Goal: Communication & Community: Answer question/provide support

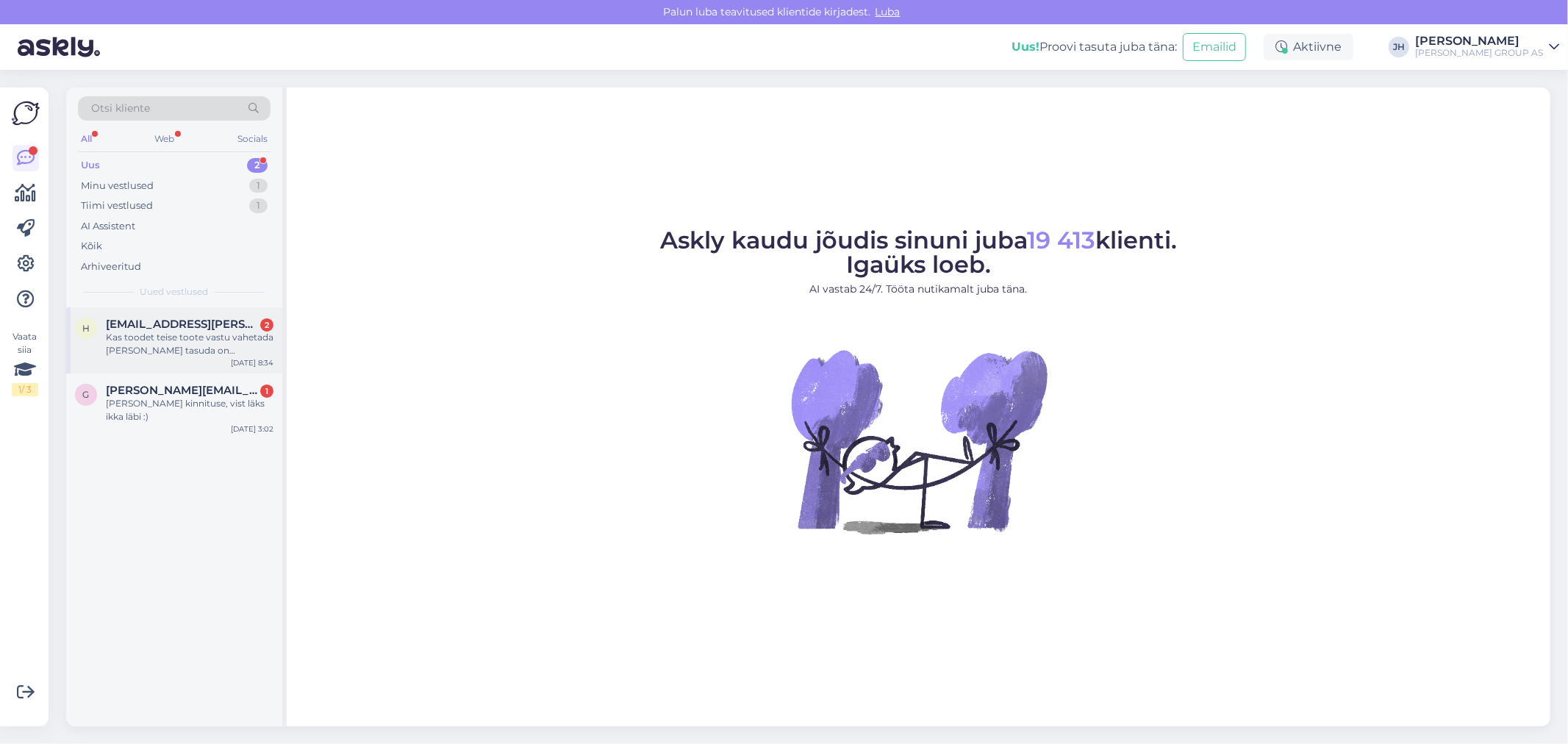
click at [153, 320] on span "[EMAIL_ADDRESS][PERSON_NAME][DOMAIN_NAME]" at bounding box center [182, 324] width 153 height 13
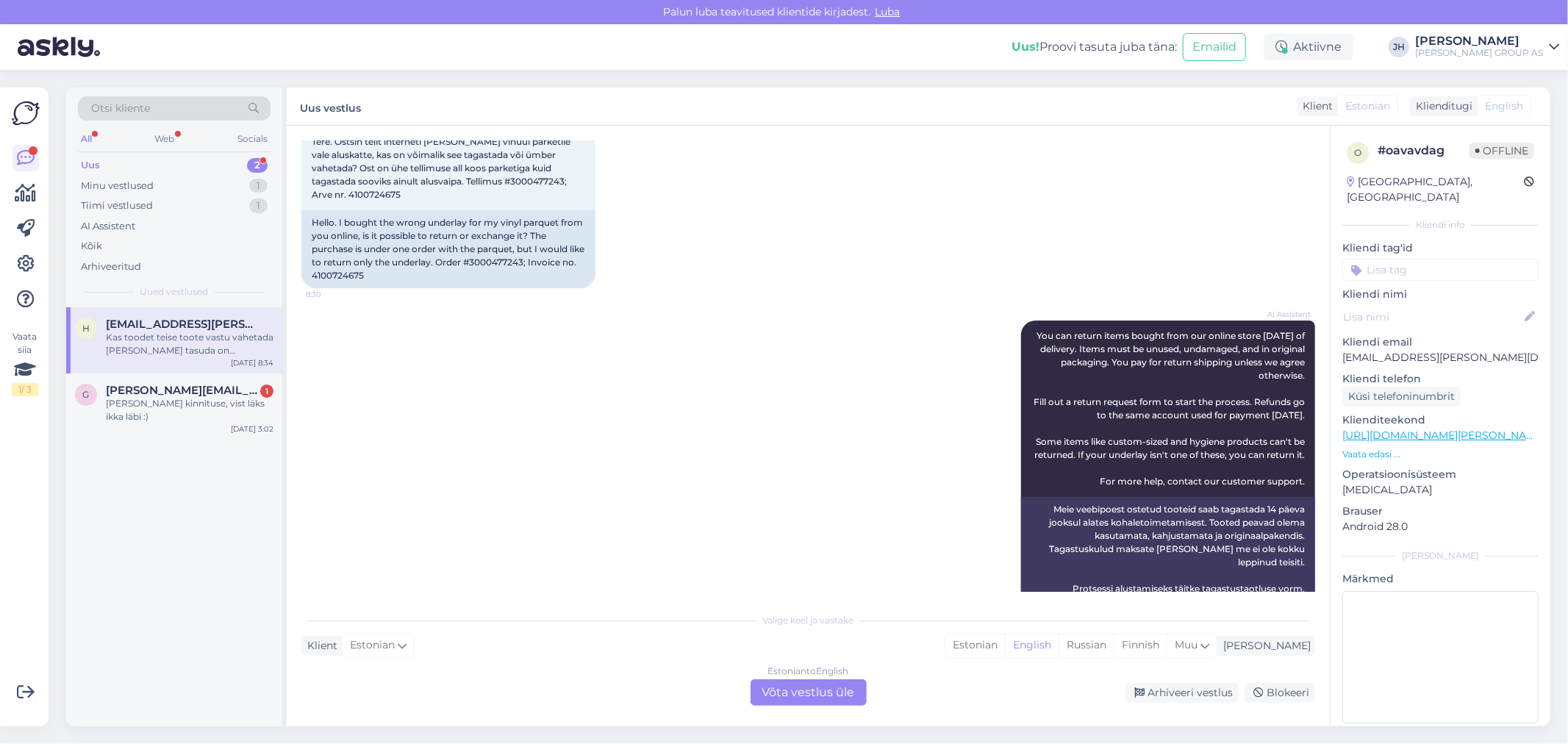
scroll to position [30, 0]
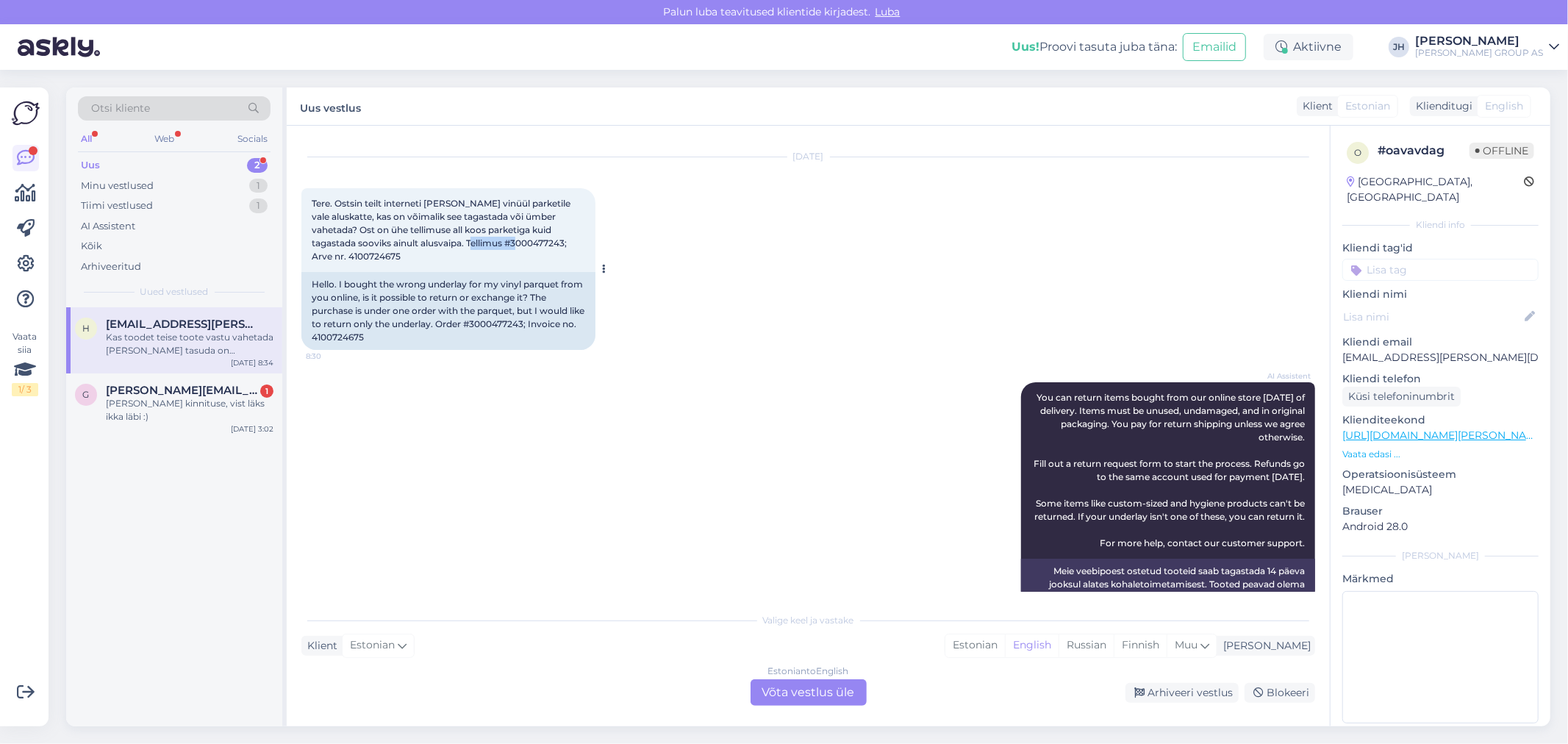
drag, startPoint x: 484, startPoint y: 239, endPoint x: 433, endPoint y: 243, distance: 51.2
click at [433, 243] on span "Tere. Ostsin teilt interneti [PERSON_NAME] vinüül parketile vale aluskatte, kas…" at bounding box center [442, 230] width 261 height 64
copy span "3000477243"
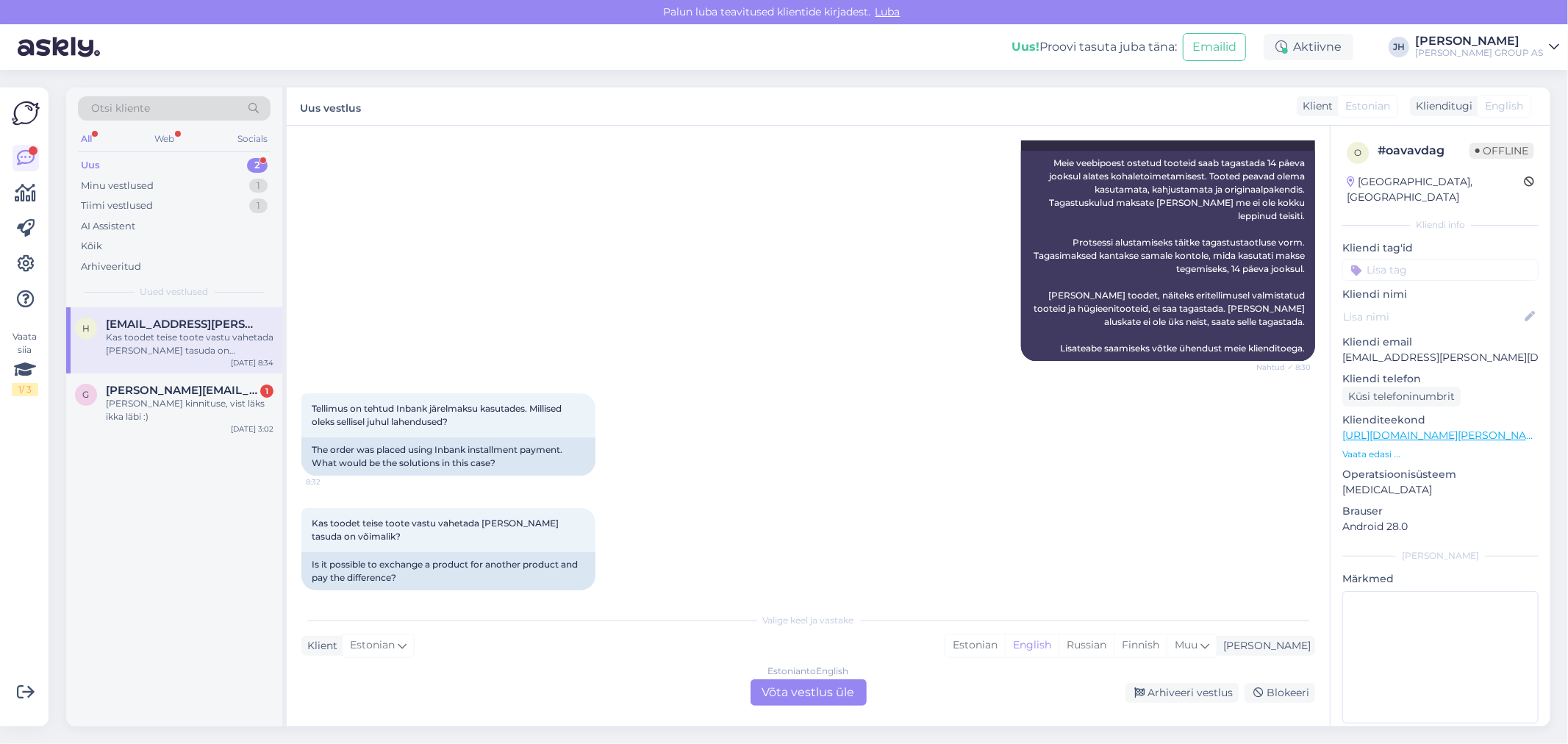
click at [826, 693] on div "Estonian to English Võta vestlus üle" at bounding box center [808, 693] width 116 height 27
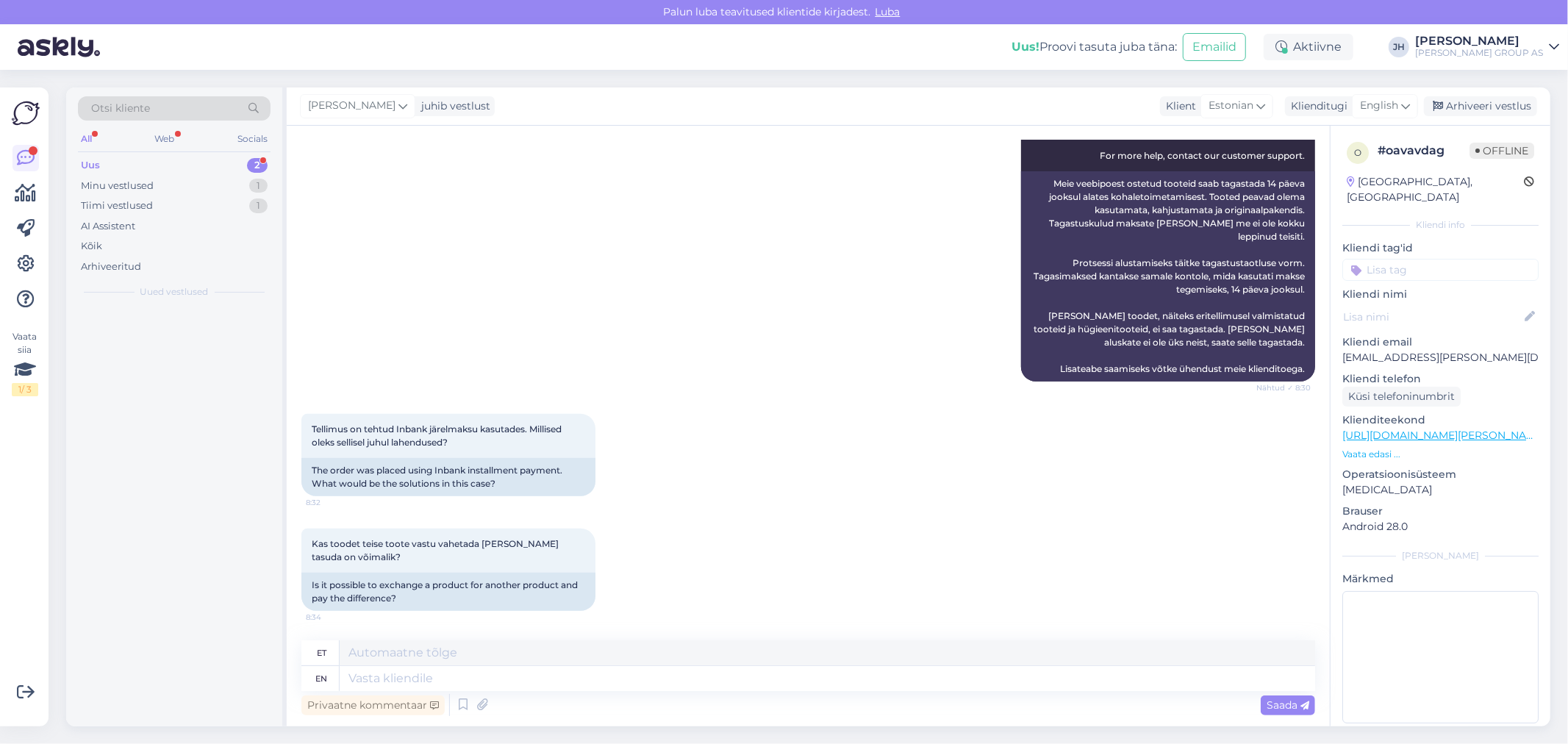
scroll to position [403, 0]
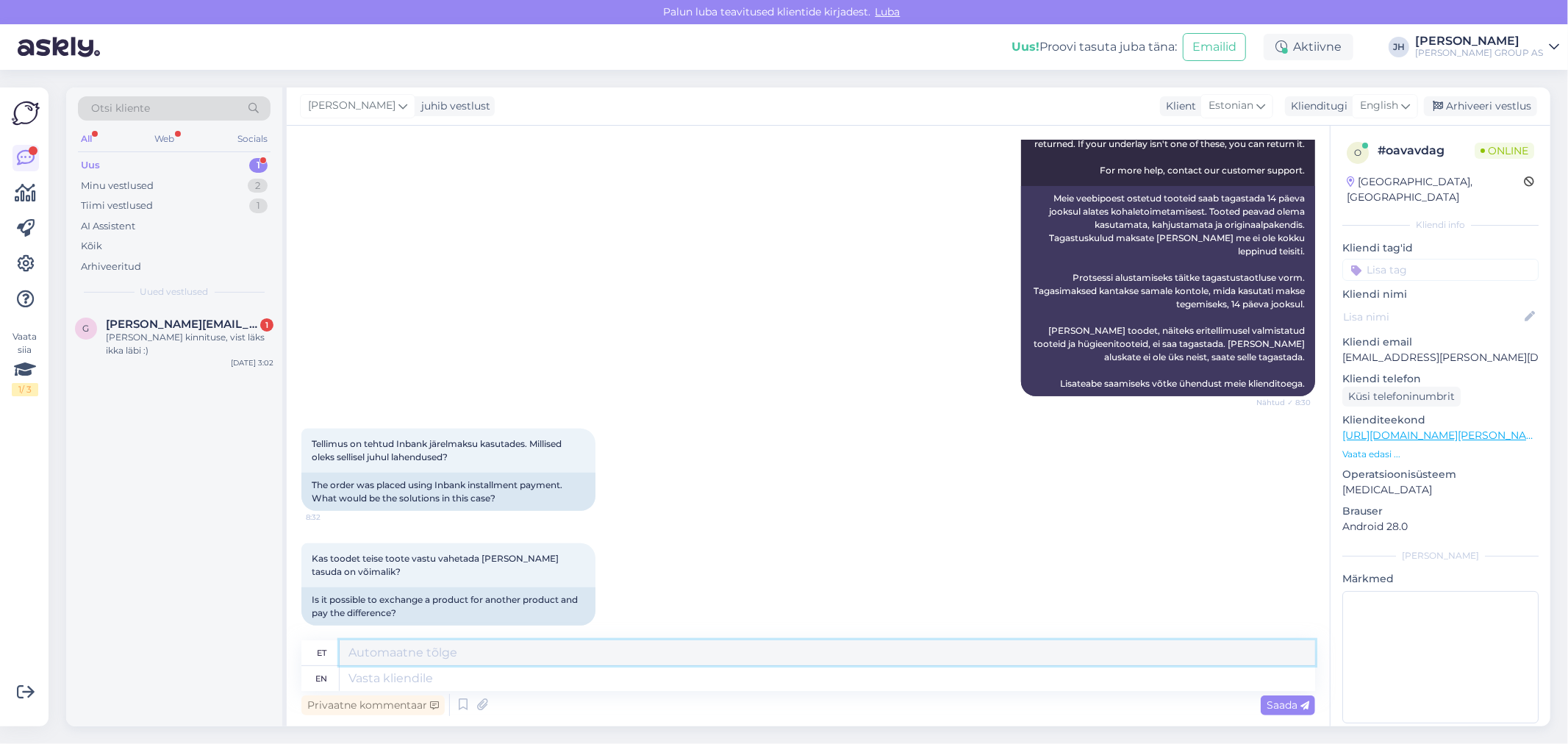
click at [397, 649] on textarea at bounding box center [827, 653] width 976 height 25
click at [562, 651] on textarea "Tere. saate tagastada kauba lähima bauhofi kauplusesse." at bounding box center [827, 653] width 976 height 25
click at [694, 659] on textarea "Tere. saate tagastada kauba lähima Bauhofi kauplusesse." at bounding box center [827, 653] width 976 height 25
drag, startPoint x: 1279, startPoint y: 653, endPoint x: 196, endPoint y: 636, distance: 1083.1
click at [196, 636] on div "Otsi kliente All Web Socials Uus 1 Minu vestlused 2 Tiimi vestlused 1 AI Assist…" at bounding box center [808, 407] width 1484 height 639
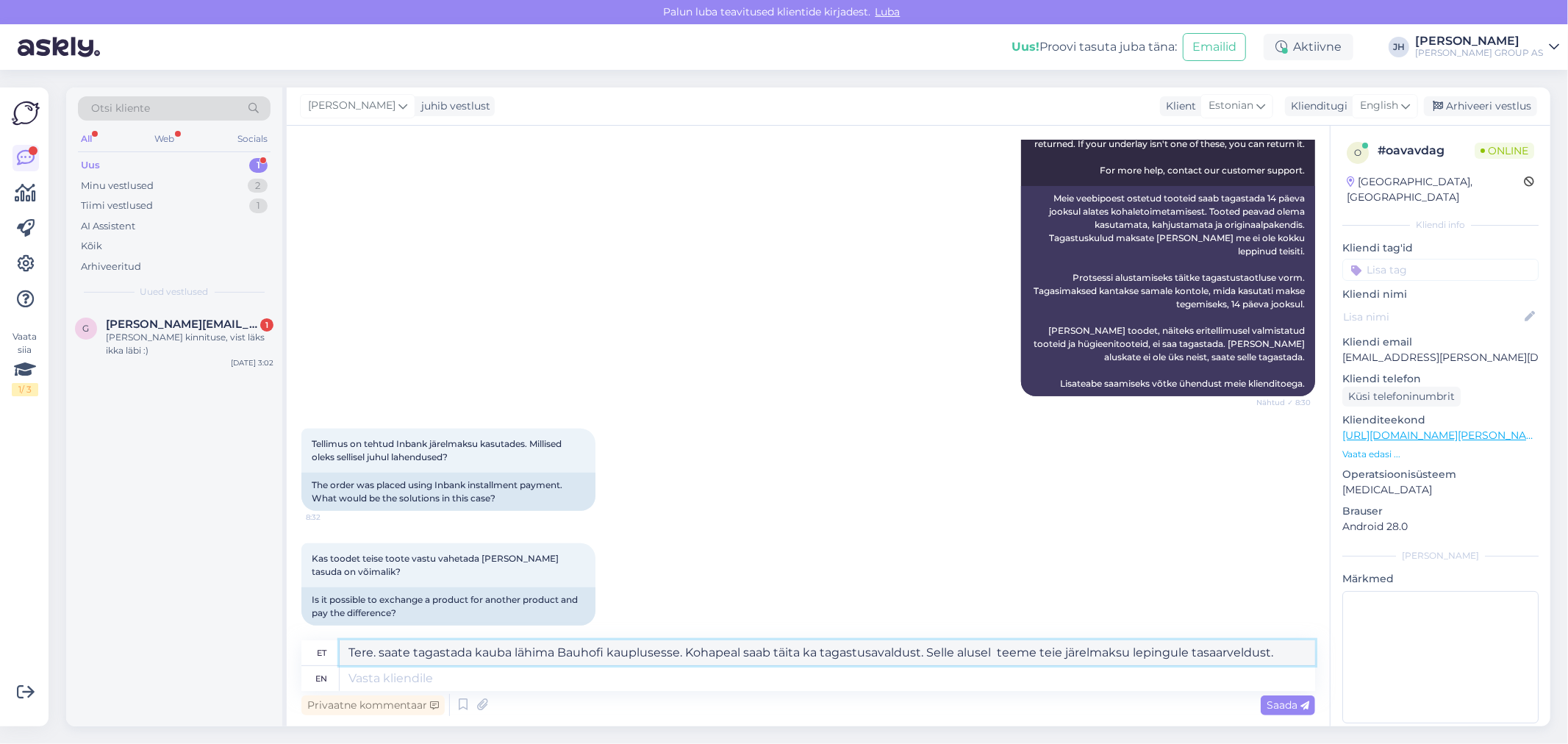
type textarea "Tere. saate tagastada kauba lähima Bauhofi kauplusesse. Kohapeal saab täita ka …"
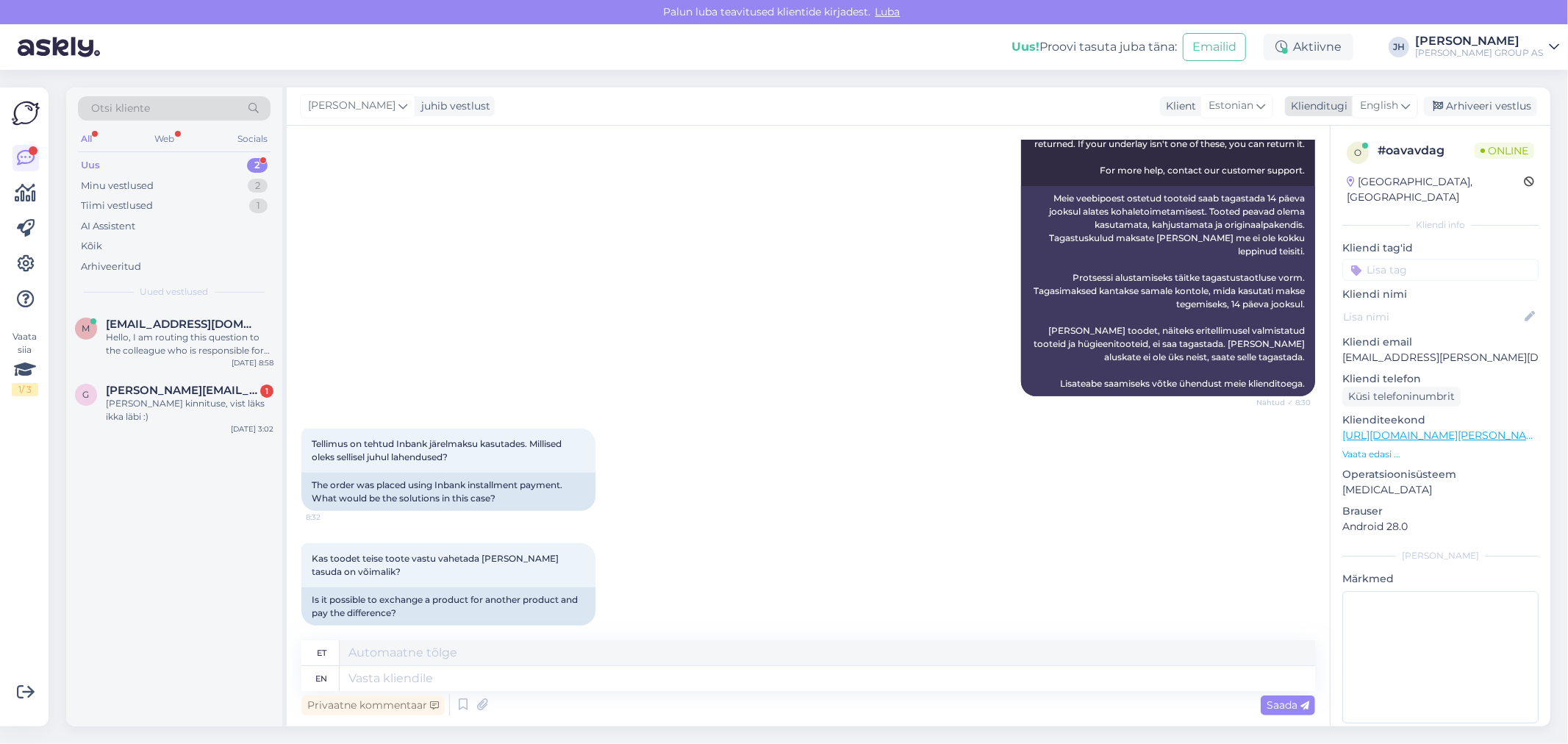
click at [1402, 98] on icon at bounding box center [1406, 106] width 9 height 16
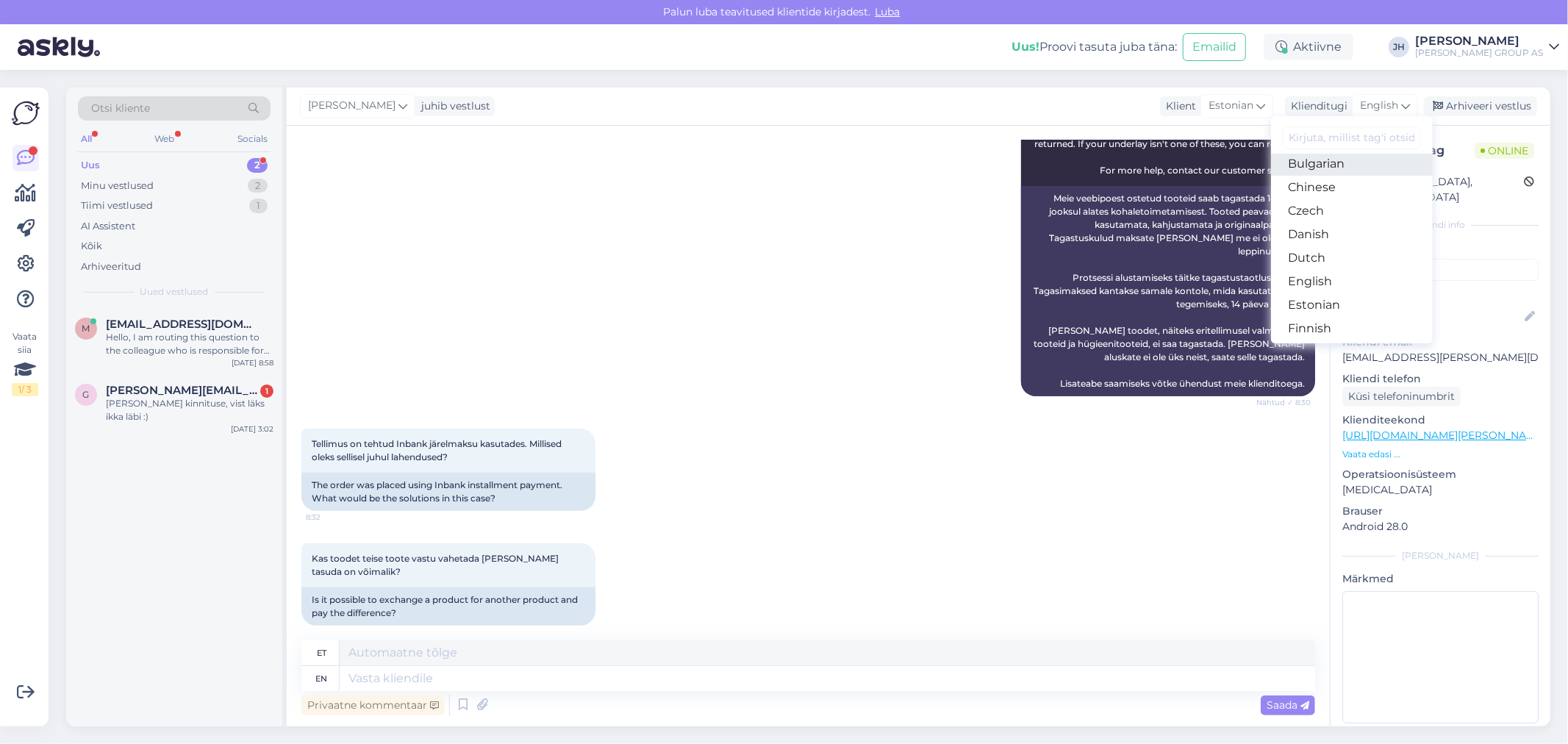
scroll to position [82, 0]
click at [1330, 278] on link "Estonian" at bounding box center [1352, 278] width 161 height 24
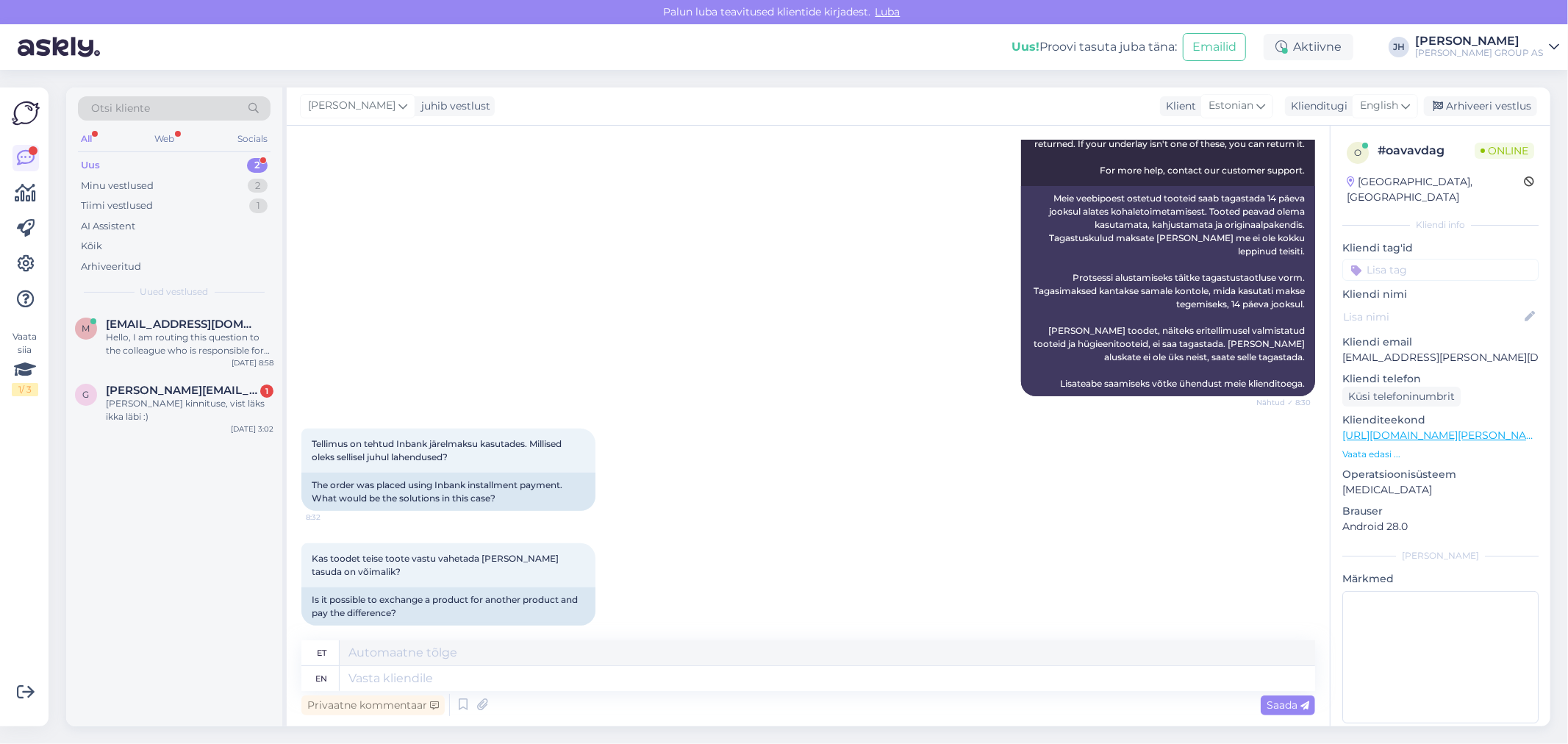
scroll to position [384, 0]
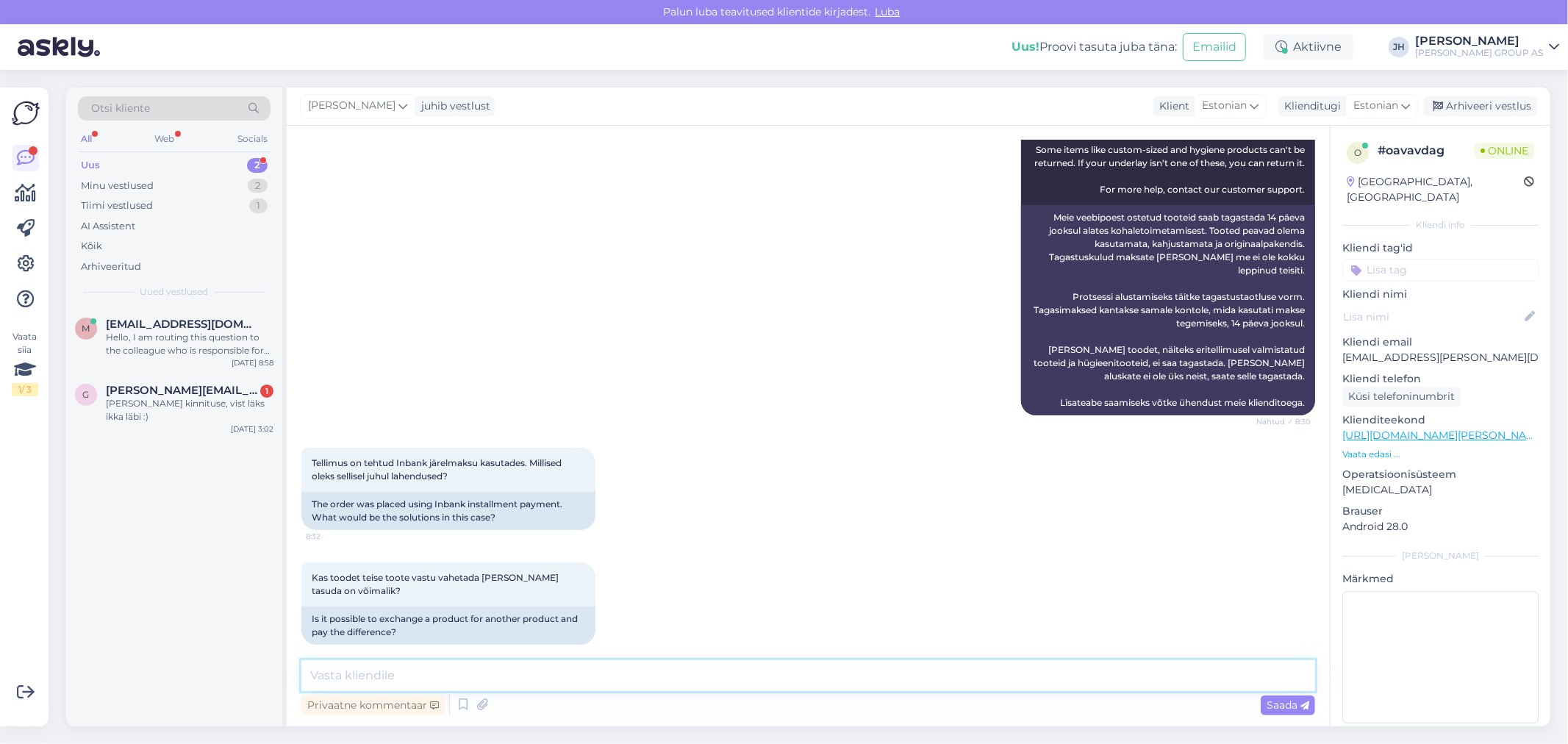
click at [364, 682] on textarea at bounding box center [808, 676] width 1014 height 31
paste textarea "Teil on võimalik [PERSON_NAME] tagastada teile lähimasse Bauhofi kauplusesse. K…"
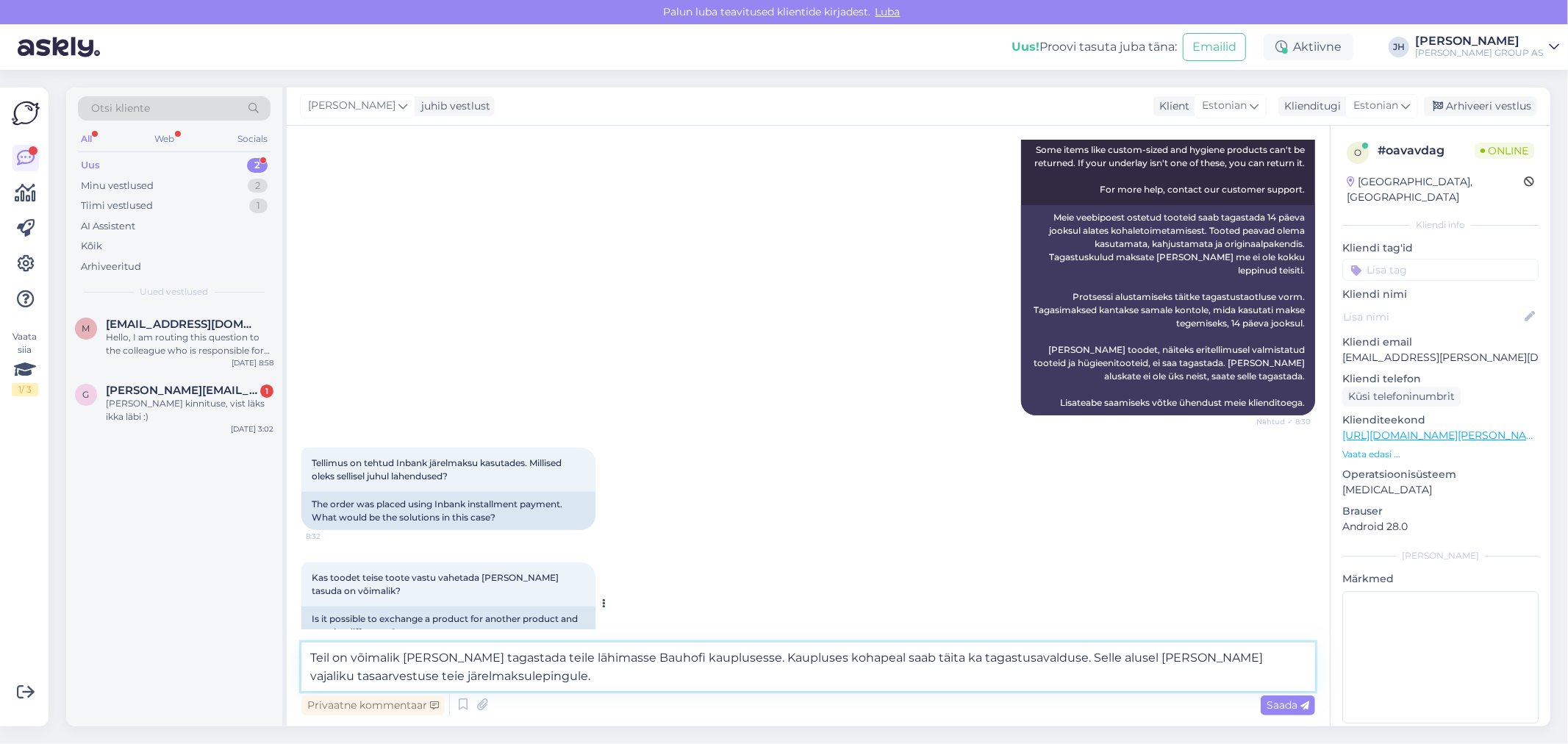
scroll to position [401, 0]
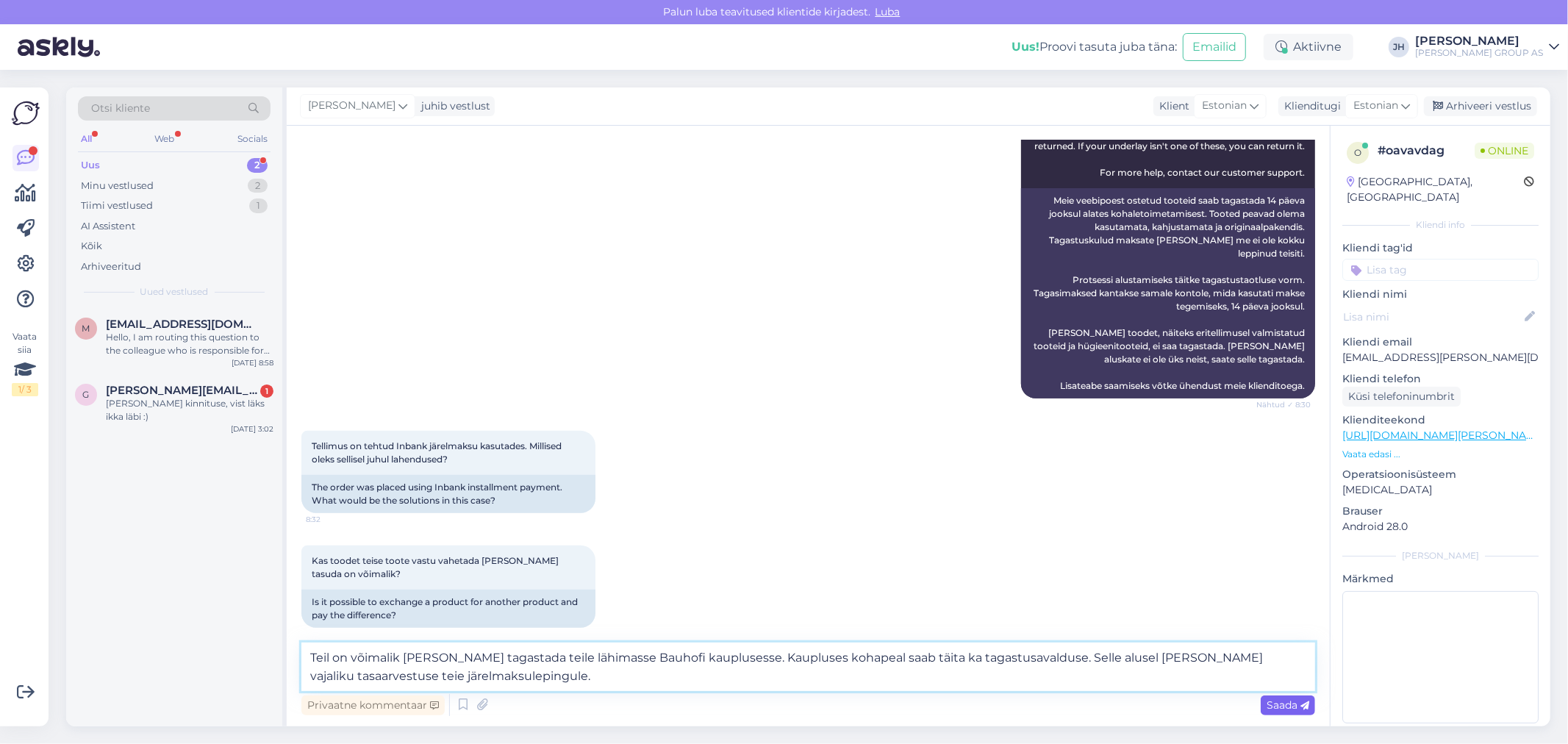
type textarea "Teil on võimalik [PERSON_NAME] tagastada teile lähimasse Bauhofi kauplusesse. K…"
click at [1292, 707] on span "Saada" at bounding box center [1288, 705] width 43 height 13
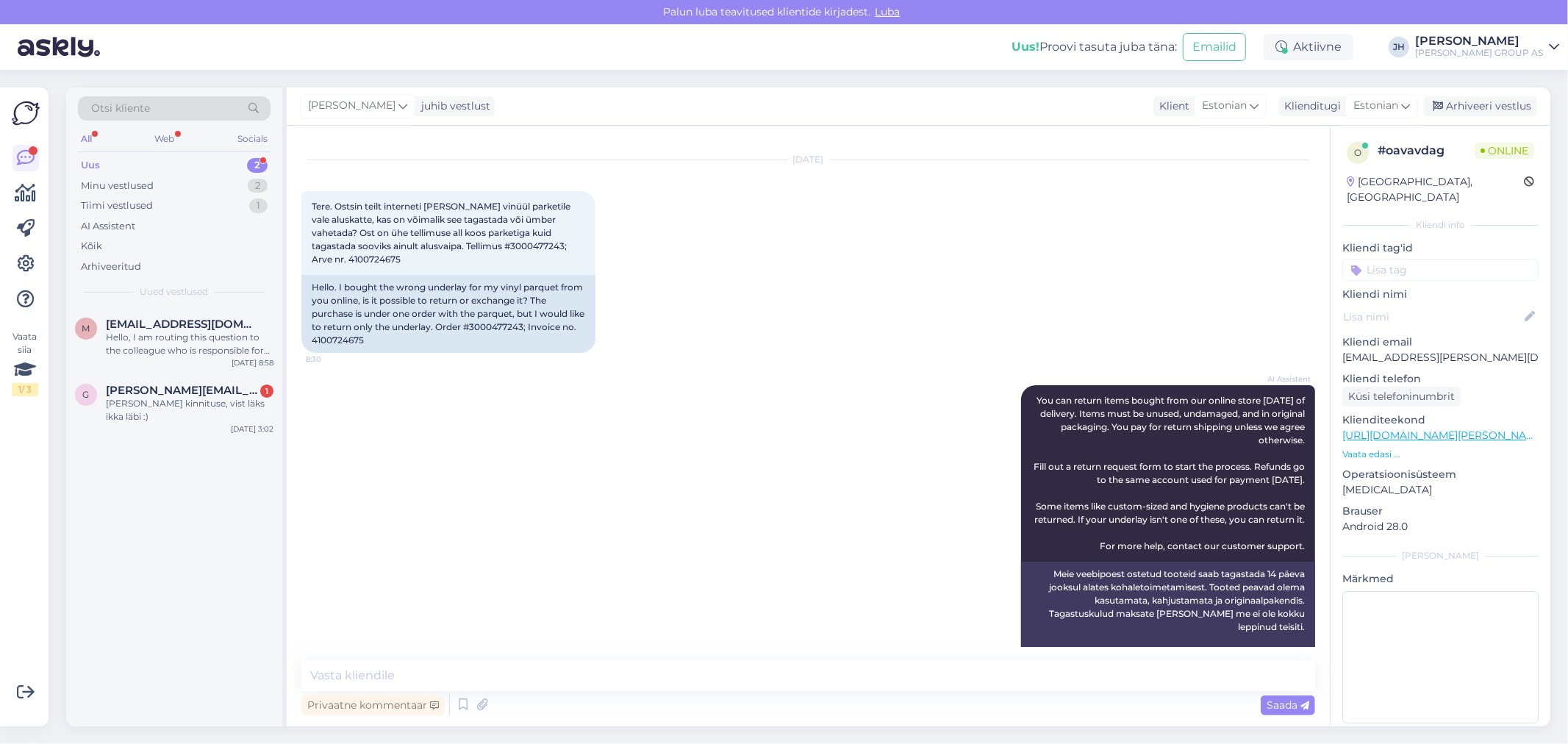
scroll to position [0, 0]
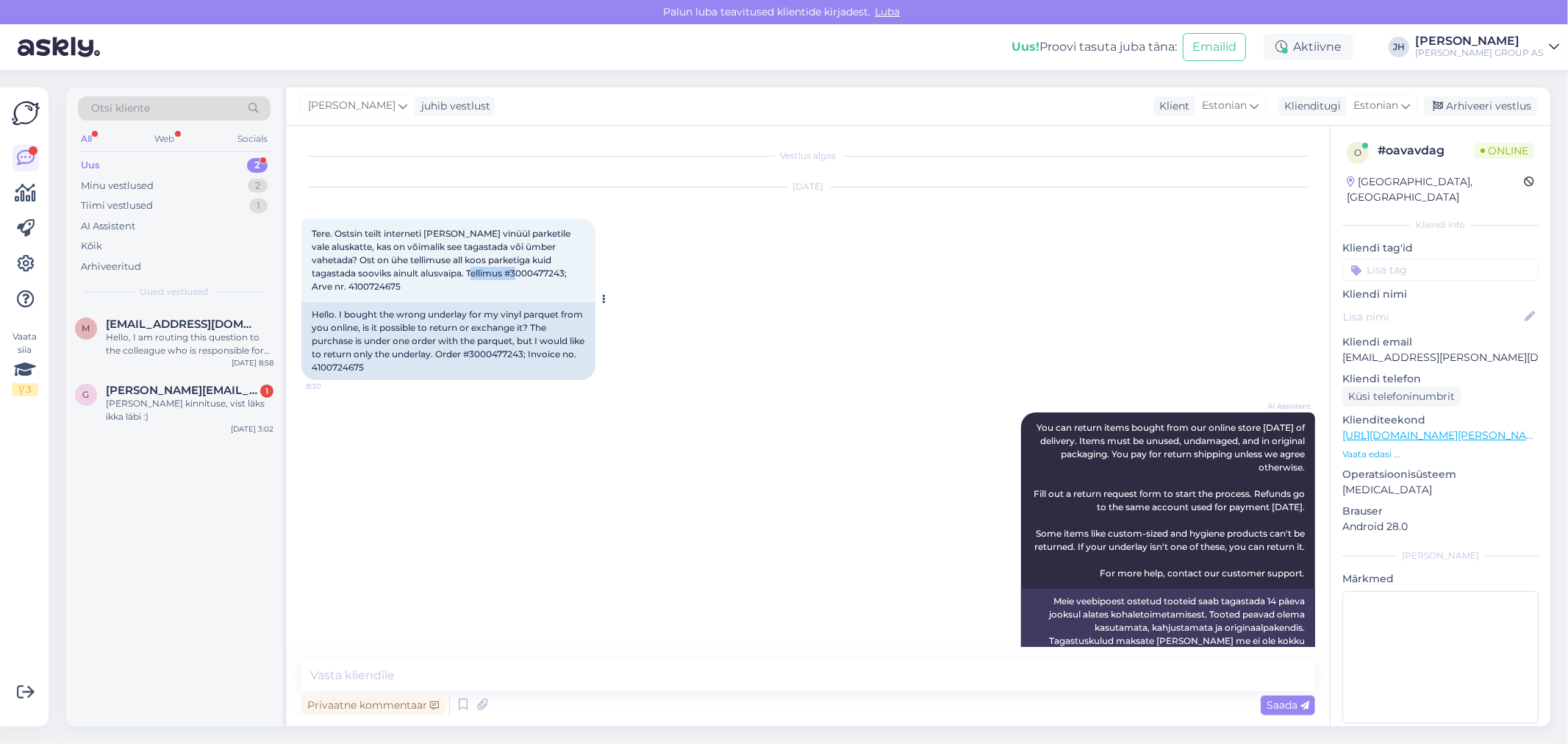
drag, startPoint x: 484, startPoint y: 270, endPoint x: 432, endPoint y: 274, distance: 52.2
click at [432, 274] on span "Tere. Ostsin teilt interneti [PERSON_NAME] vinüül parketile vale aluskatte, kas…" at bounding box center [442, 260] width 261 height 64
copy span "3000477243"
click at [490, 276] on span "Tere. Ostsin teilt interneti [PERSON_NAME] vinüül parketile vale aluskatte, kas…" at bounding box center [442, 260] width 261 height 64
drag, startPoint x: 481, startPoint y: 274, endPoint x: 459, endPoint y: 275, distance: 22.0
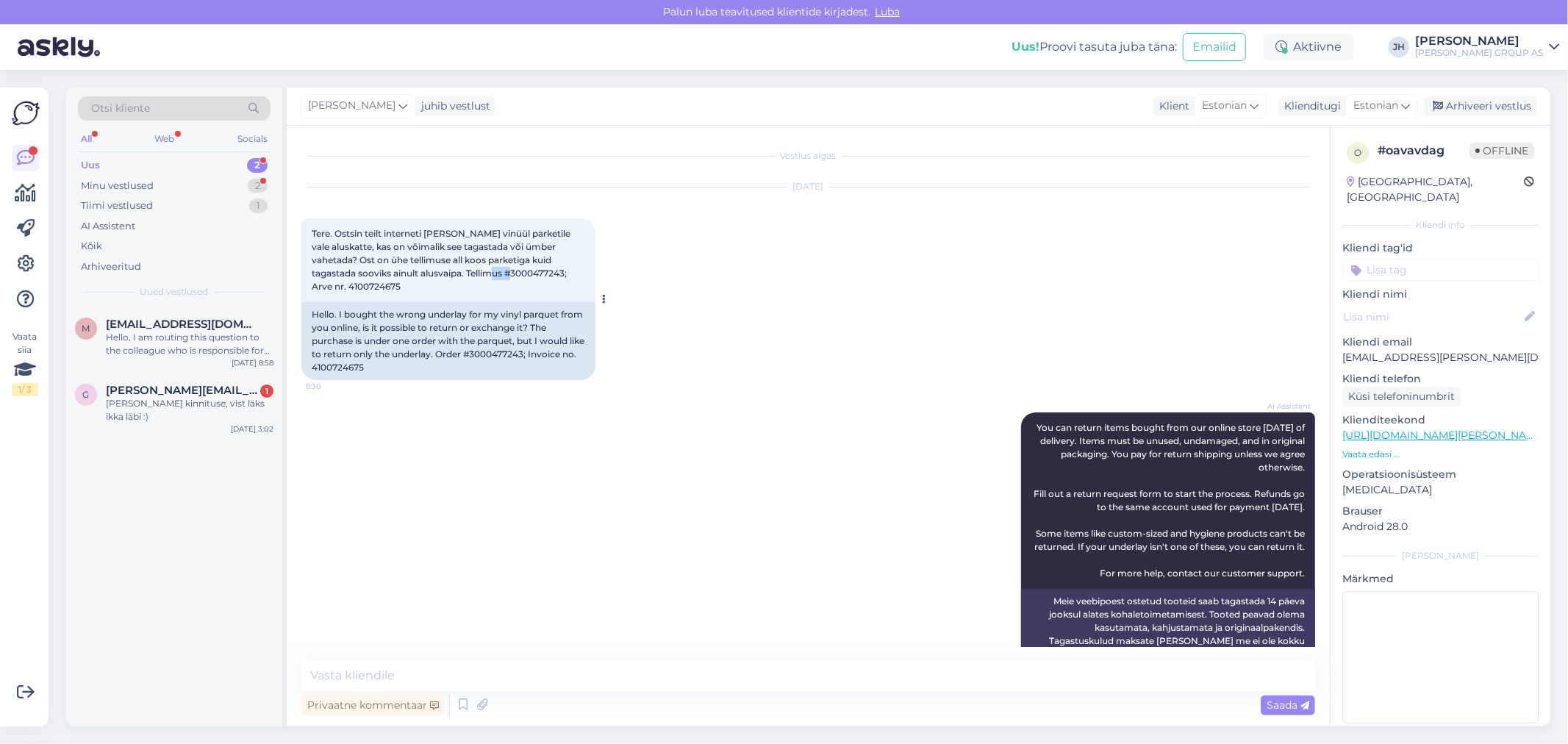
click at [459, 275] on span "Tere. Ostsin teilt interneti [PERSON_NAME] vinüül parketile vale aluskatte, kas…" at bounding box center [442, 260] width 261 height 64
drag, startPoint x: 485, startPoint y: 270, endPoint x: 433, endPoint y: 278, distance: 52.6
click at [433, 278] on div "Tere. Ostsin teilt interneti [PERSON_NAME] vinüül parketile vale aluskatte, kas…" at bounding box center [449, 260] width 294 height 84
copy span "3000477243"
click at [1463, 104] on div "Arhiveeri vestlus" at bounding box center [1480, 106] width 113 height 20
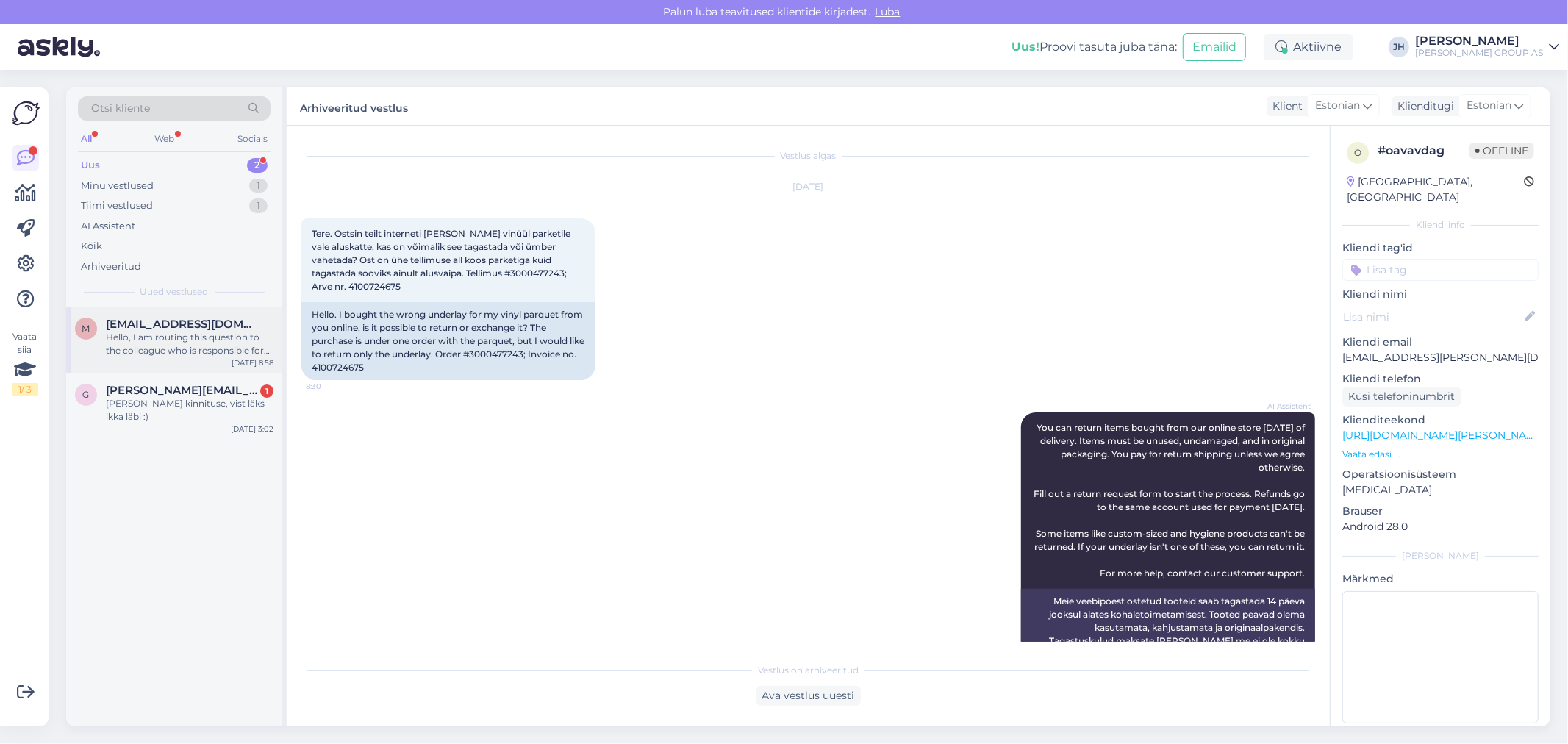
click at [154, 330] on span "[EMAIL_ADDRESS][DOMAIN_NAME]" at bounding box center [182, 324] width 153 height 13
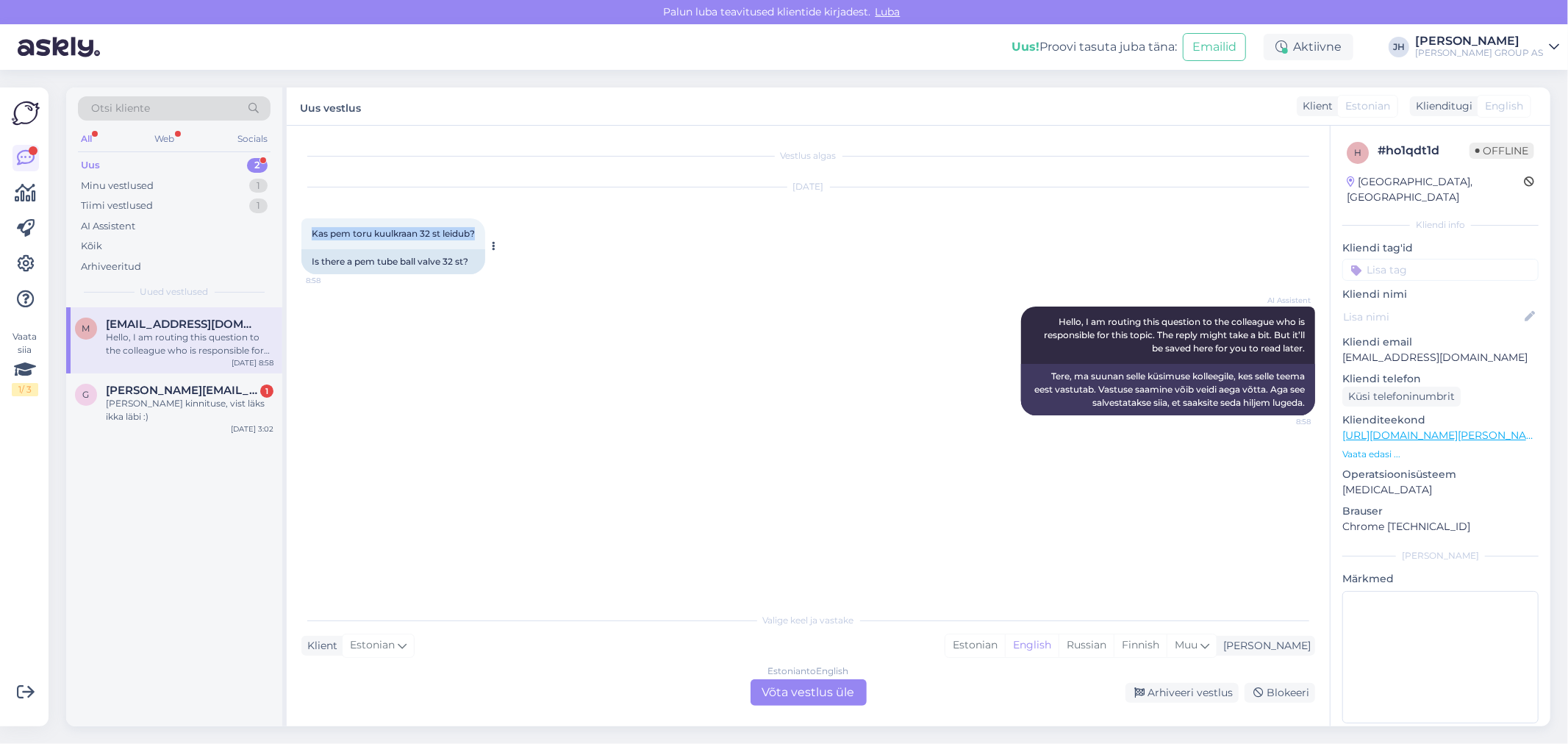
drag, startPoint x: 483, startPoint y: 231, endPoint x: 304, endPoint y: 237, distance: 179.1
click at [304, 237] on div "Kas pem toru kuulkraan 32 st leidub? 8:58" at bounding box center [393, 233] width 183 height 31
click at [441, 231] on span "Kas pem toru kuulkraan 32 st leidub?" at bounding box center [394, 233] width 163 height 11
drag, startPoint x: 469, startPoint y: 231, endPoint x: 305, endPoint y: 221, distance: 164.3
click at [305, 221] on div "Kas pem toru kuulkraan 32 st leidub? 8:58" at bounding box center [393, 233] width 183 height 31
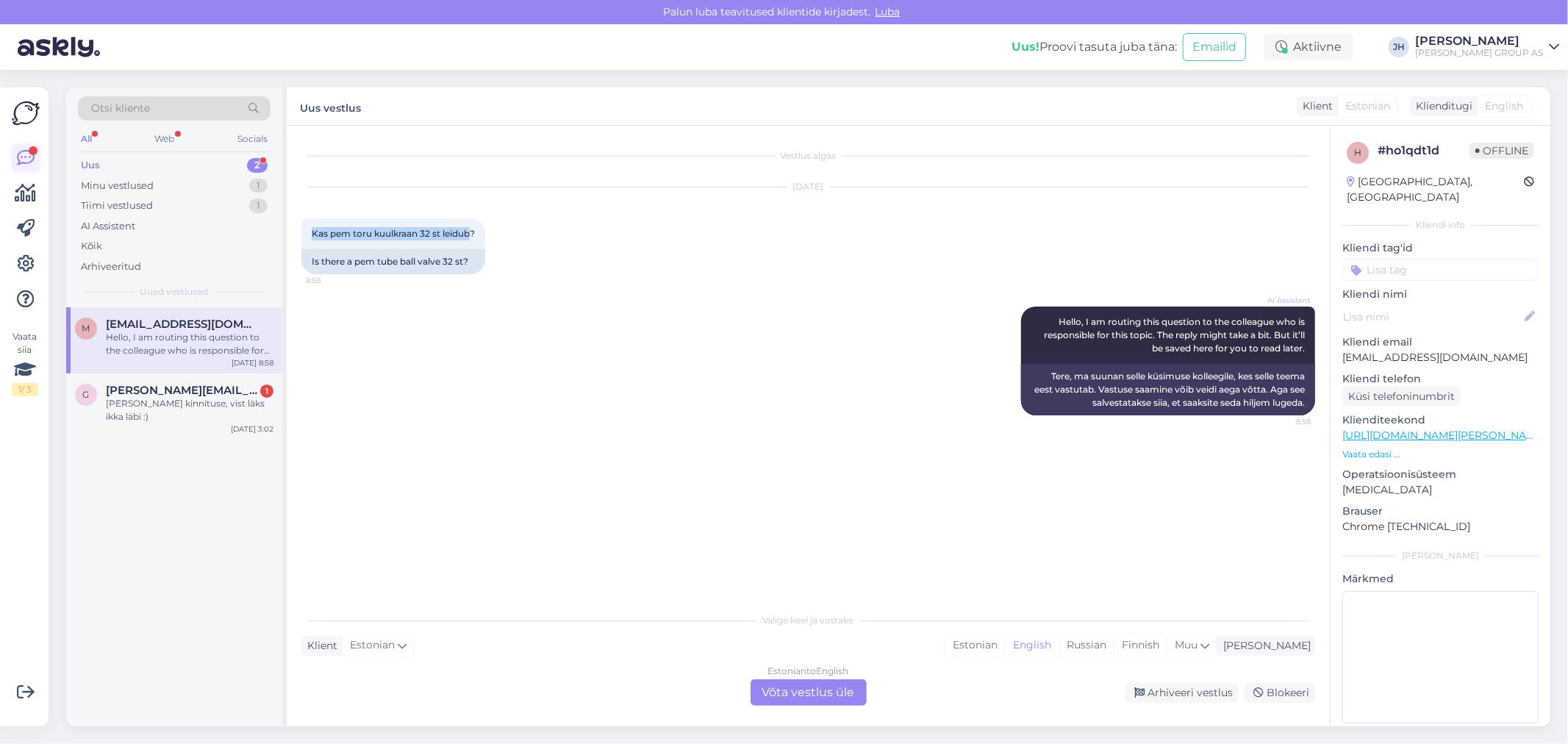
copy span "Kas pem toru kuulkraan 32 st leidub"
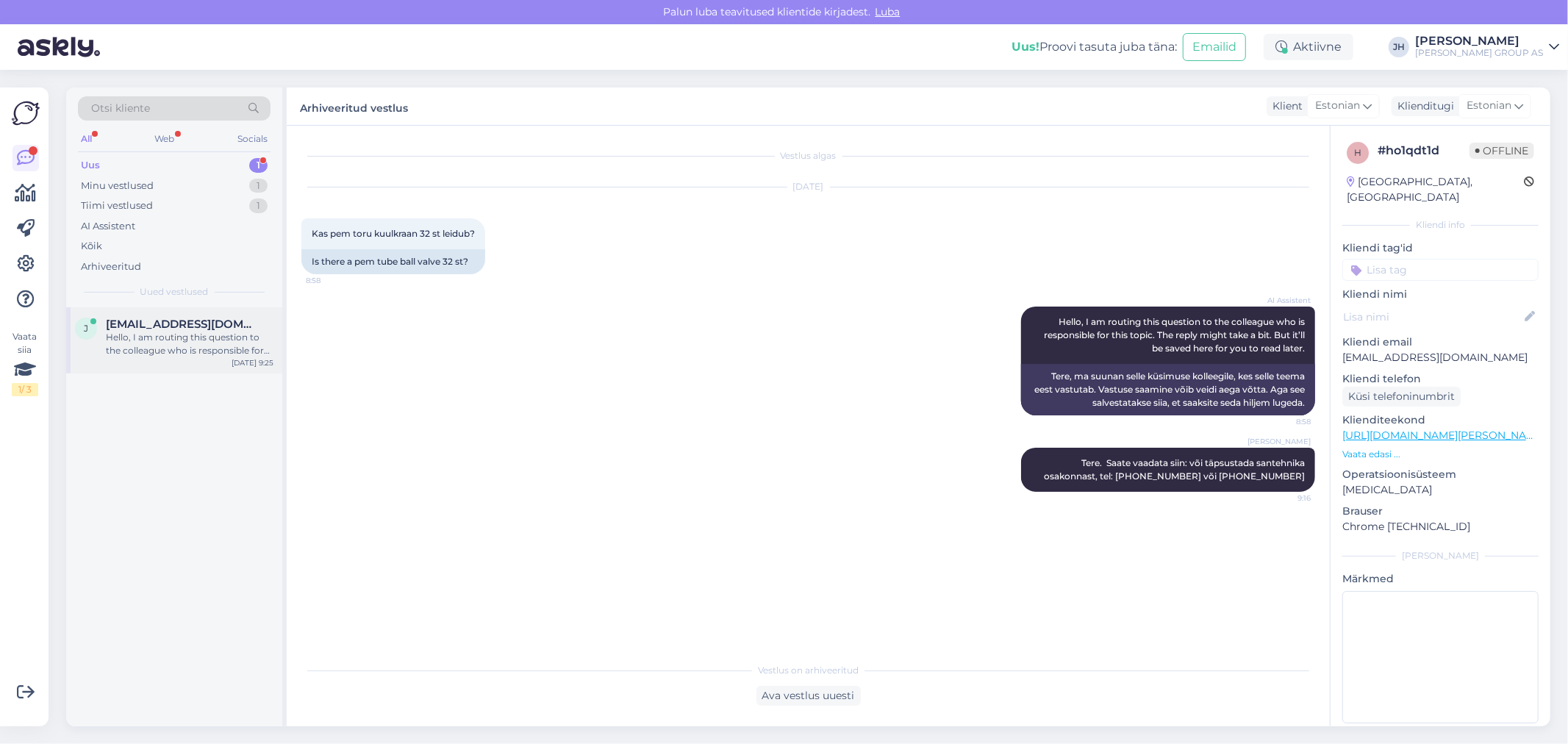
click at [179, 320] on span "[EMAIL_ADDRESS][DOMAIN_NAME]" at bounding box center [182, 324] width 153 height 13
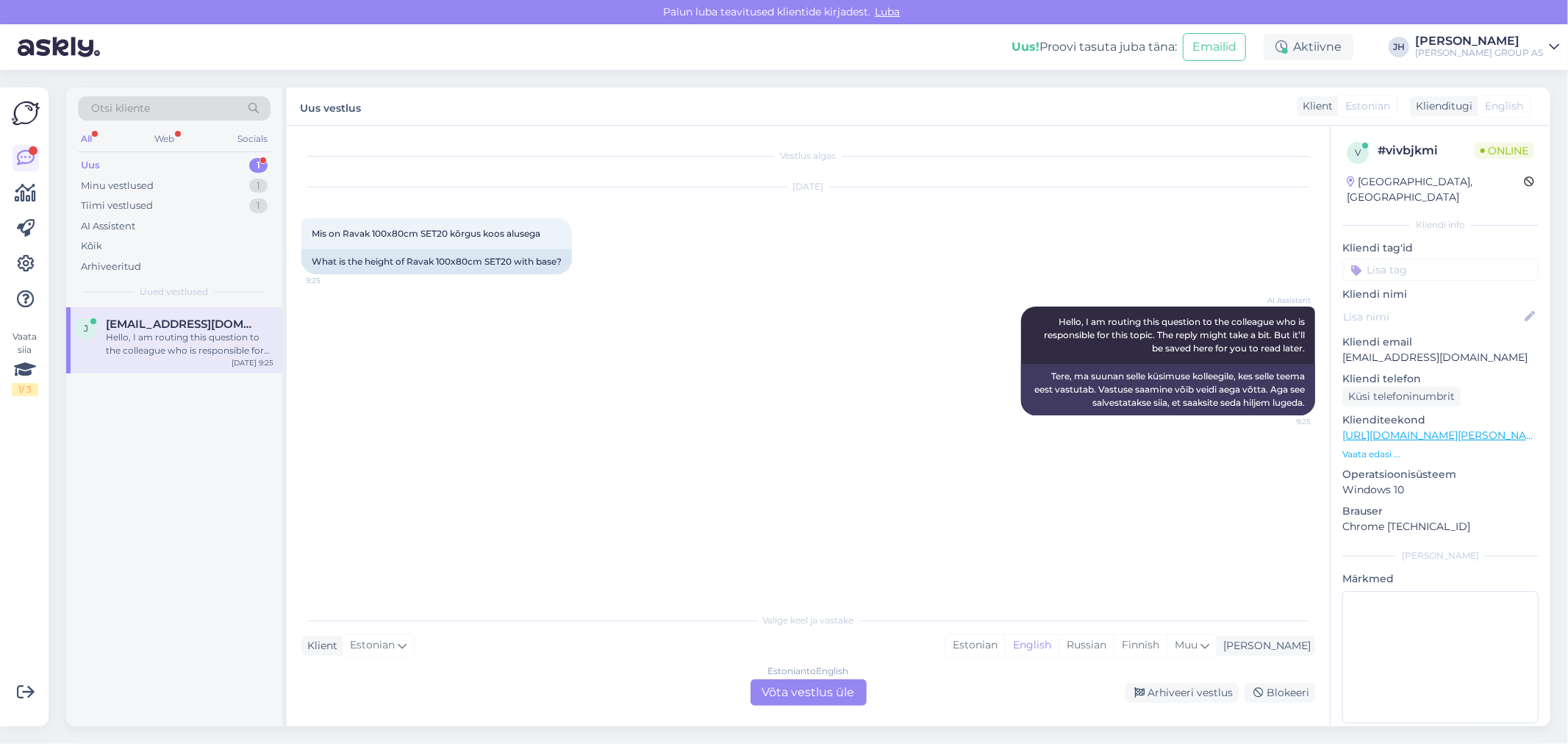
drag, startPoint x: 827, startPoint y: 684, endPoint x: 775, endPoint y: 686, distance: 52.0
click at [823, 684] on div "Estonian to English Võta vestlus üle" at bounding box center [808, 693] width 116 height 27
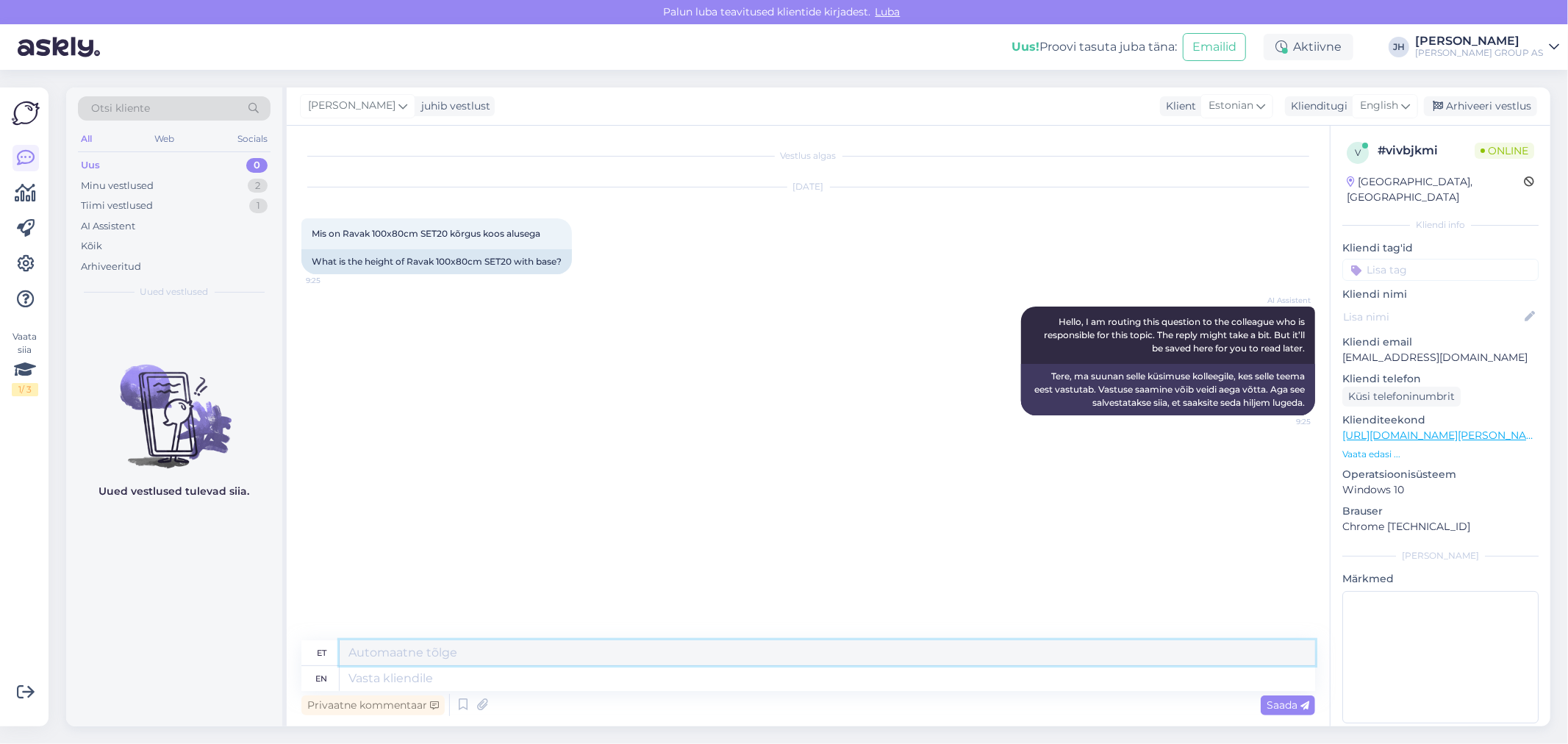
drag, startPoint x: 443, startPoint y: 653, endPoint x: 455, endPoint y: 640, distance: 17.7
click at [441, 653] on textarea at bounding box center [827, 653] width 976 height 25
type textarea "Tere. Kohe kontrollime"
click at [1300, 701] on icon at bounding box center [1305, 706] width 9 height 9
drag, startPoint x: 509, startPoint y: 654, endPoint x: 252, endPoint y: 648, distance: 257.1
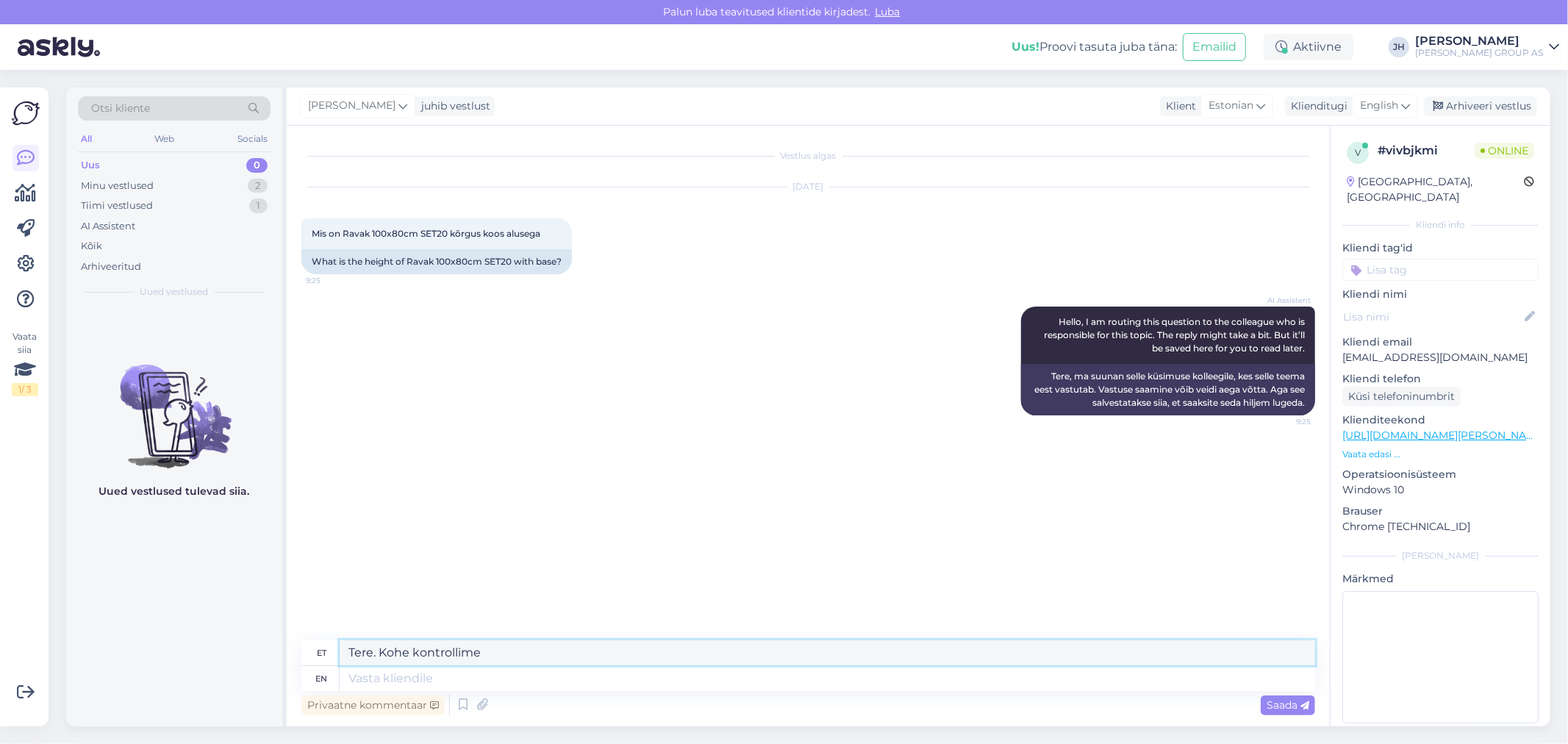
click at [252, 648] on div "Otsi kliente All Web Socials Uus 0 Minu vestlused 2 Tiimi vestlused 1 AI Assist…" at bounding box center [808, 407] width 1484 height 639
click at [1407, 105] on icon at bounding box center [1406, 106] width 9 height 16
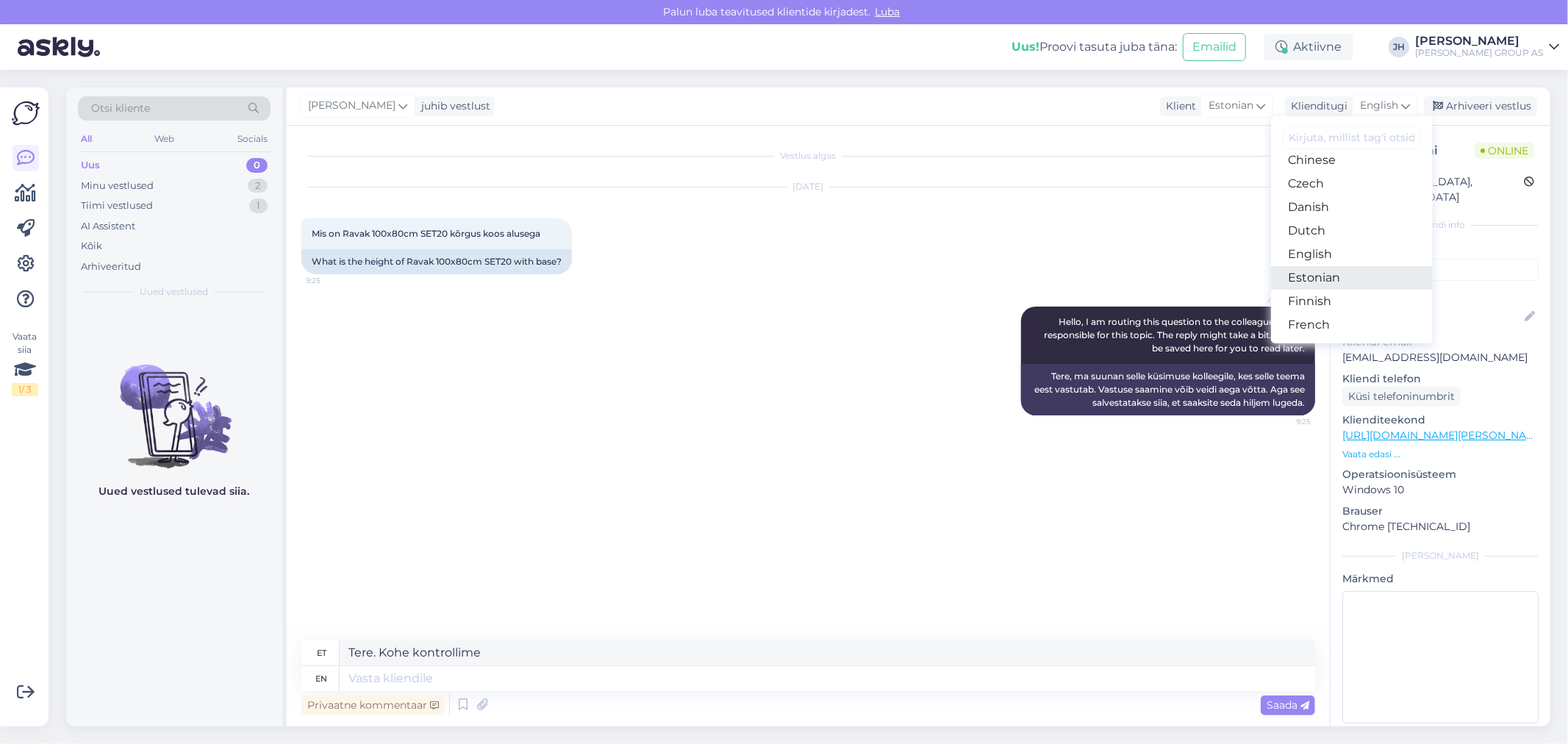
click at [1312, 276] on link "Estonian" at bounding box center [1352, 278] width 161 height 24
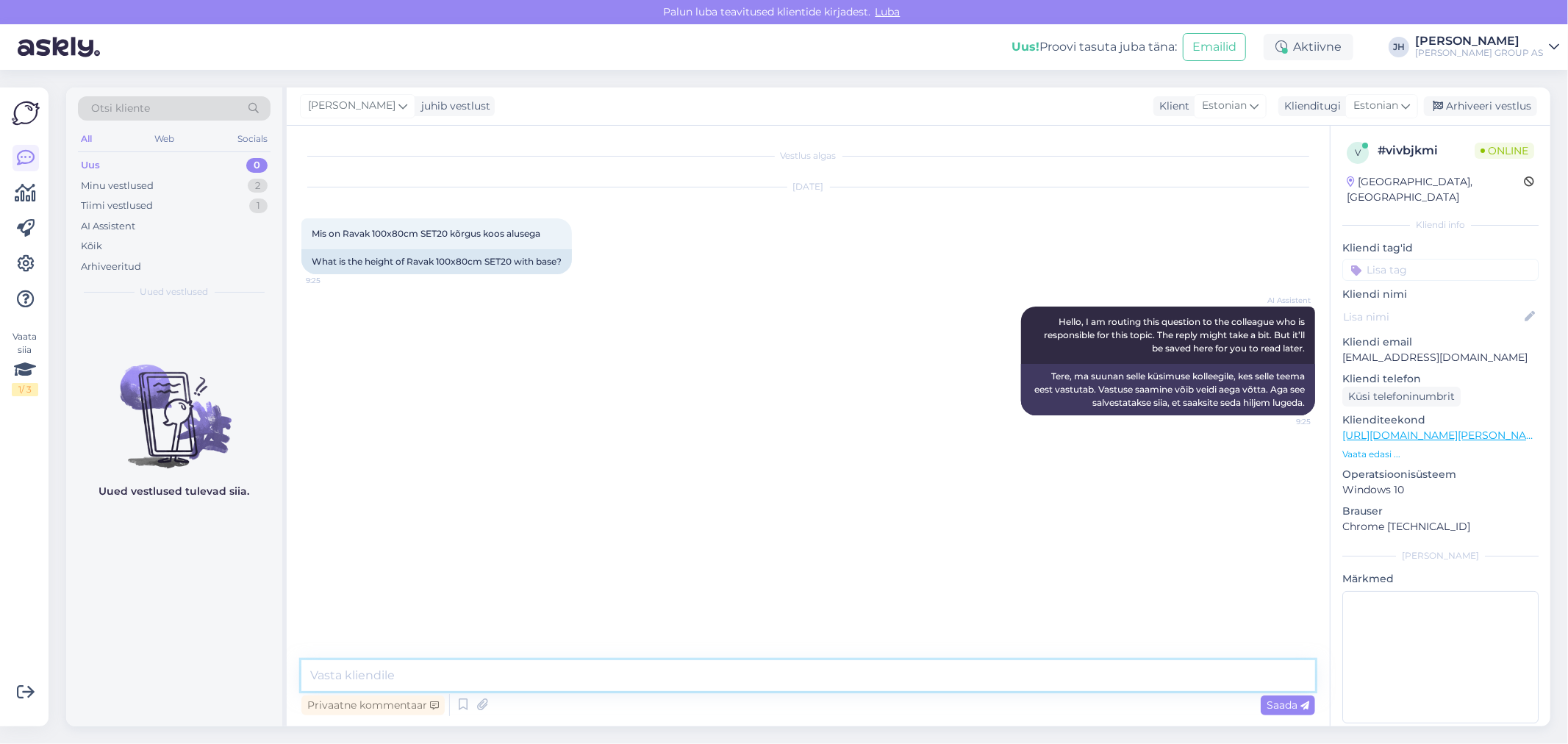
click at [435, 670] on textarea at bounding box center [808, 676] width 1014 height 31
paste textarea "Tere. Kohe kontrollime"
type textarea "Tere. Kohe kontrollime"
click at [1290, 707] on span "Saada" at bounding box center [1288, 705] width 43 height 13
drag, startPoint x: 446, startPoint y: 231, endPoint x: 342, endPoint y: 231, distance: 104.0
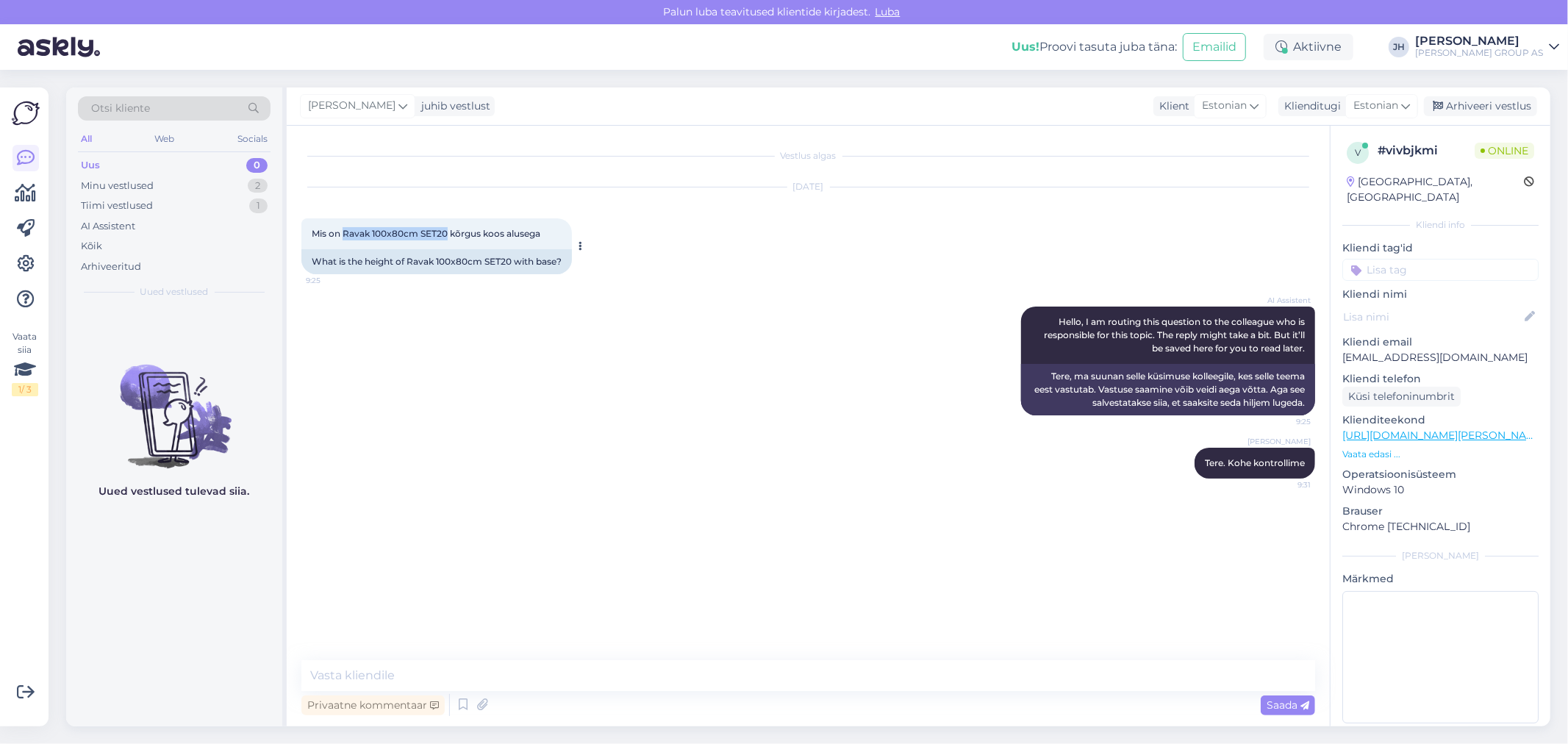
click at [342, 231] on span "Mis on Ravak 100x80cm SET20 kõrgus koos alusega" at bounding box center [426, 233] width 229 height 11
copy span "Ravak 100x80cm SET20"
click at [464, 250] on div "What is the height of Ravak 100x80cm SET20 with base?" at bounding box center [436, 262] width 270 height 25
drag, startPoint x: 447, startPoint y: 231, endPoint x: 343, endPoint y: 217, distance: 104.9
click at [343, 218] on div "Mis on Ravak 100x80cm SET20 kõrgus koos alusega 9:25" at bounding box center [436, 233] width 270 height 31
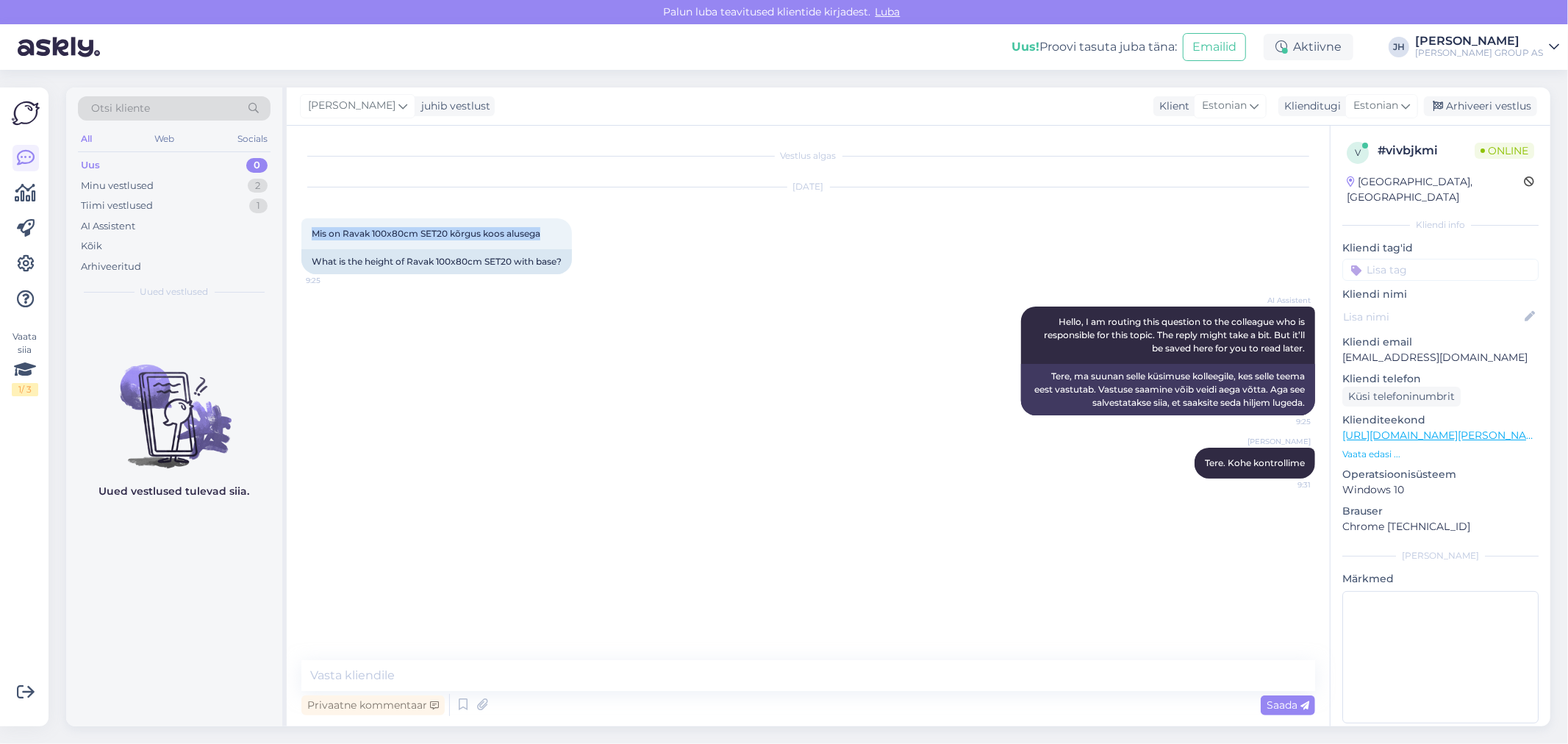
drag, startPoint x: 542, startPoint y: 231, endPoint x: 300, endPoint y: 215, distance: 242.5
click at [301, 215] on div "[DATE] Mis on Ravak 100x80cm SET20 kõrgus koos alusega 9:25 What is the height …" at bounding box center [808, 231] width 1014 height 119
copy span "Mis on Ravak 100x80cm SET20 kõrgus koos alusega"
click at [328, 665] on textarea at bounding box center [808, 676] width 1014 height 31
type textarea "T"
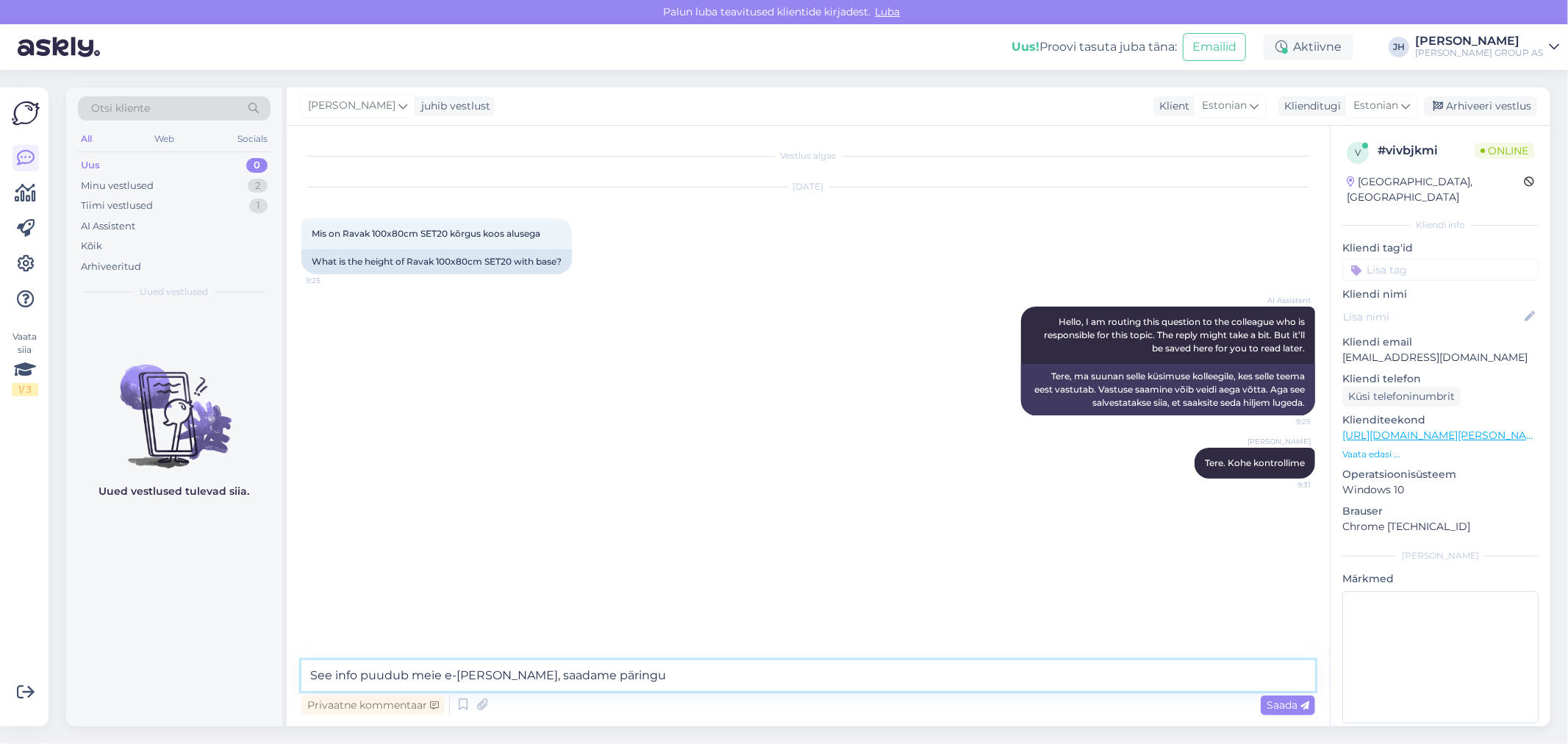
click at [628, 681] on textarea "See info puudub meie e-[PERSON_NAME], saadame päringu" at bounding box center [808, 676] width 1014 height 31
drag, startPoint x: 842, startPoint y: 678, endPoint x: 233, endPoint y: 621, distance: 611.7
click at [233, 621] on div "Otsi kliente All Web Socials Uus 0 Minu vestlused 2 Tiimi vestlused 1 AI Assist…" at bounding box center [808, 407] width 1484 height 639
type textarea "See info puudub meie e-[PERSON_NAME], saadame päringu hankijale ja vastame Teil…"
click at [1294, 701] on span "Saada" at bounding box center [1288, 705] width 43 height 13
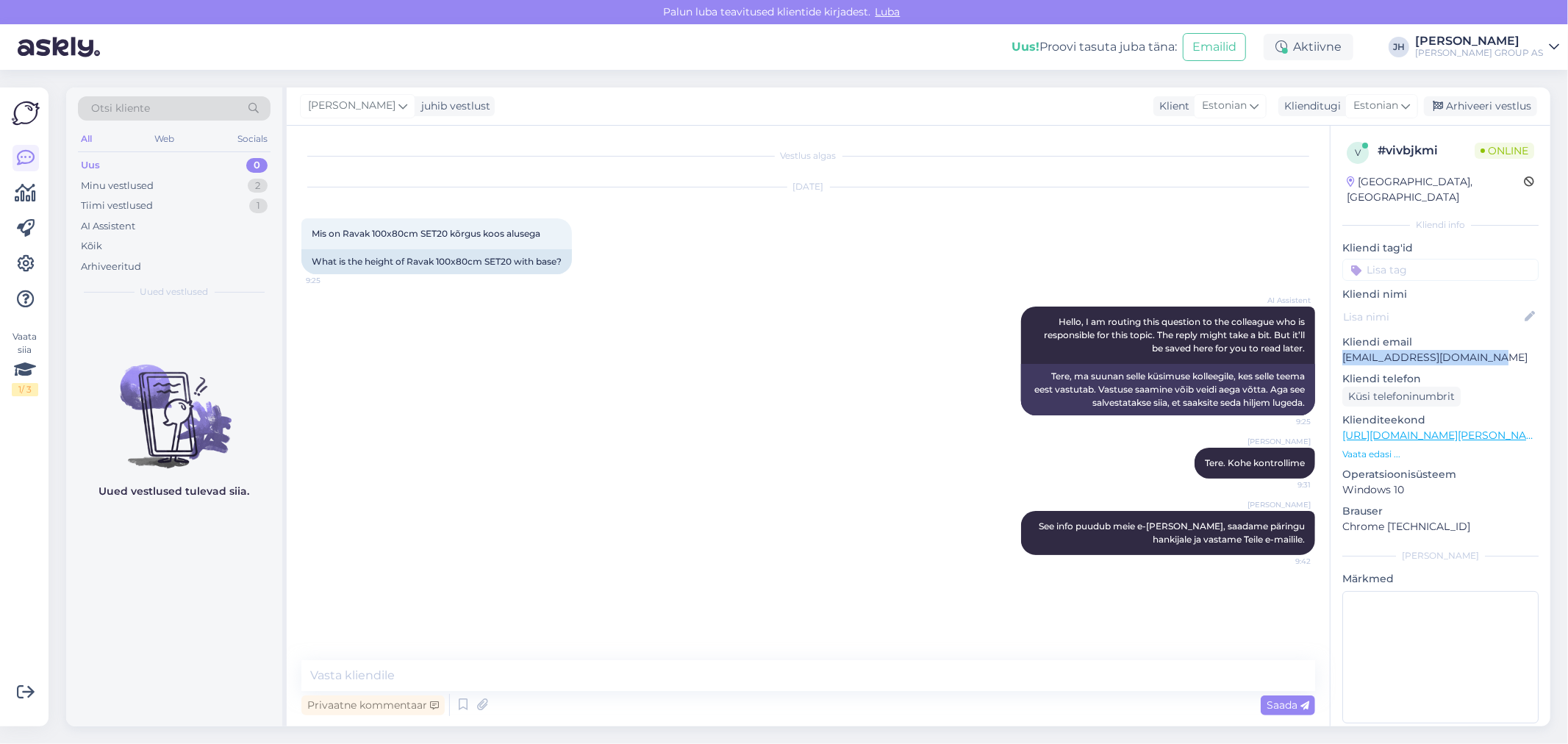
drag, startPoint x: 1495, startPoint y: 343, endPoint x: 1340, endPoint y: 347, distance: 155.1
click at [1340, 347] on div "v # vivbjkmi Online [GEOGRAPHIC_DATA], [GEOGRAPHIC_DATA] Kliendi info Kliendi t…" at bounding box center [1440, 435] width 220 height 620
copy p "[EMAIL_ADDRESS][DOMAIN_NAME]"
click at [1483, 98] on div "Arhiveeri vestlus" at bounding box center [1480, 106] width 113 height 20
click at [118, 185] on div "Minu vestlused" at bounding box center [117, 186] width 73 height 15
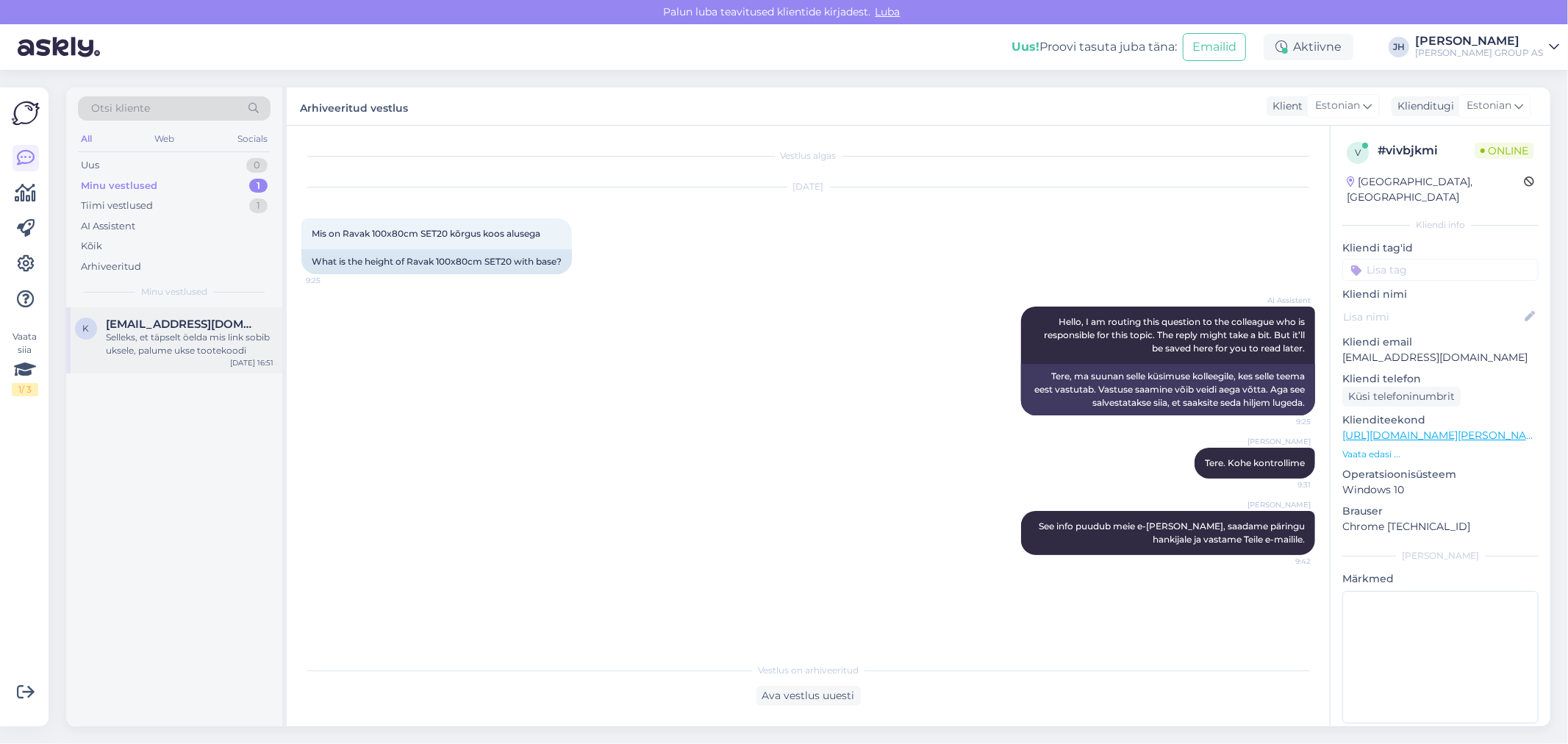
drag, startPoint x: 152, startPoint y: 338, endPoint x: 141, endPoint y: 335, distance: 11.4
click at [151, 337] on div "Selleks, et täpselt öelda mis link sobib uksele, palume ukse tootekoodi" at bounding box center [189, 344] width 168 height 27
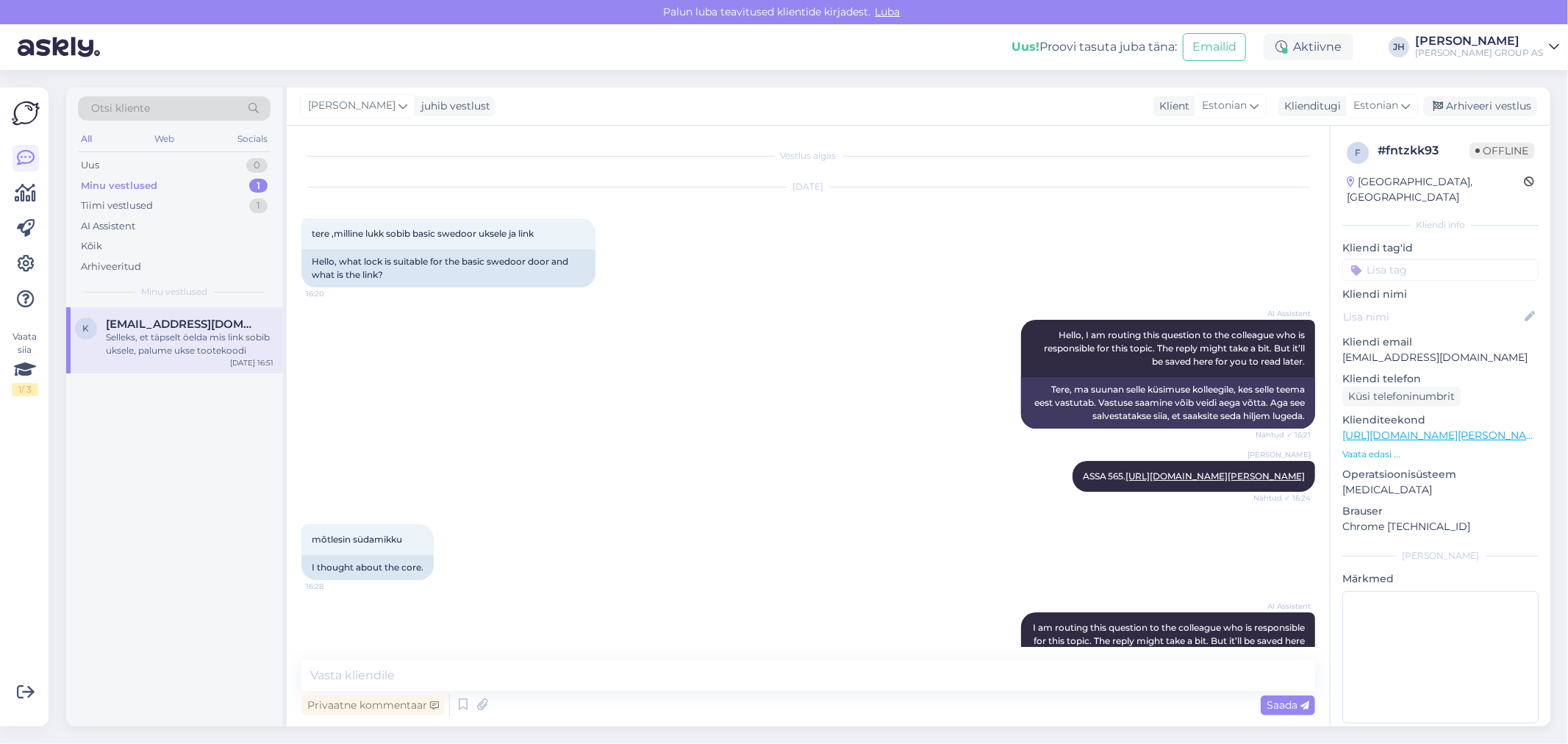
scroll to position [384, 0]
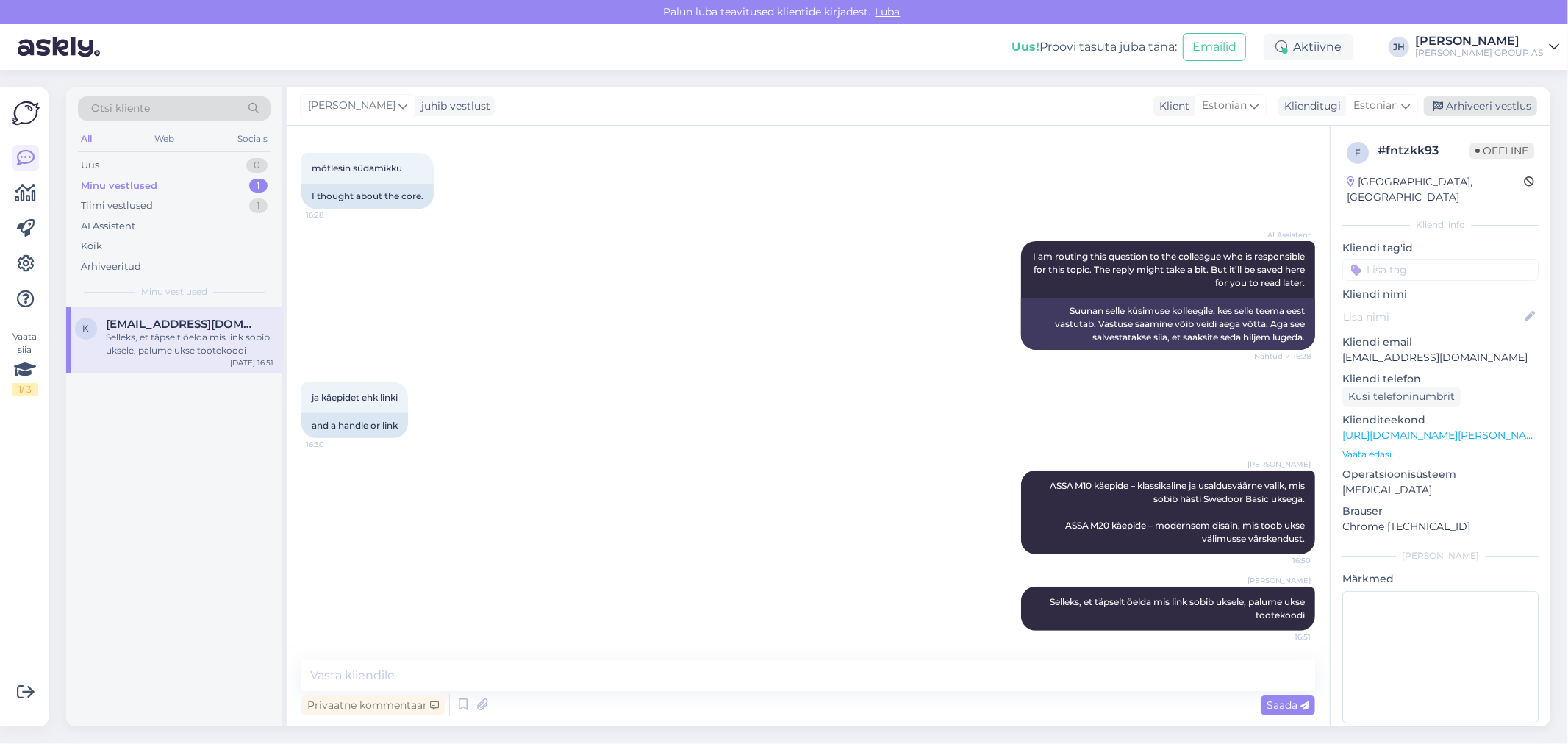
click at [1474, 103] on div "Arhiveeri vestlus" at bounding box center [1480, 106] width 113 height 20
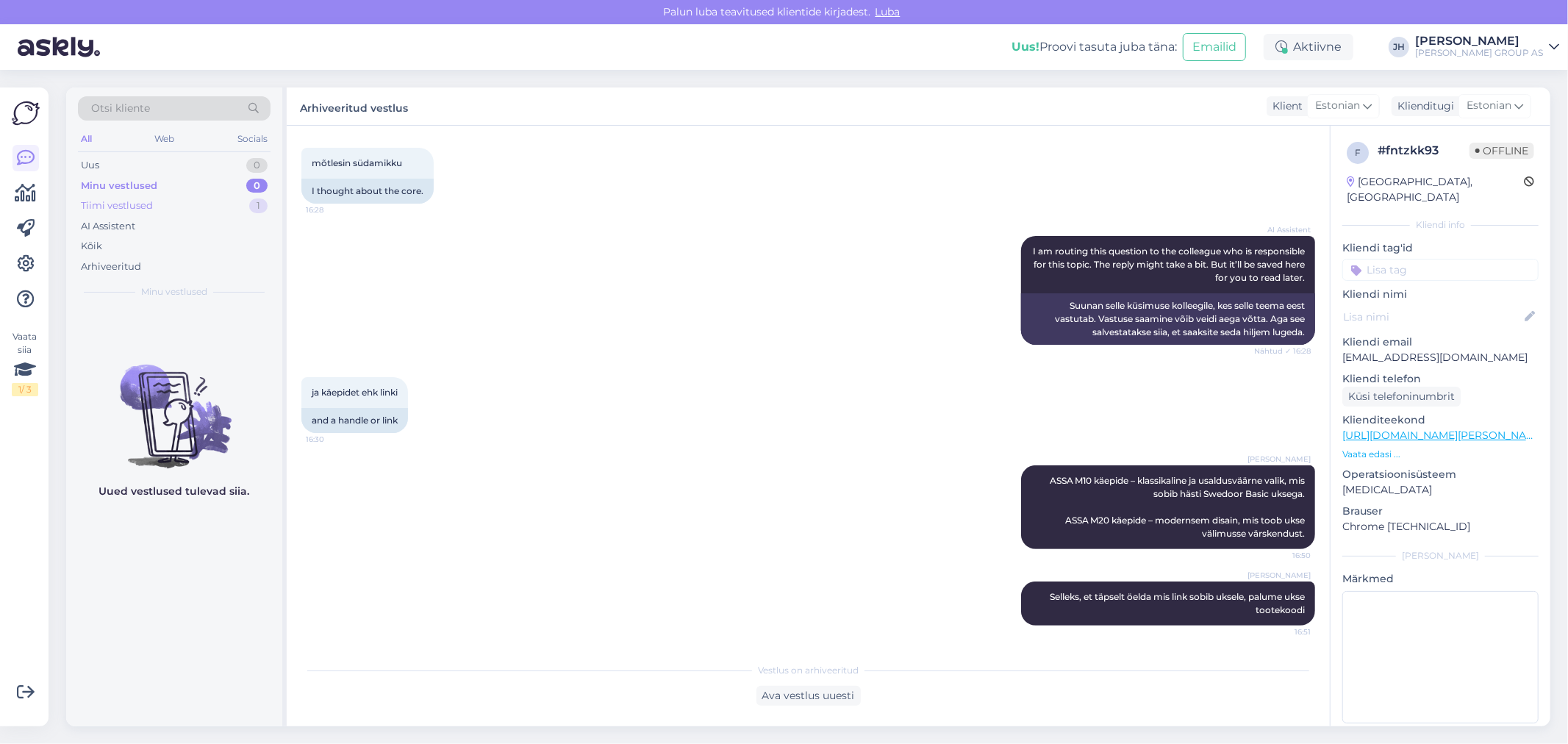
click at [115, 200] on div "Tiimi vestlused" at bounding box center [116, 206] width 72 height 15
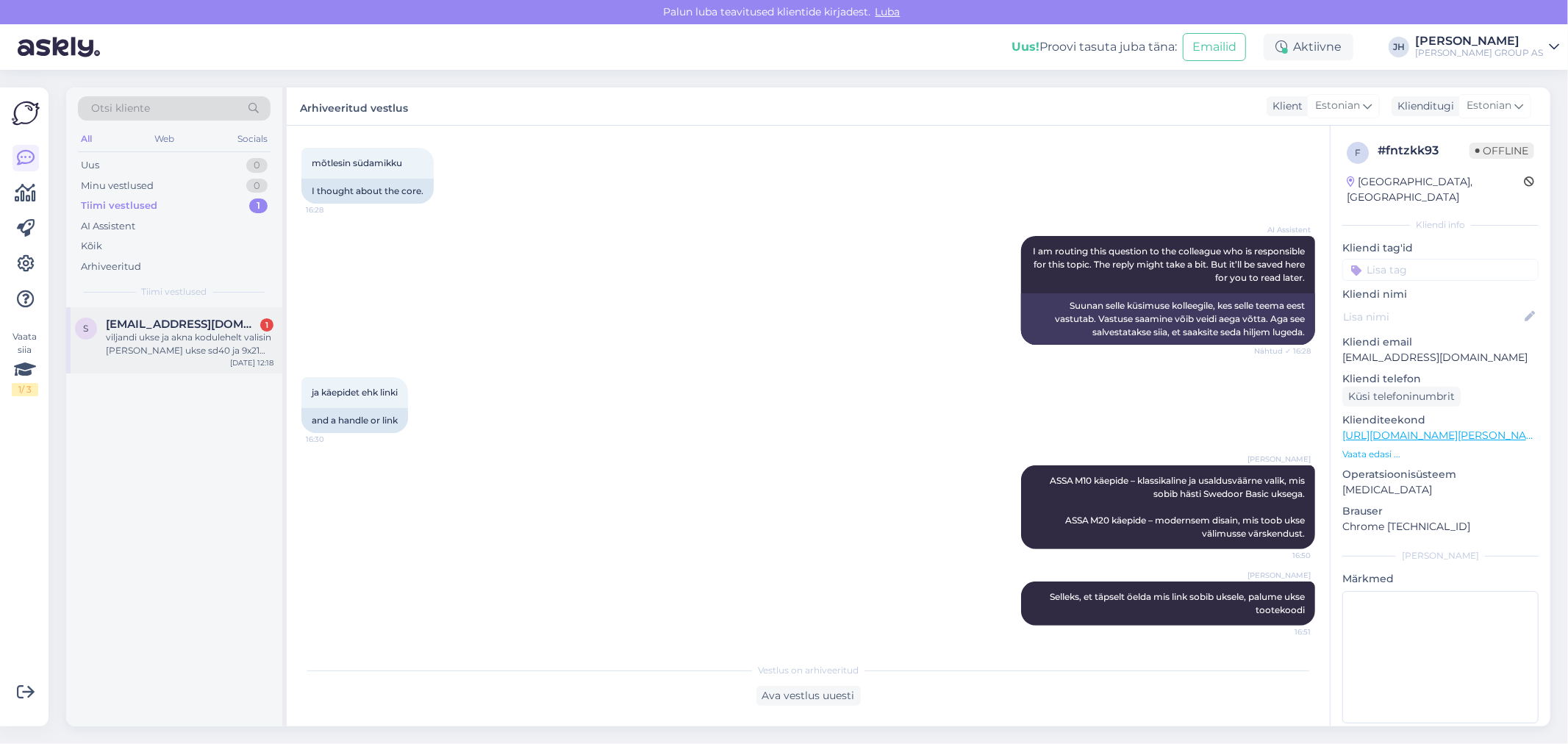
click at [156, 326] on span "[EMAIL_ADDRESS][DOMAIN_NAME]" at bounding box center [182, 324] width 153 height 13
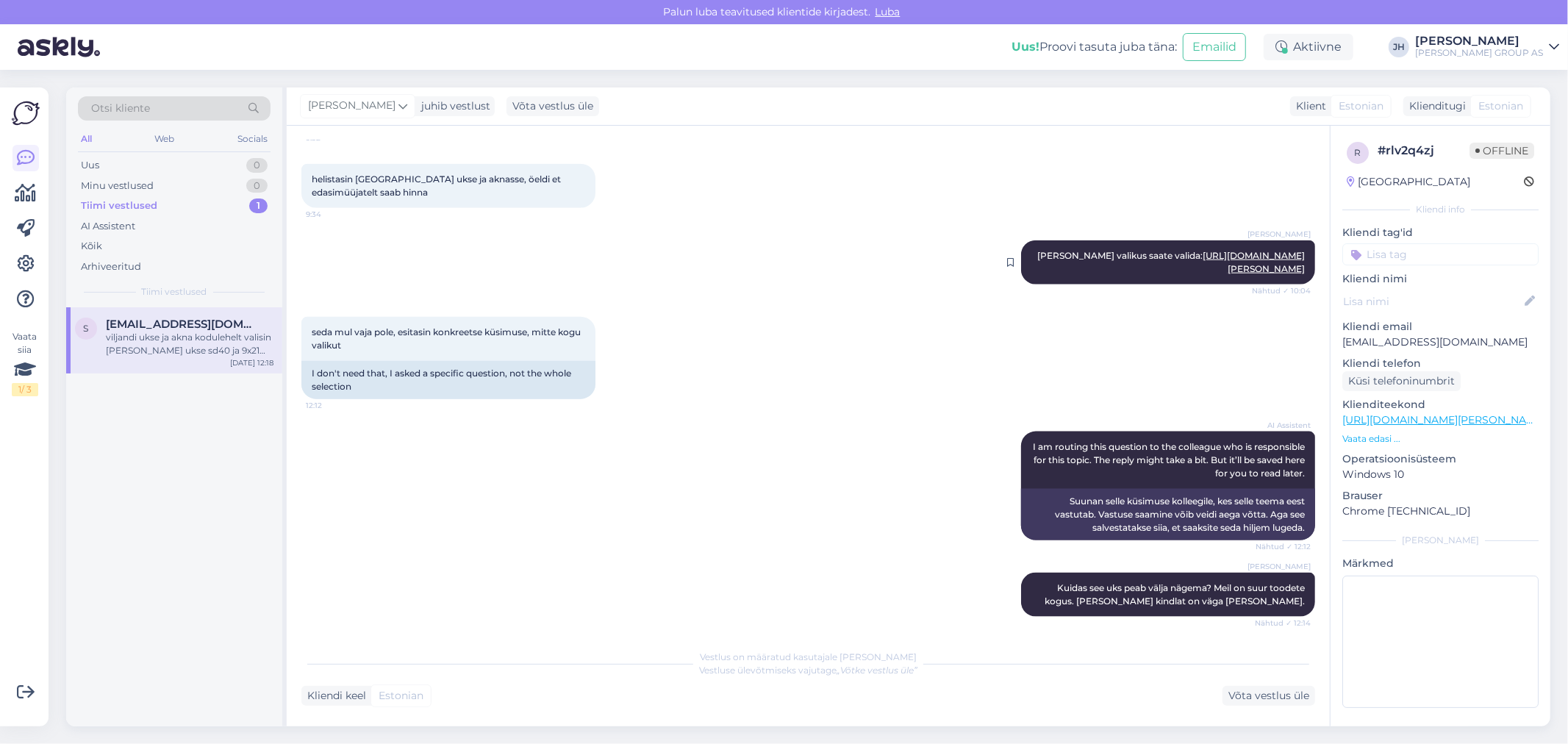
scroll to position [1502, 0]
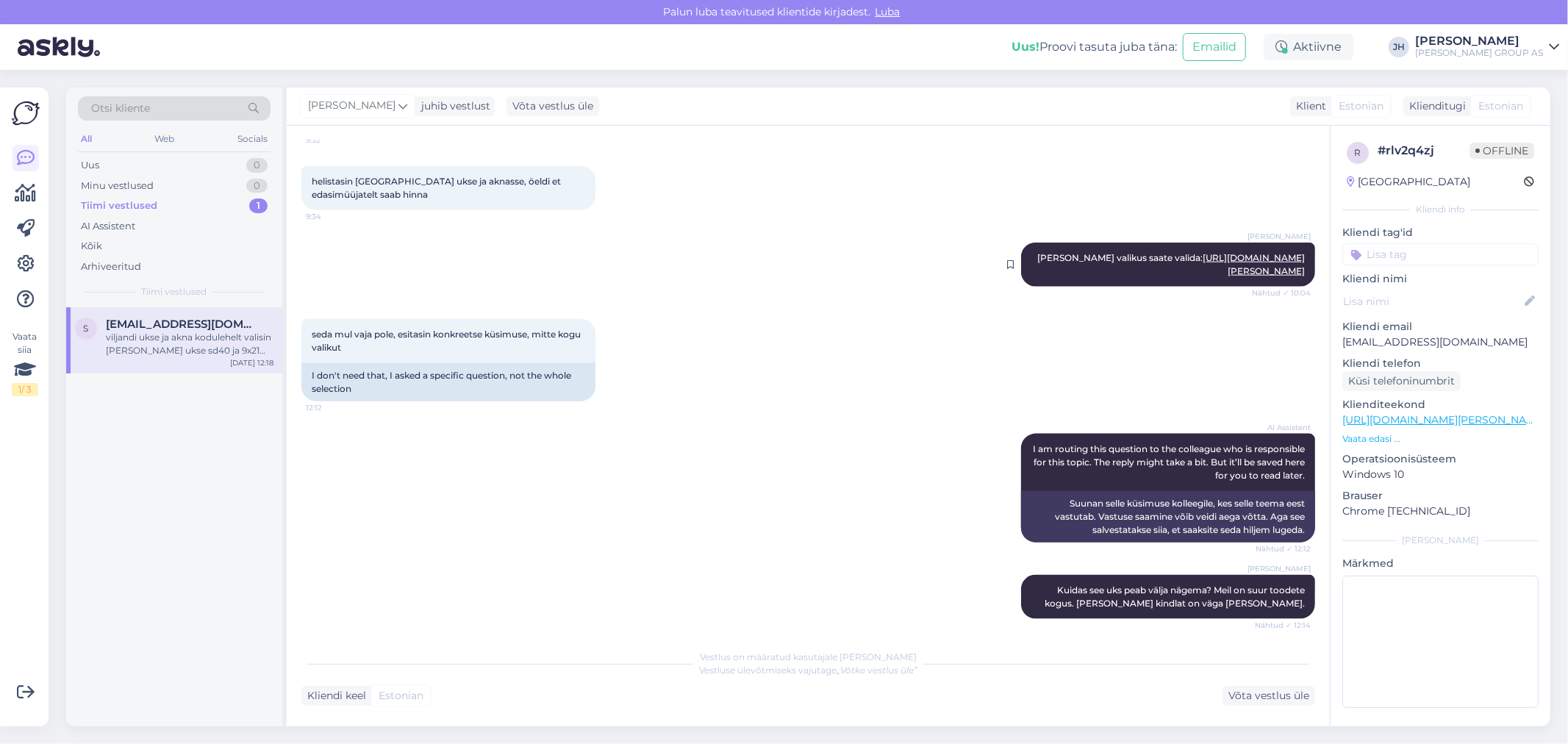
drag, startPoint x: 1294, startPoint y: 254, endPoint x: 1138, endPoint y: 239, distance: 156.7
click at [1138, 243] on div "[PERSON_NAME] [PERSON_NAME] valikus saate valida: [URL][DOMAIN_NAME][PERSON_NAM…" at bounding box center [1168, 265] width 294 height 44
copy link "[URL][DOMAIN_NAME][PERSON_NAME]"
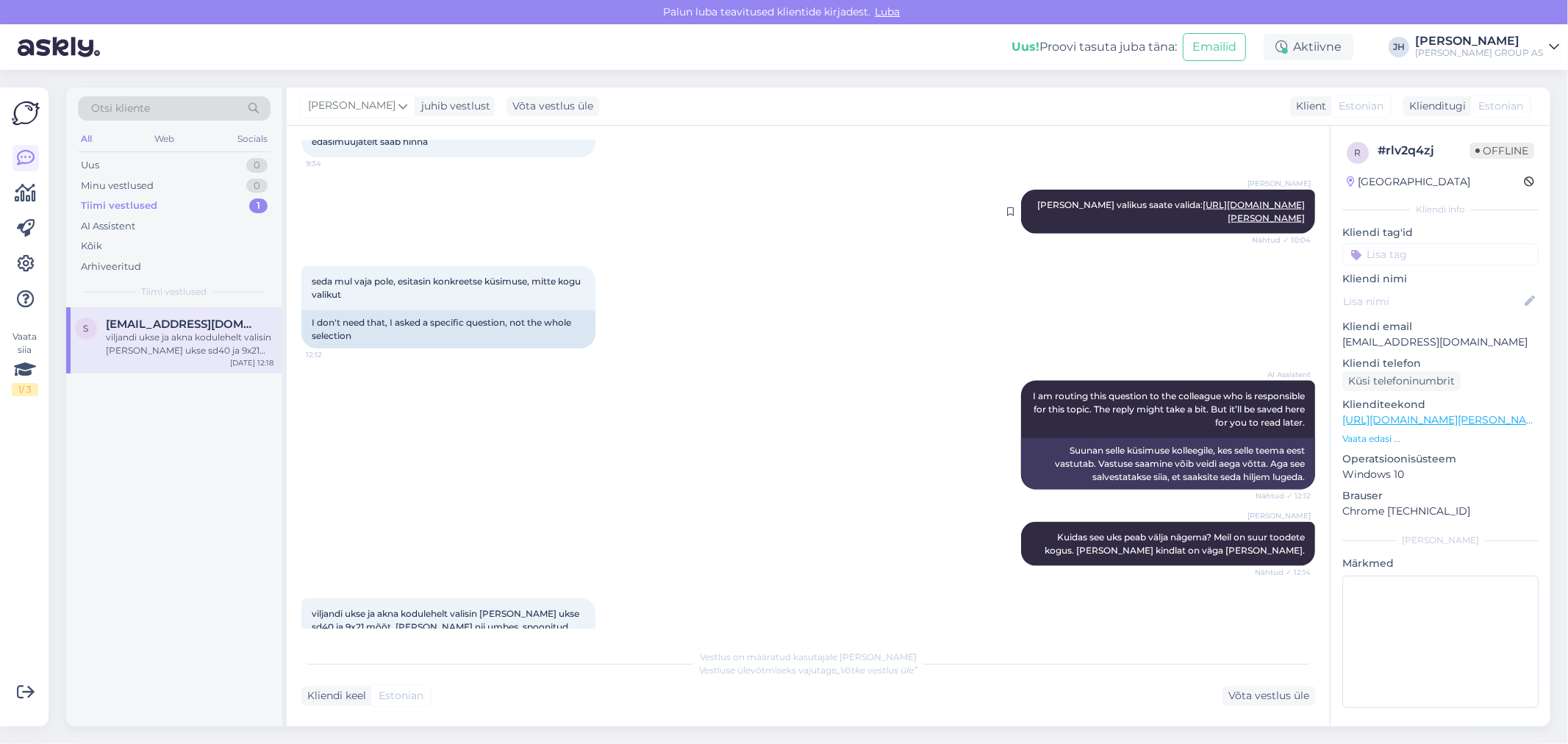
scroll to position [1584, 0]
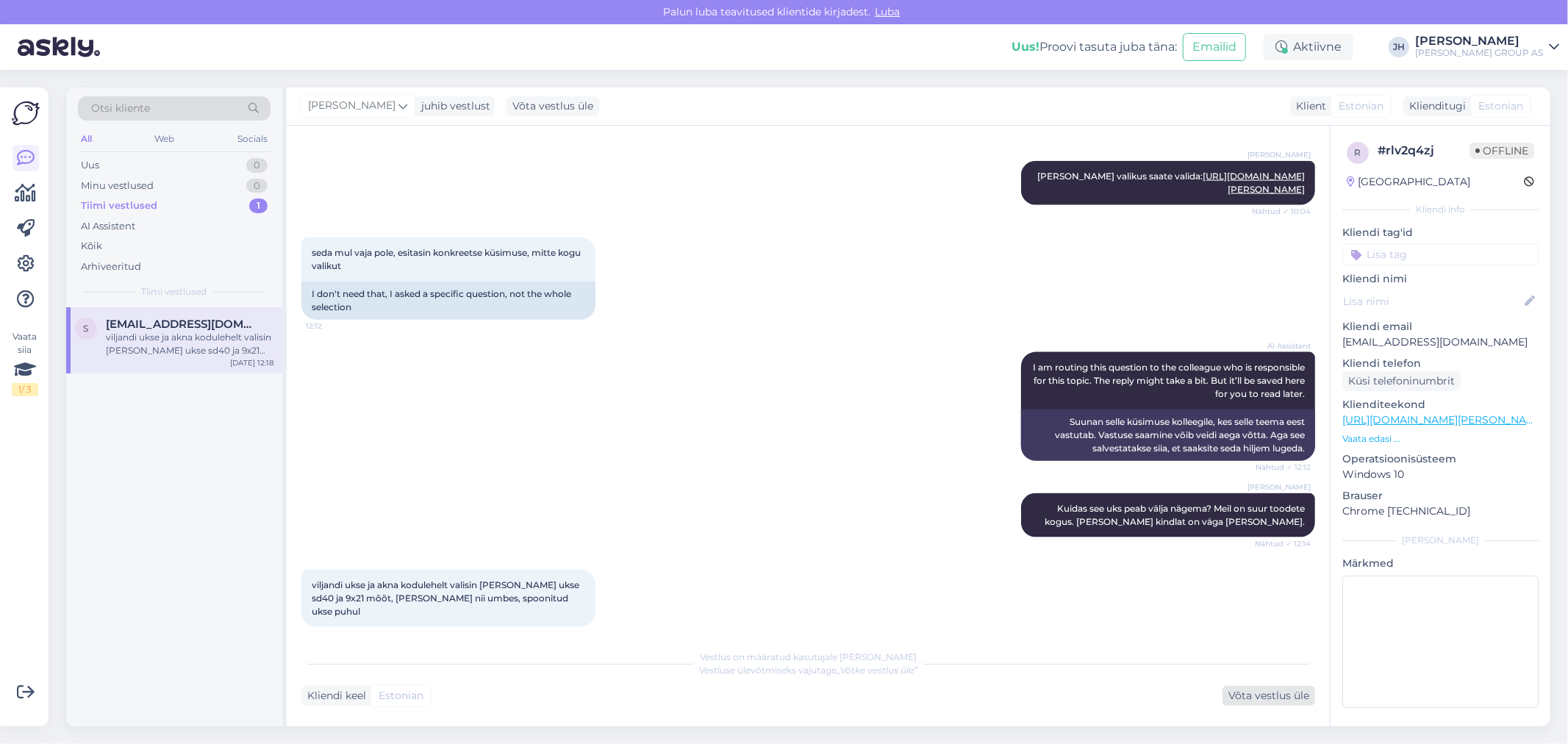
click at [1256, 695] on div "Võta vestlus üle" at bounding box center [1268, 696] width 92 height 20
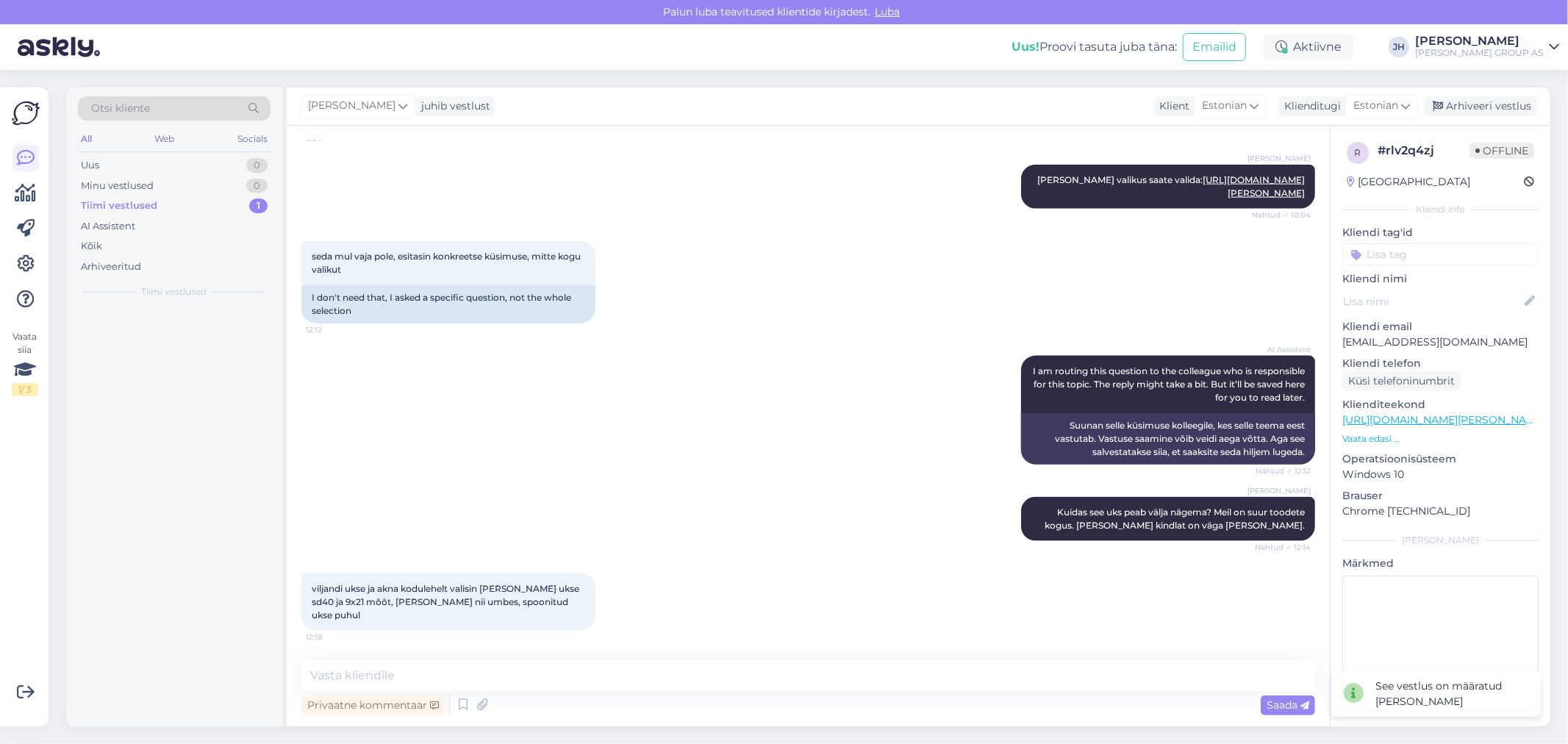
scroll to position [1566, 0]
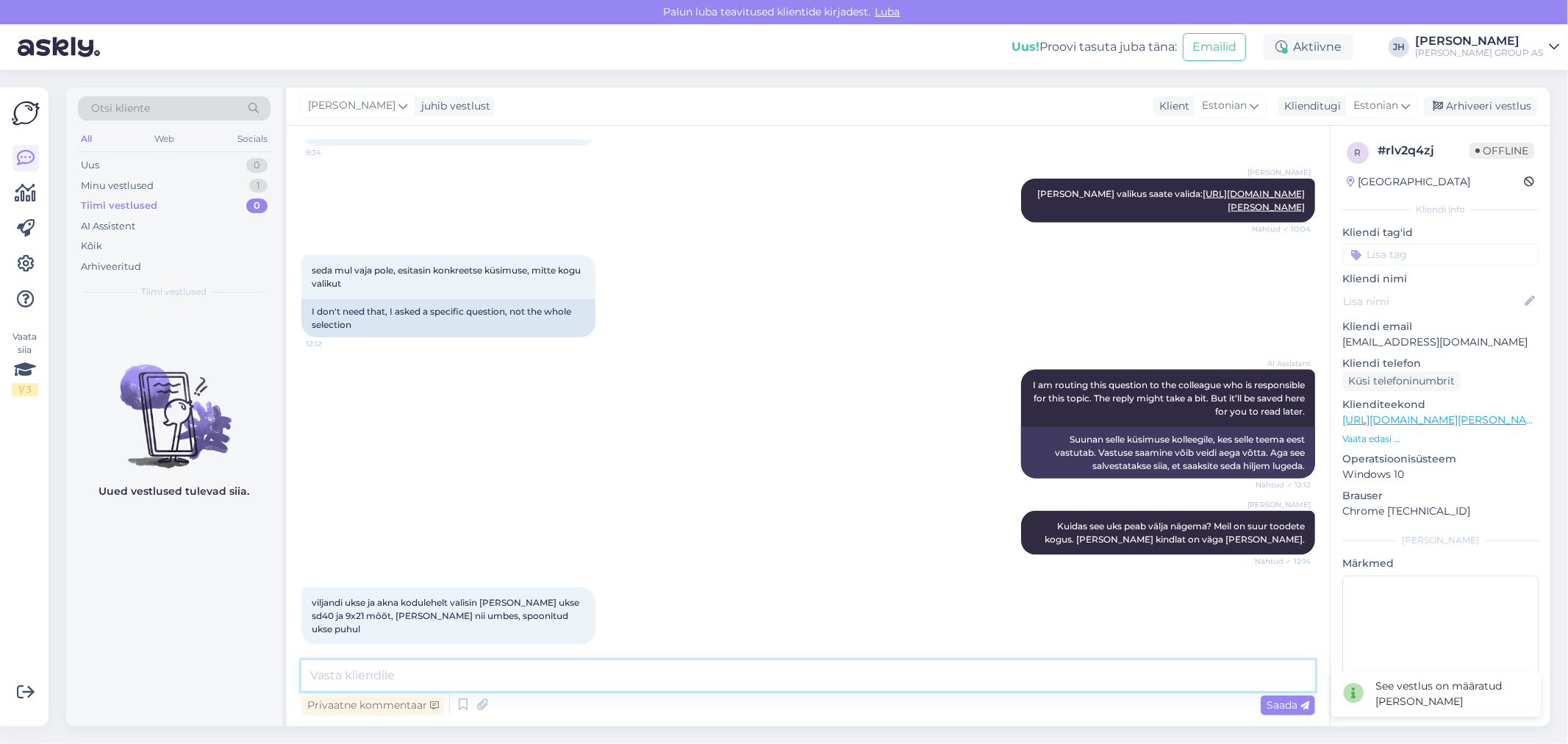
click at [435, 670] on textarea at bounding box center [808, 676] width 1014 height 31
type textarea "T"
paste textarea "[URL][DOMAIN_NAME][PERSON_NAME]"
type textarea "Palun valige toode siin: [URL][DOMAIN_NAME][PERSON_NAME]"
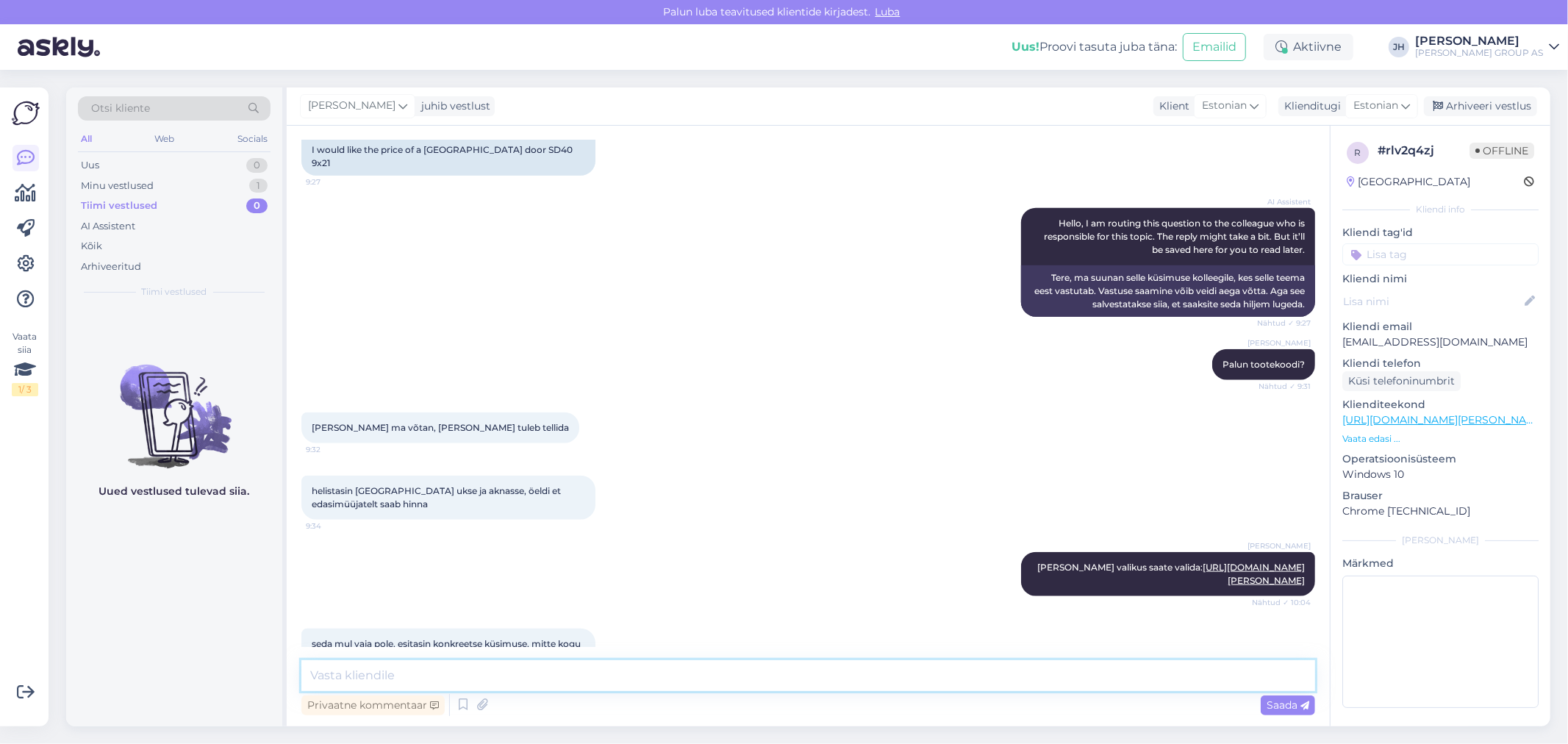
scroll to position [1183, 0]
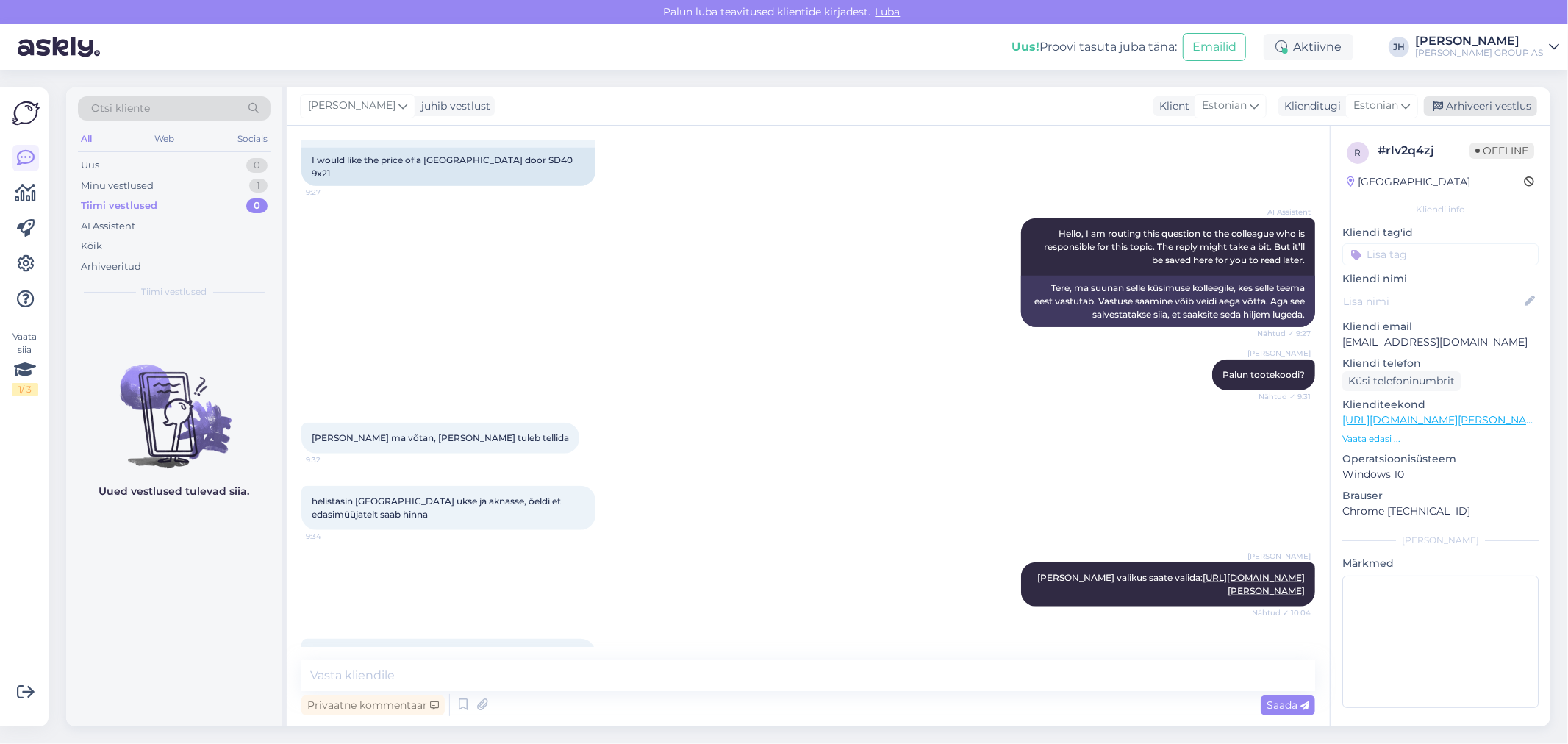
click at [1514, 106] on div "Arhiveeri vestlus" at bounding box center [1480, 106] width 113 height 20
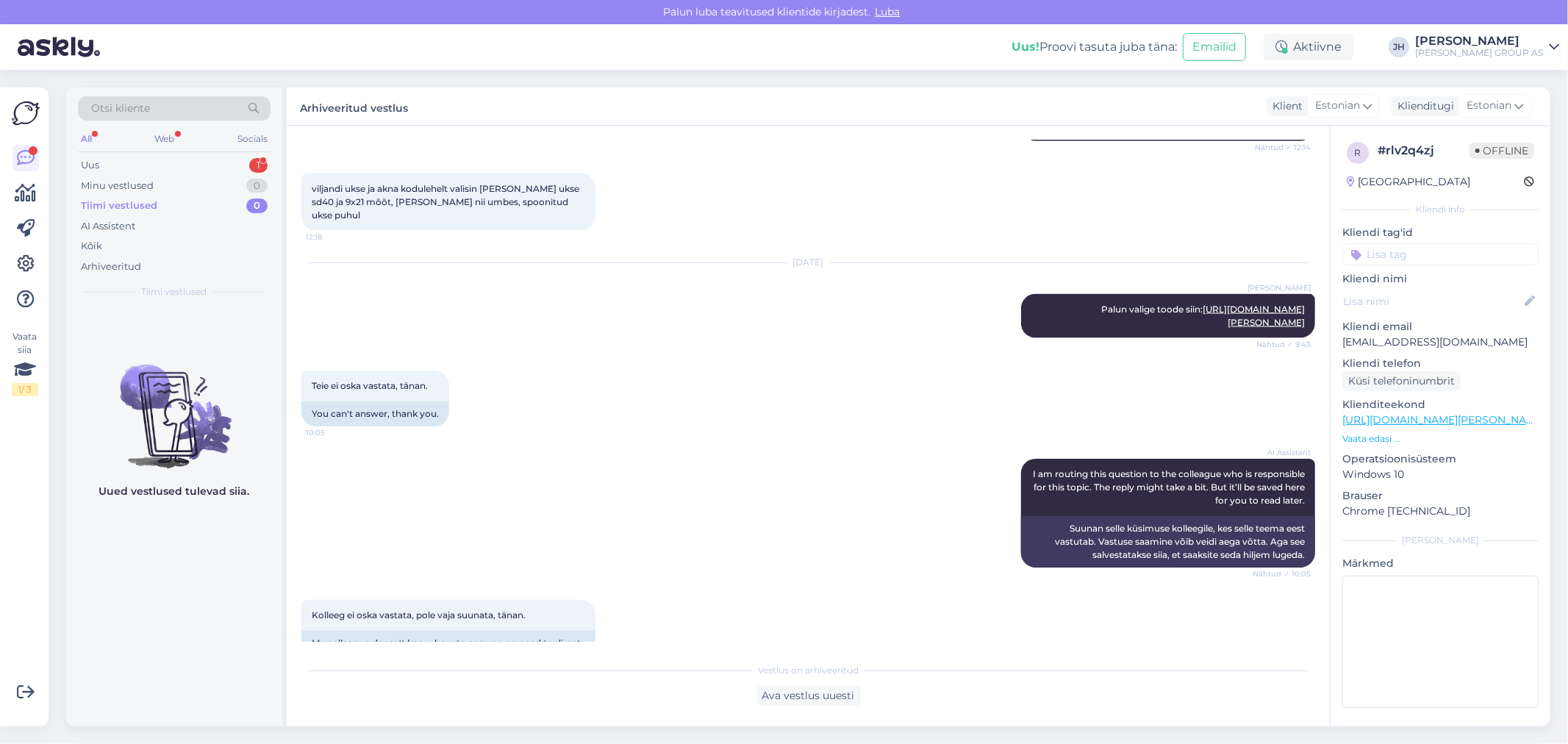
scroll to position [2009, 0]
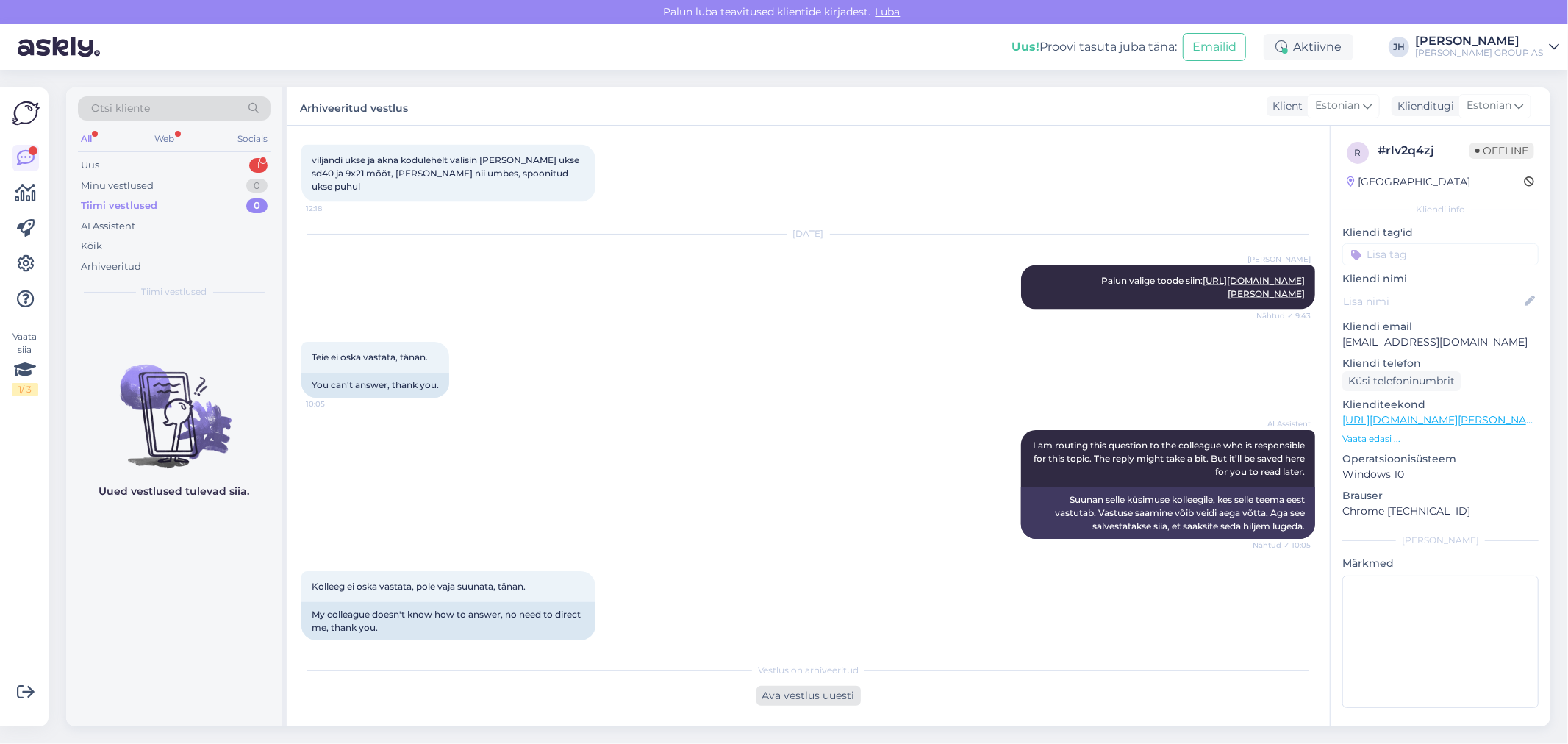
click at [804, 693] on div "Ava vestlus uuesti" at bounding box center [808, 696] width 105 height 20
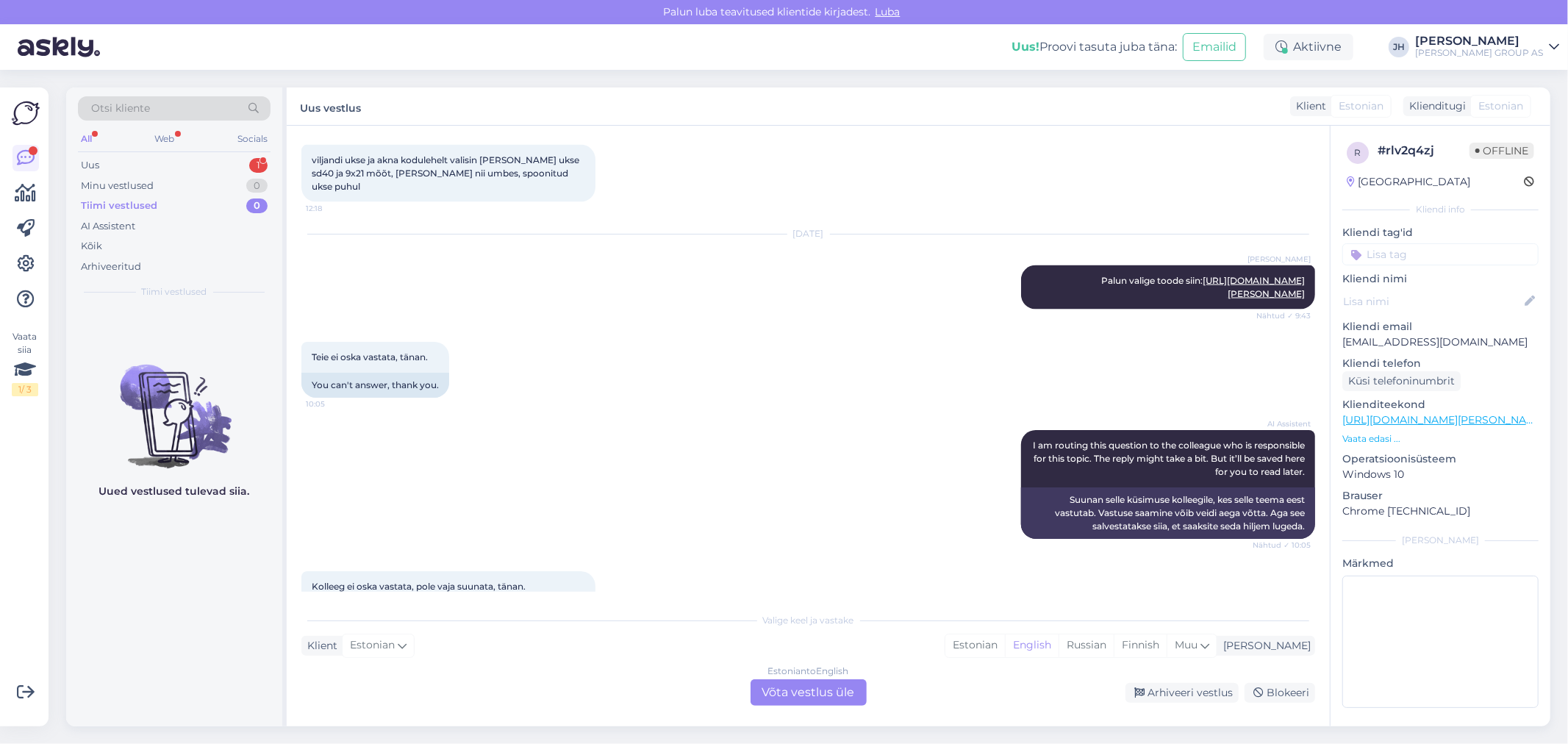
click at [815, 692] on div "Estonian to English Võta vestlus üle" at bounding box center [808, 693] width 116 height 27
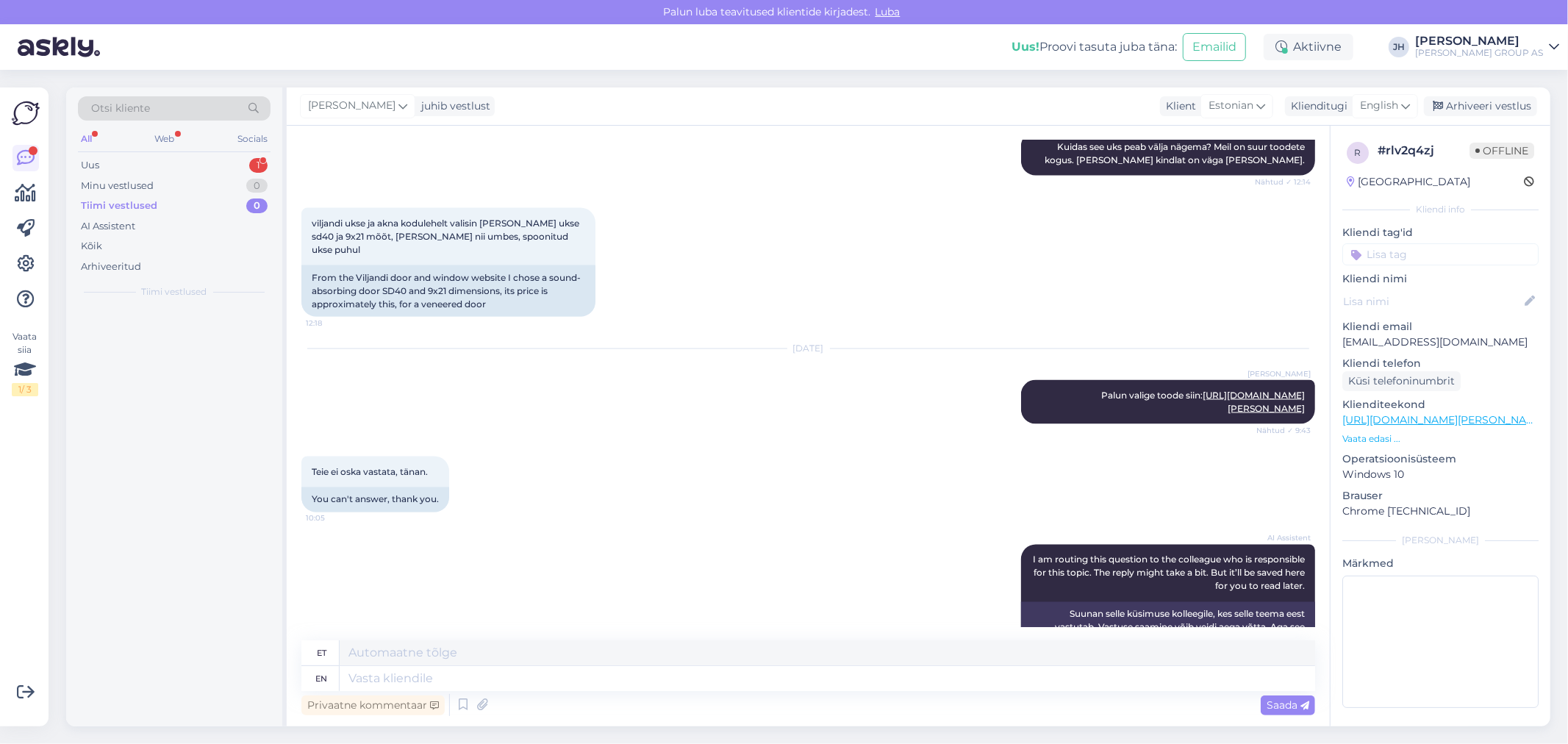
scroll to position [2071, 0]
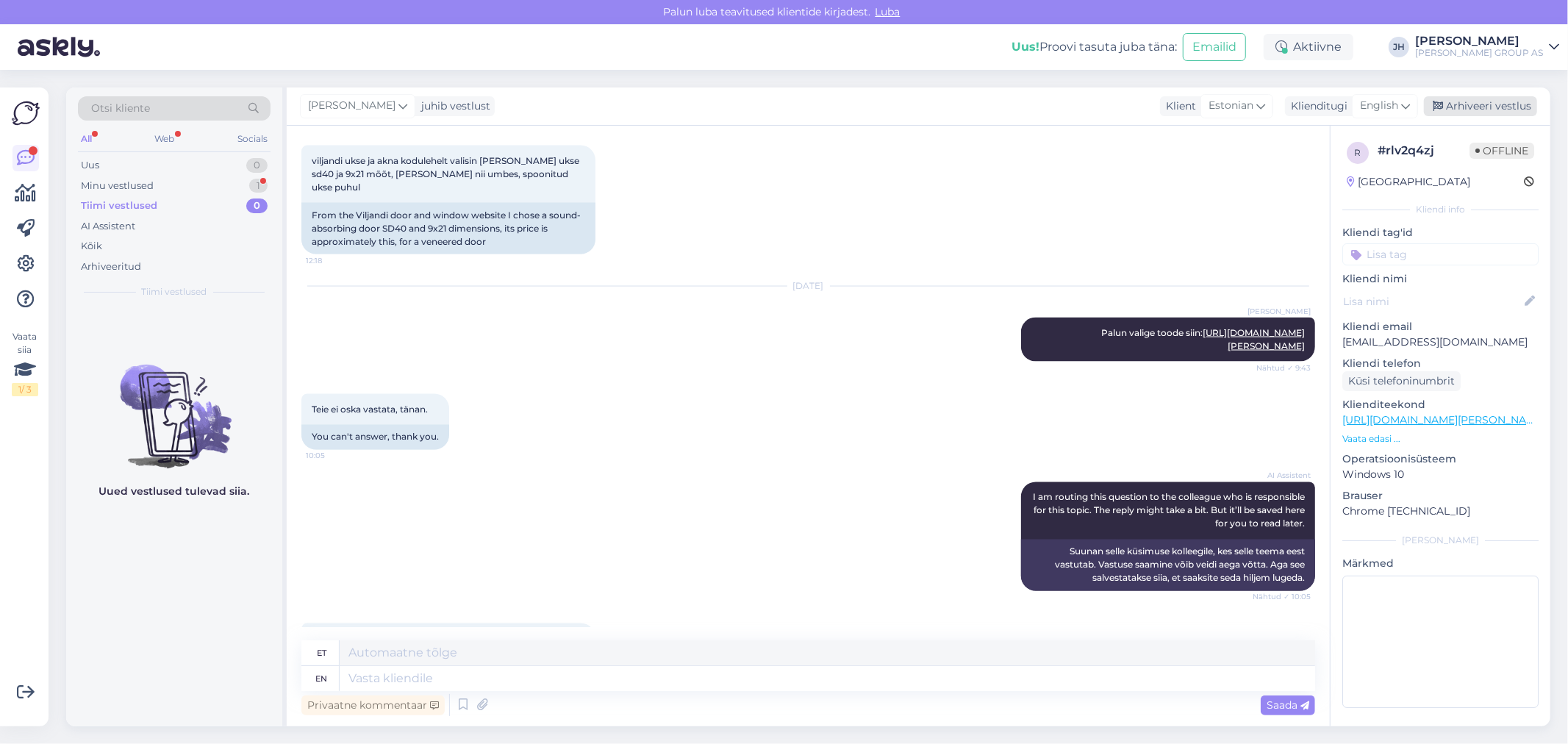
click at [1478, 98] on div "Arhiveeri vestlus" at bounding box center [1480, 106] width 113 height 20
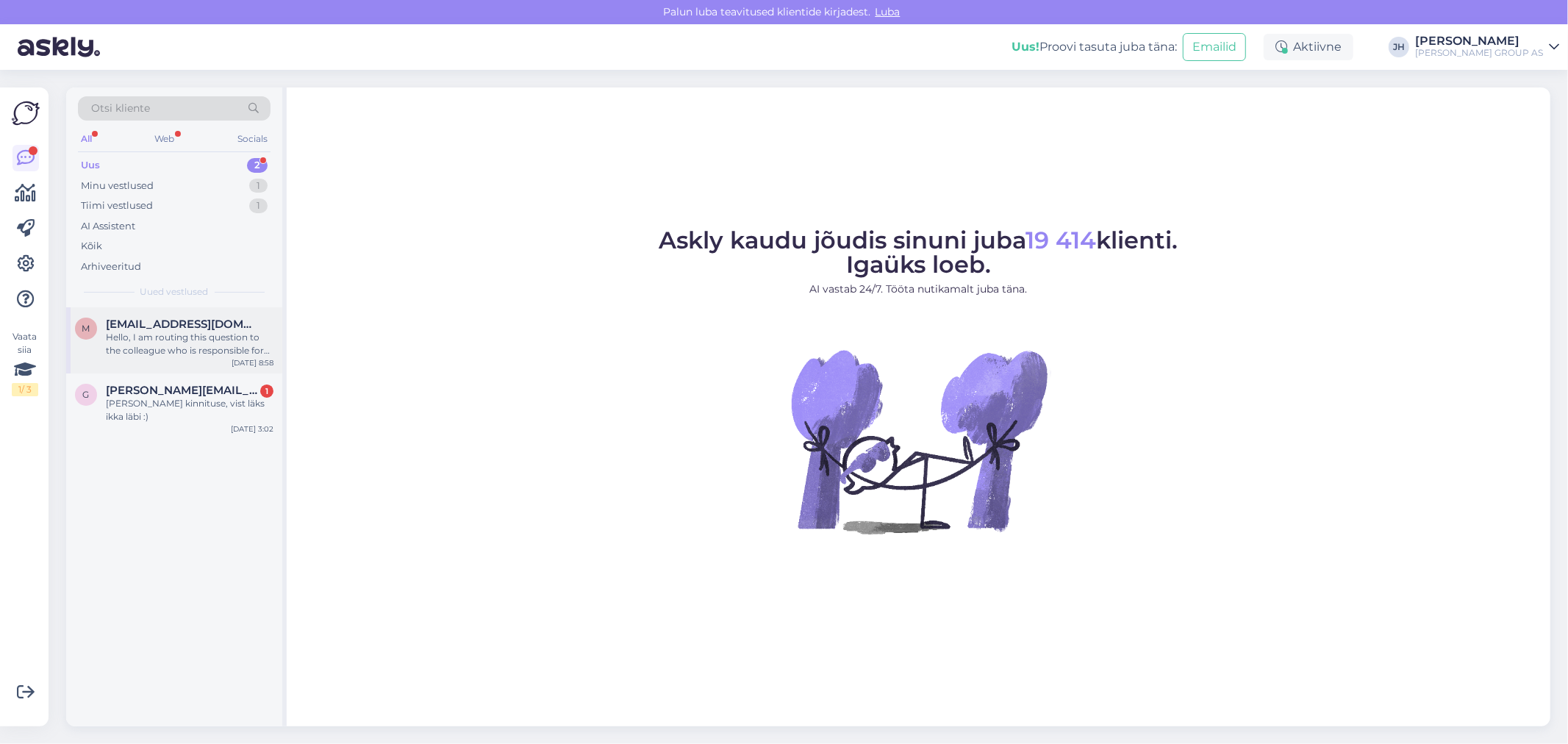
click at [163, 328] on span "[EMAIL_ADDRESS][DOMAIN_NAME]" at bounding box center [182, 324] width 153 height 13
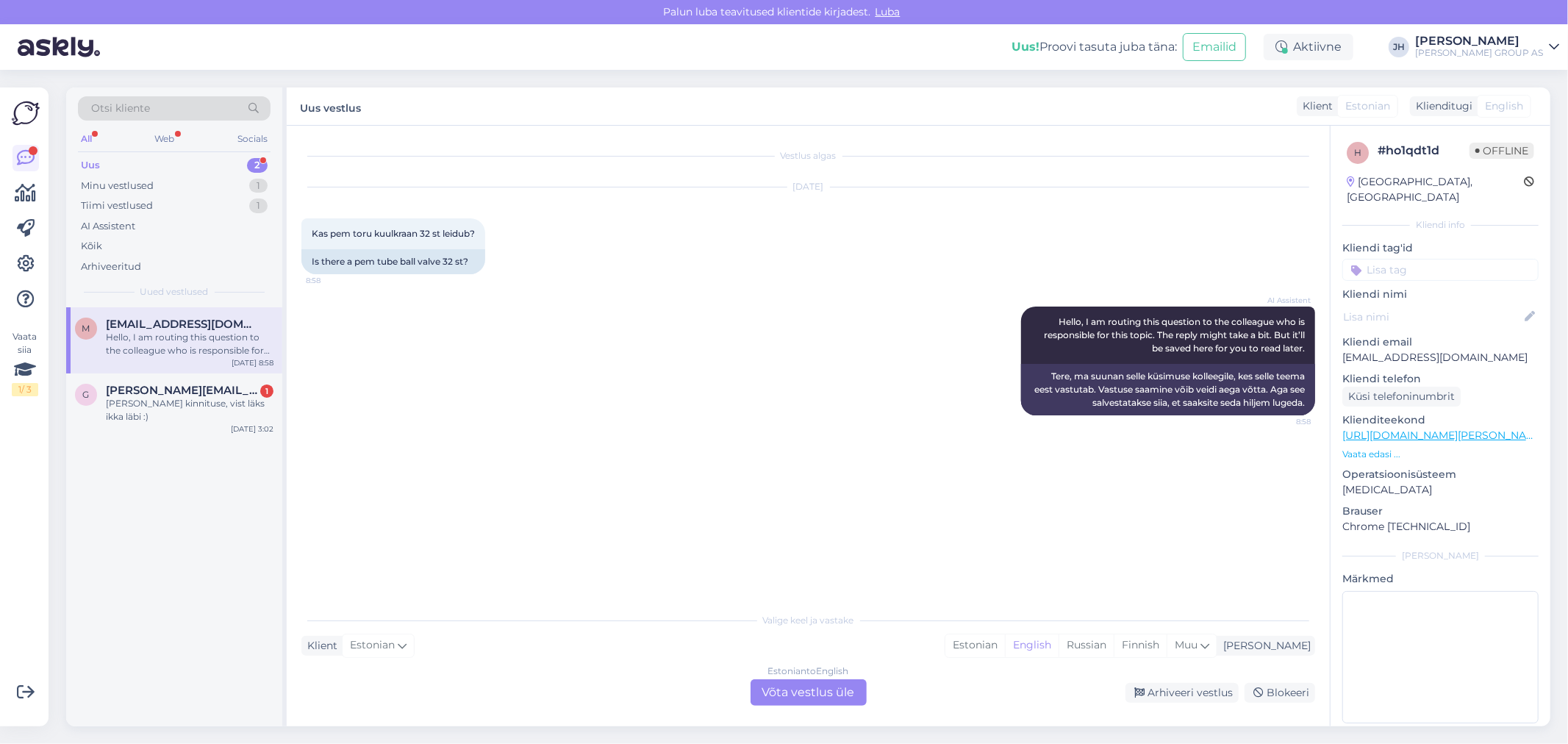
click at [822, 692] on div "Estonian to English Võta vestlus üle" at bounding box center [808, 693] width 116 height 27
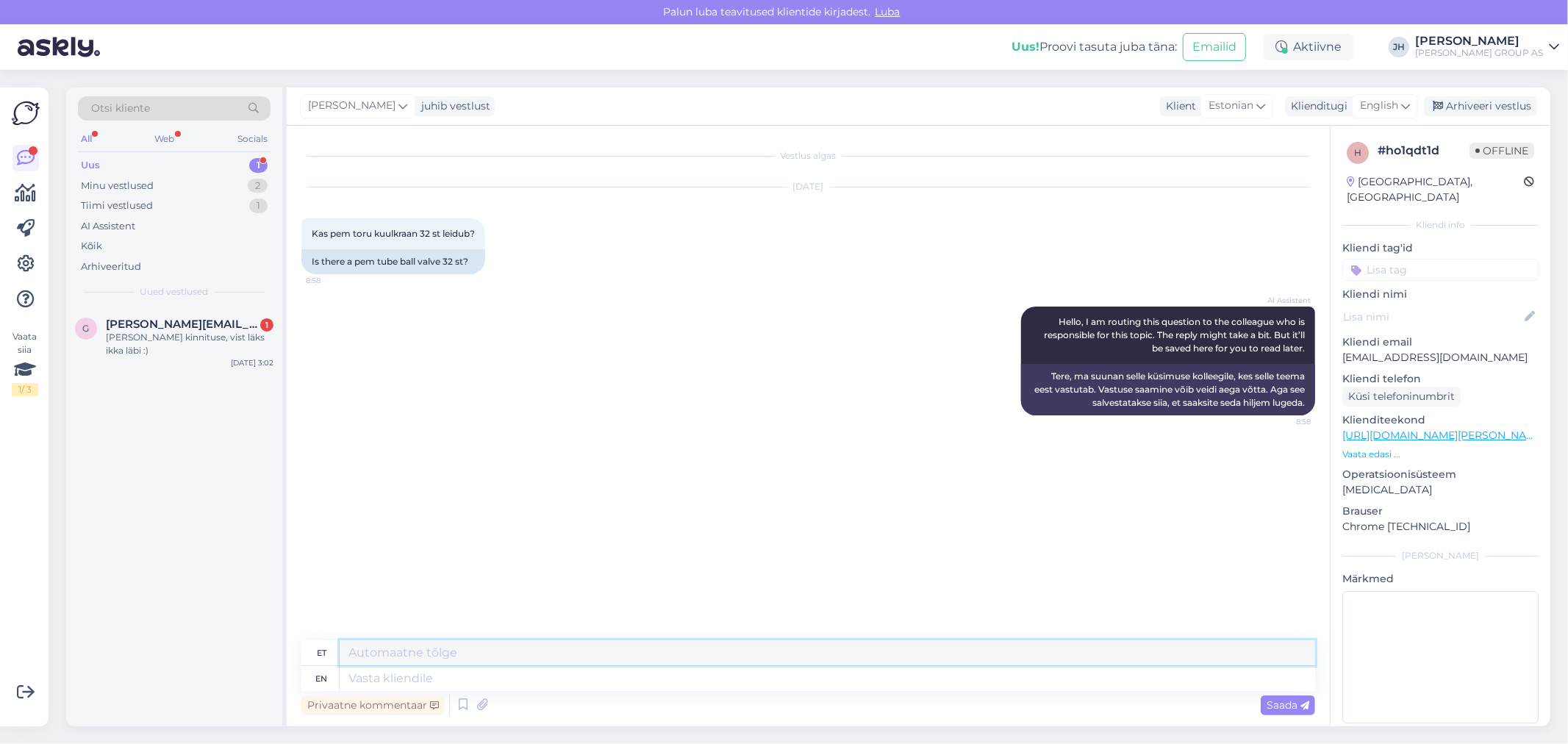
click at [387, 648] on textarea at bounding box center [827, 653] width 976 height 25
click at [740, 652] on textarea "Tere. Saate vaadata siin: või täpsustada santehnika osakonnast, tel:" at bounding box center [827, 653] width 976 height 25
drag, startPoint x: 954, startPoint y: 651, endPoint x: 248, endPoint y: 638, distance: 706.1
click at [248, 638] on div "Otsi kliente All Web Socials Uus 1 Minu vestlused 2 Tiimi vestlused 1 AI Assist…" at bounding box center [808, 407] width 1484 height 639
type textarea "Tere. Saate vaadata siin: või täpsustada santehnika osakonnast, tel: [PHONE_NUM…"
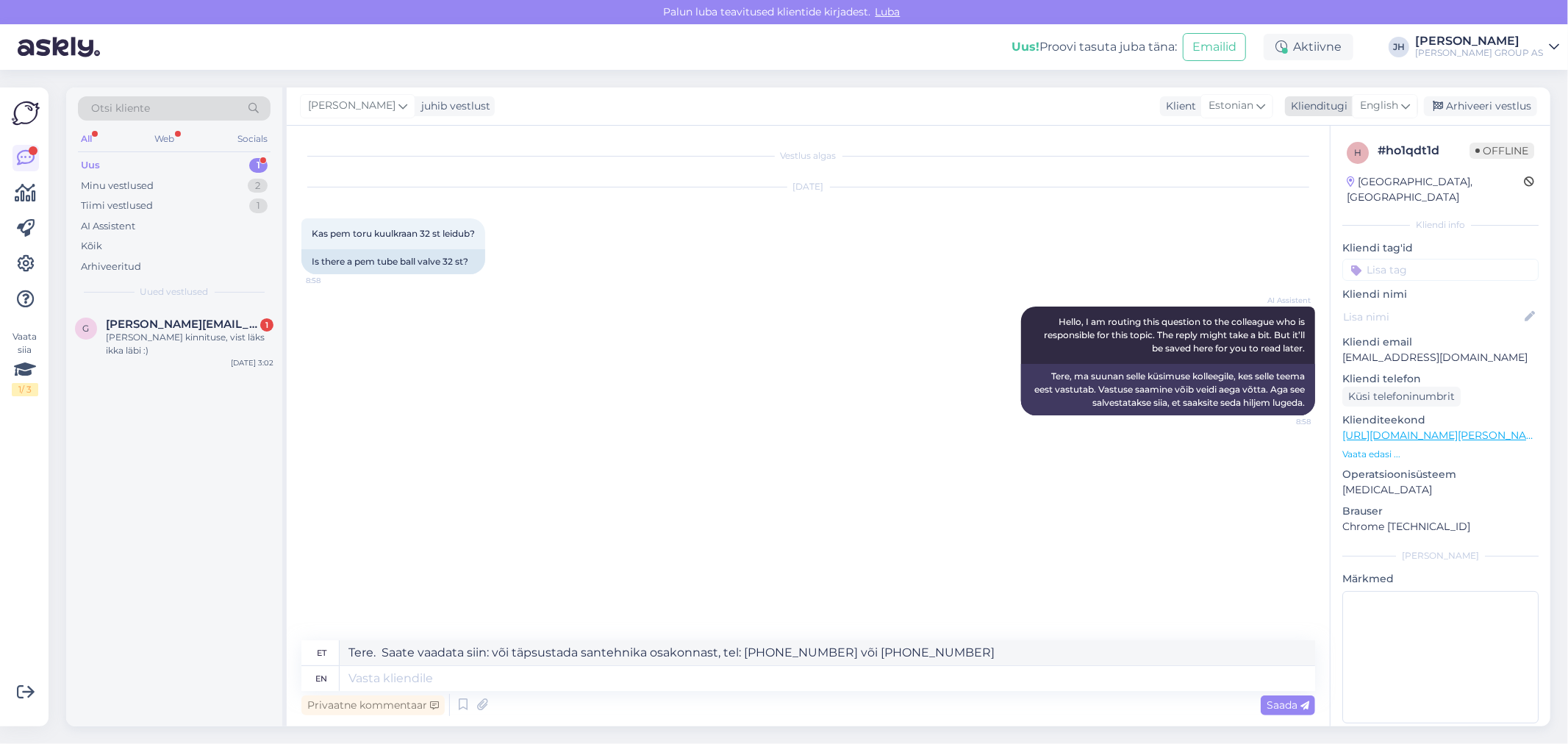
click at [1406, 106] on icon at bounding box center [1406, 106] width 9 height 16
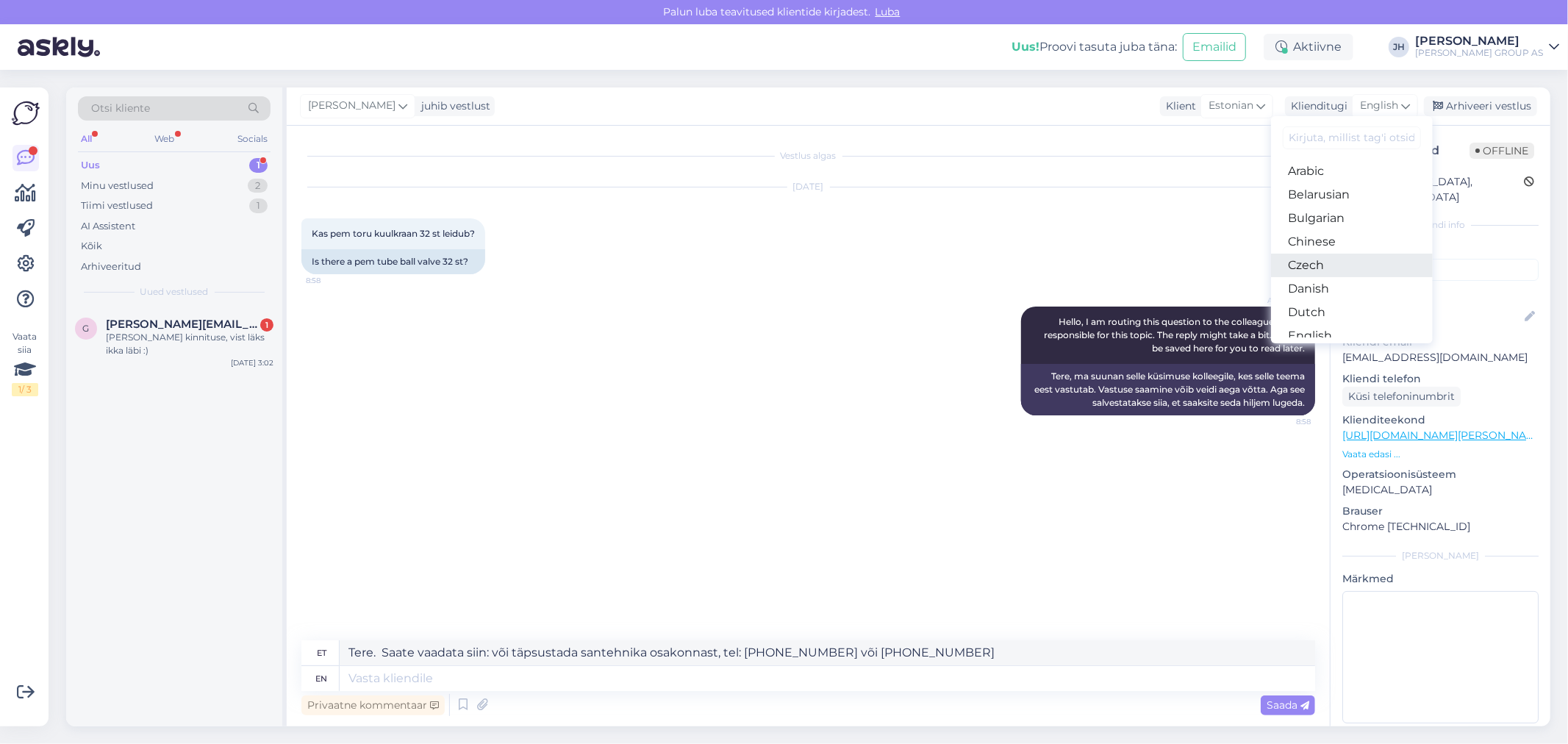
scroll to position [82, 0]
click at [1325, 270] on link "Estonian" at bounding box center [1352, 278] width 161 height 24
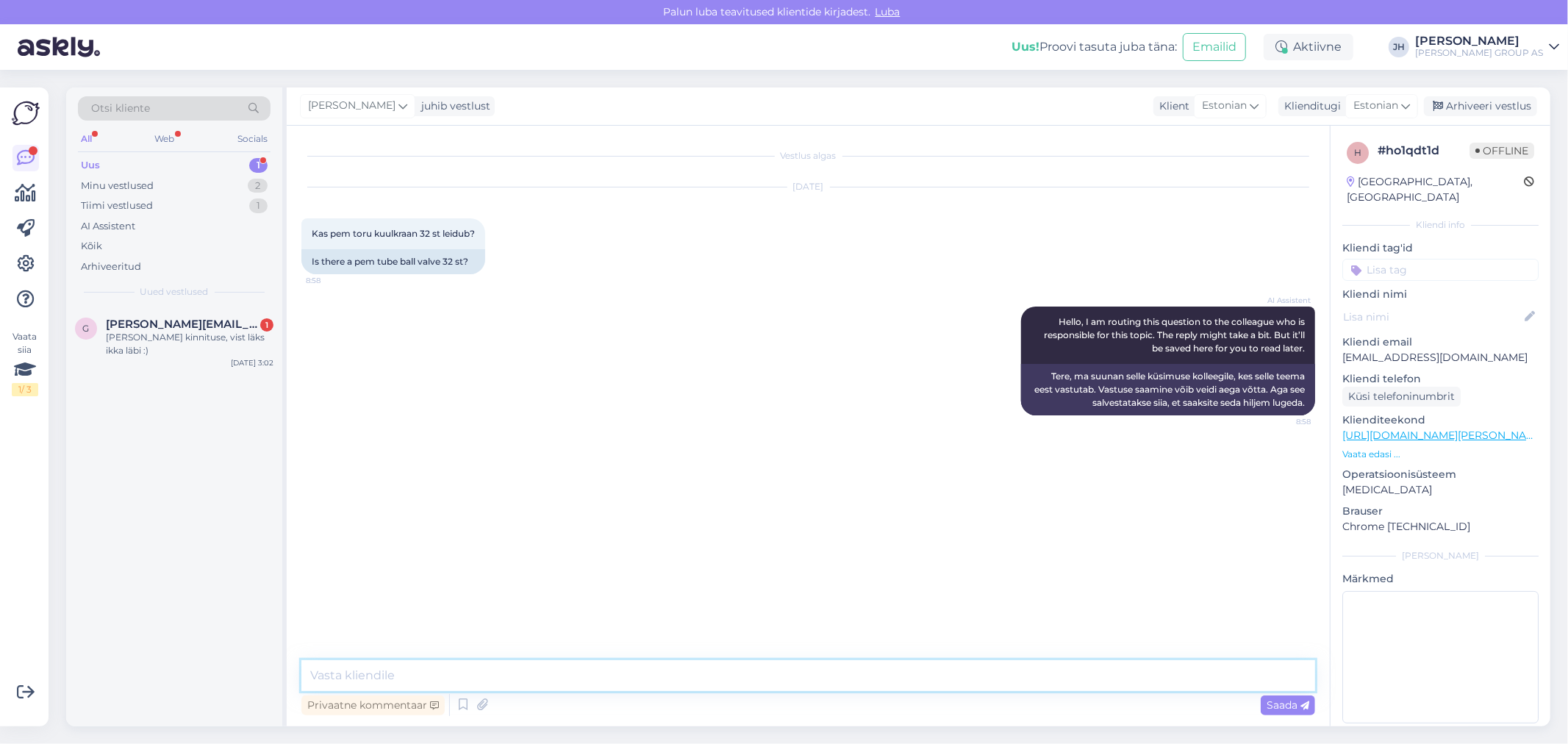
click at [339, 681] on textarea at bounding box center [808, 676] width 1014 height 31
paste textarea "Tere. Saate vaadata siin: või täpsustada santehnika osakonnast, tel: [PHONE_NUM…"
type textarea "Tere. Saate vaadata siin: või täpsustada santehnika osakonnast, tel: [PHONE_NUM…"
click at [1299, 705] on span "Saada" at bounding box center [1288, 705] width 43 height 13
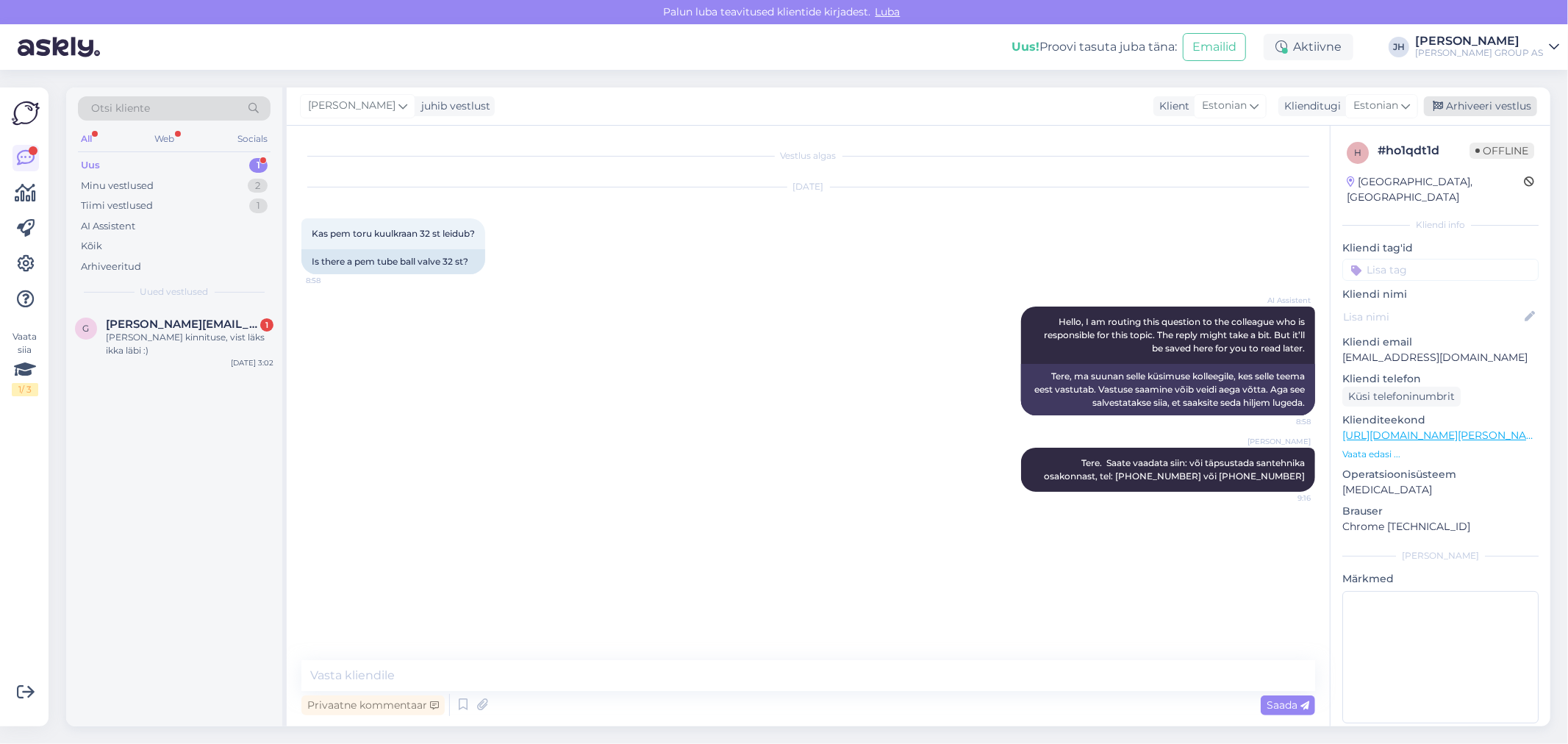
click at [1519, 101] on div "Arhiveeri vestlus" at bounding box center [1480, 106] width 113 height 20
click at [177, 338] on div "[PERSON_NAME] kinnituse, vist läks ikka läbi :)" at bounding box center [189, 344] width 168 height 27
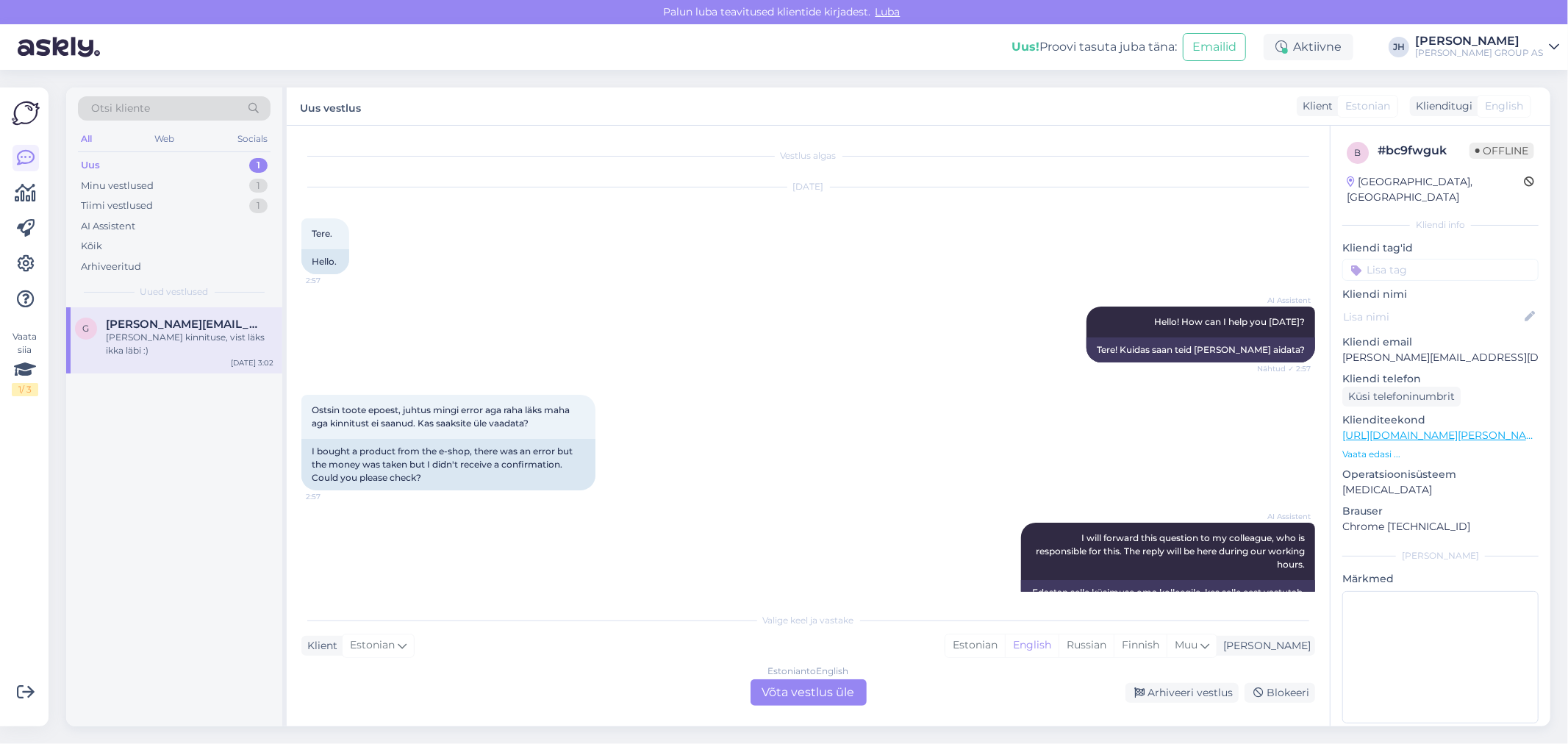
scroll to position [129, 0]
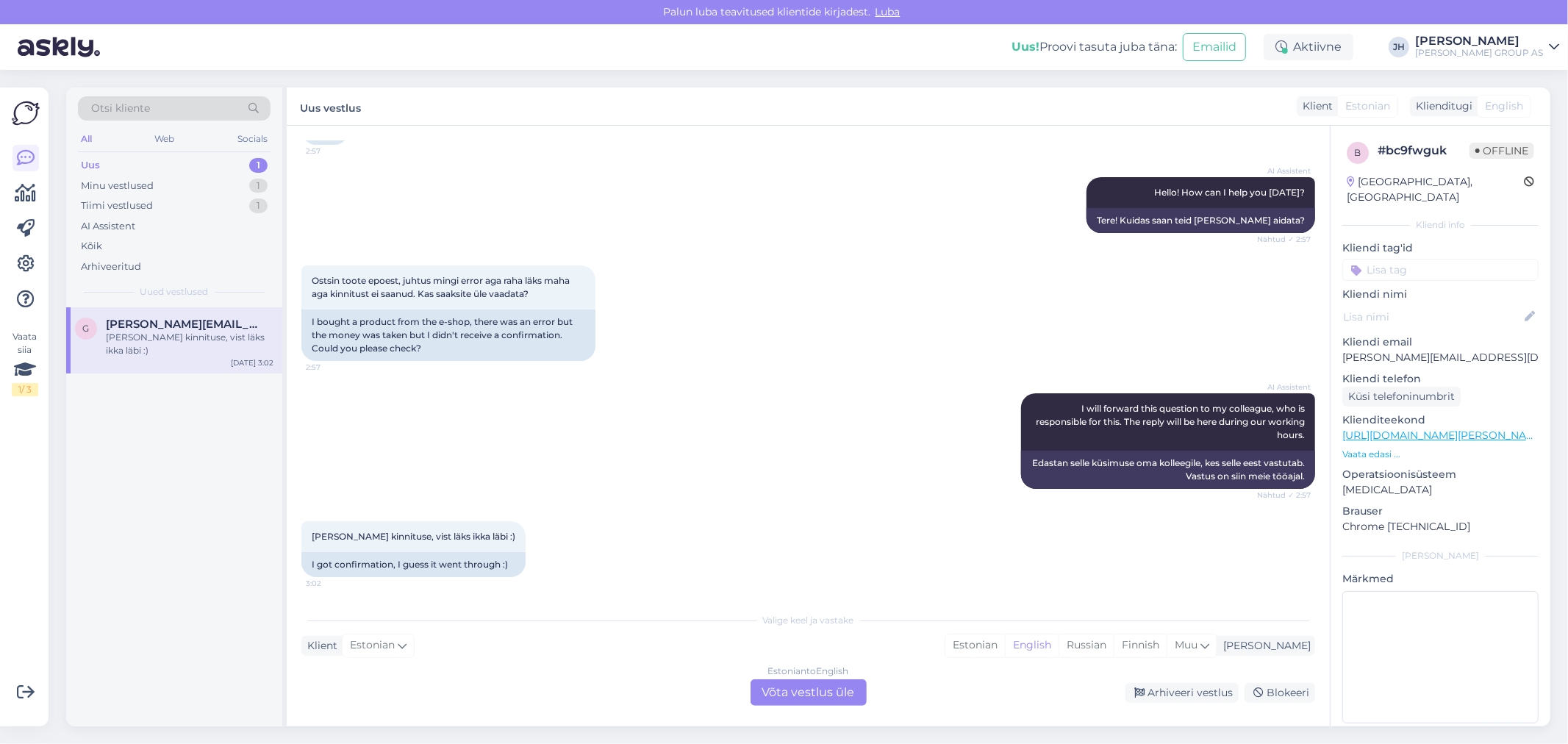
click at [803, 687] on div "Estonian to English Võta vestlus üle" at bounding box center [808, 693] width 116 height 27
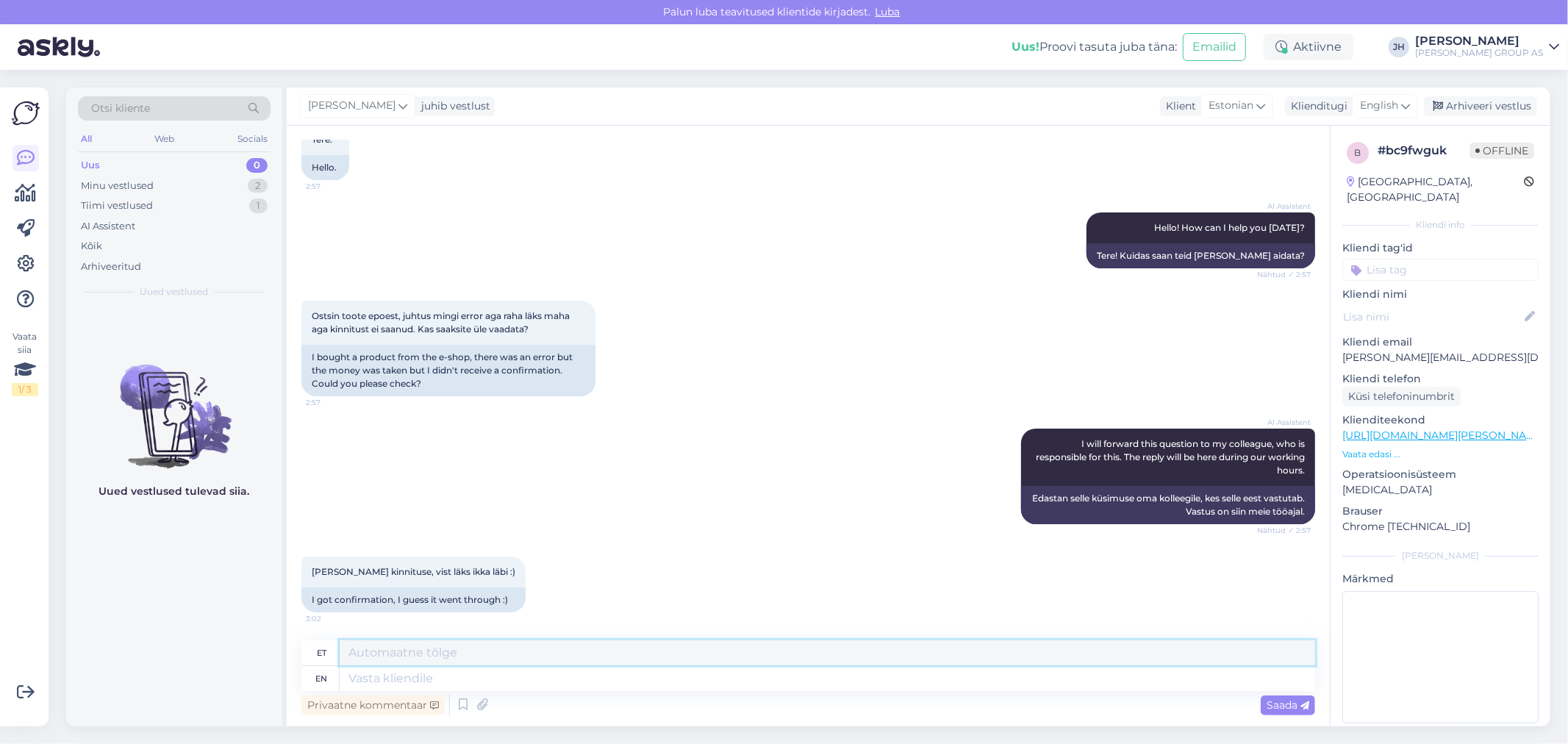
click at [411, 652] on textarea at bounding box center [827, 653] width 976 height 25
type textarea "K"
type textarea "Tere. Kelle nimele oli tehtud tellimus ?"
drag, startPoint x: 592, startPoint y: 660, endPoint x: 622, endPoint y: 644, distance: 34.0
click at [622, 644] on textarea "Tere. Kelle nimele oli tehtud tellimus ?" at bounding box center [827, 653] width 976 height 25
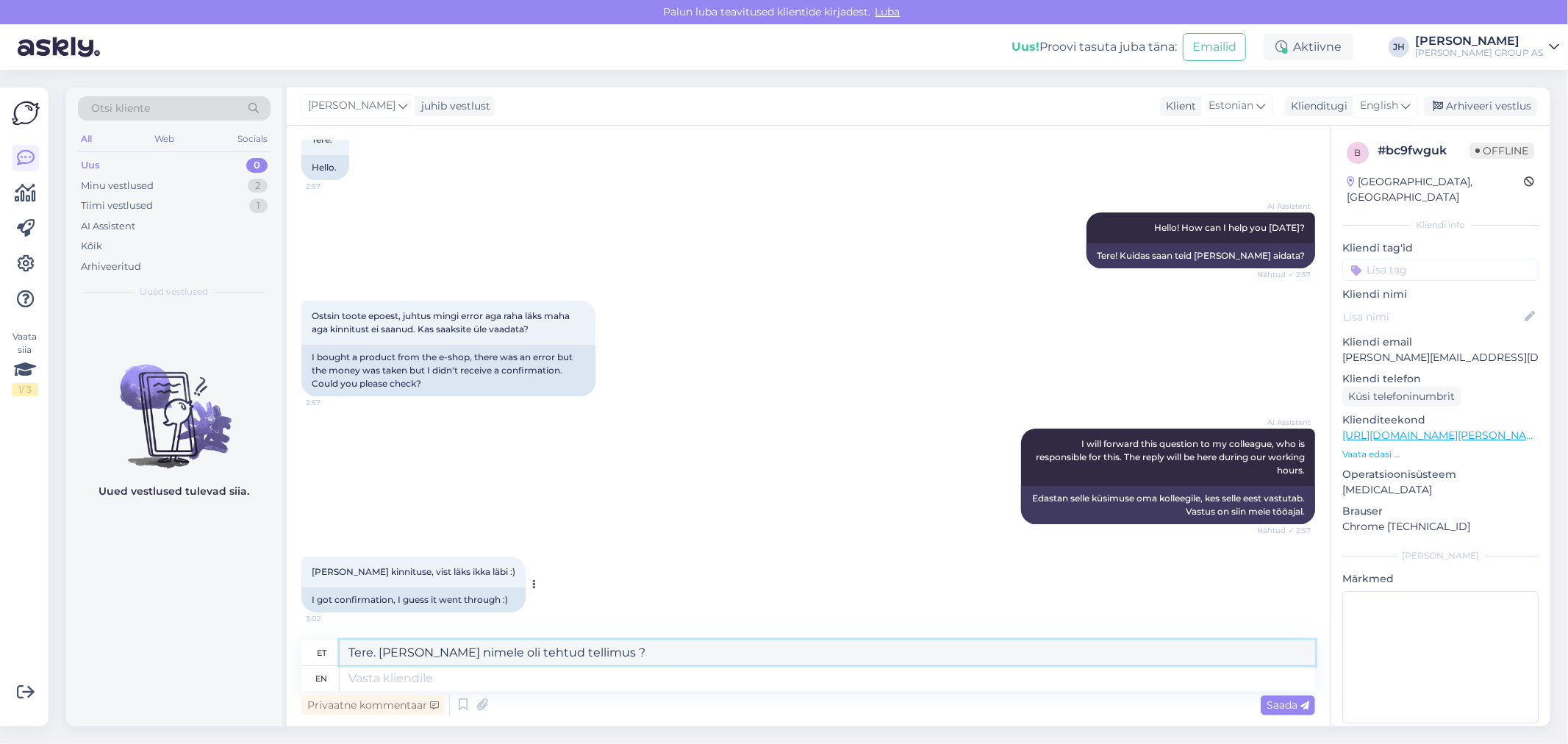
drag, startPoint x: 614, startPoint y: 653, endPoint x: 328, endPoint y: 623, distance: 287.6
click at [333, 626] on div "Vestlus algas Aug 27 2025 Tere. 2:57 Hello. AI Assistent Hello! How can I help …" at bounding box center [807, 427] width 1043 height 601
click at [1485, 108] on div "Arhiveeri vestlus" at bounding box center [1480, 106] width 113 height 20
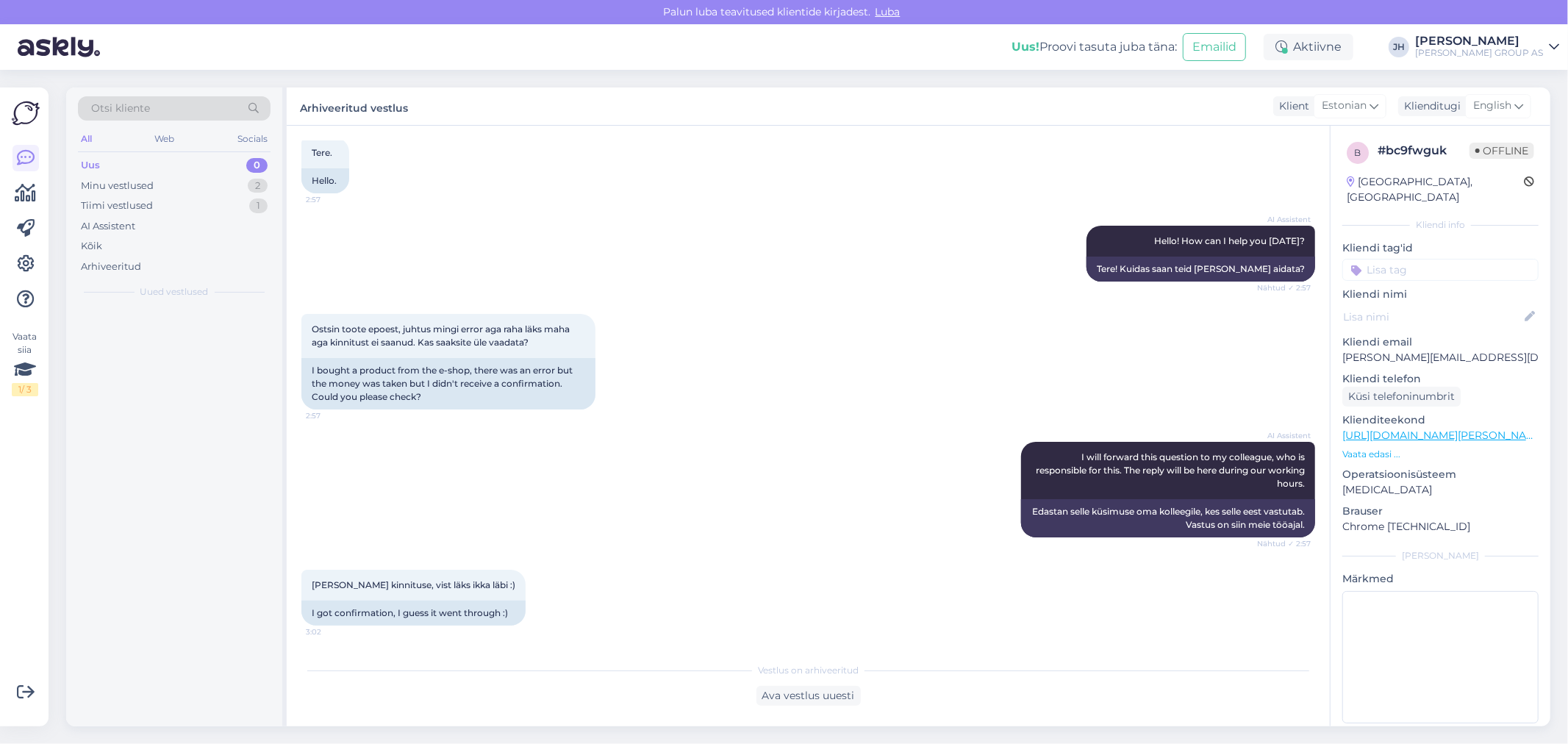
scroll to position [80, 0]
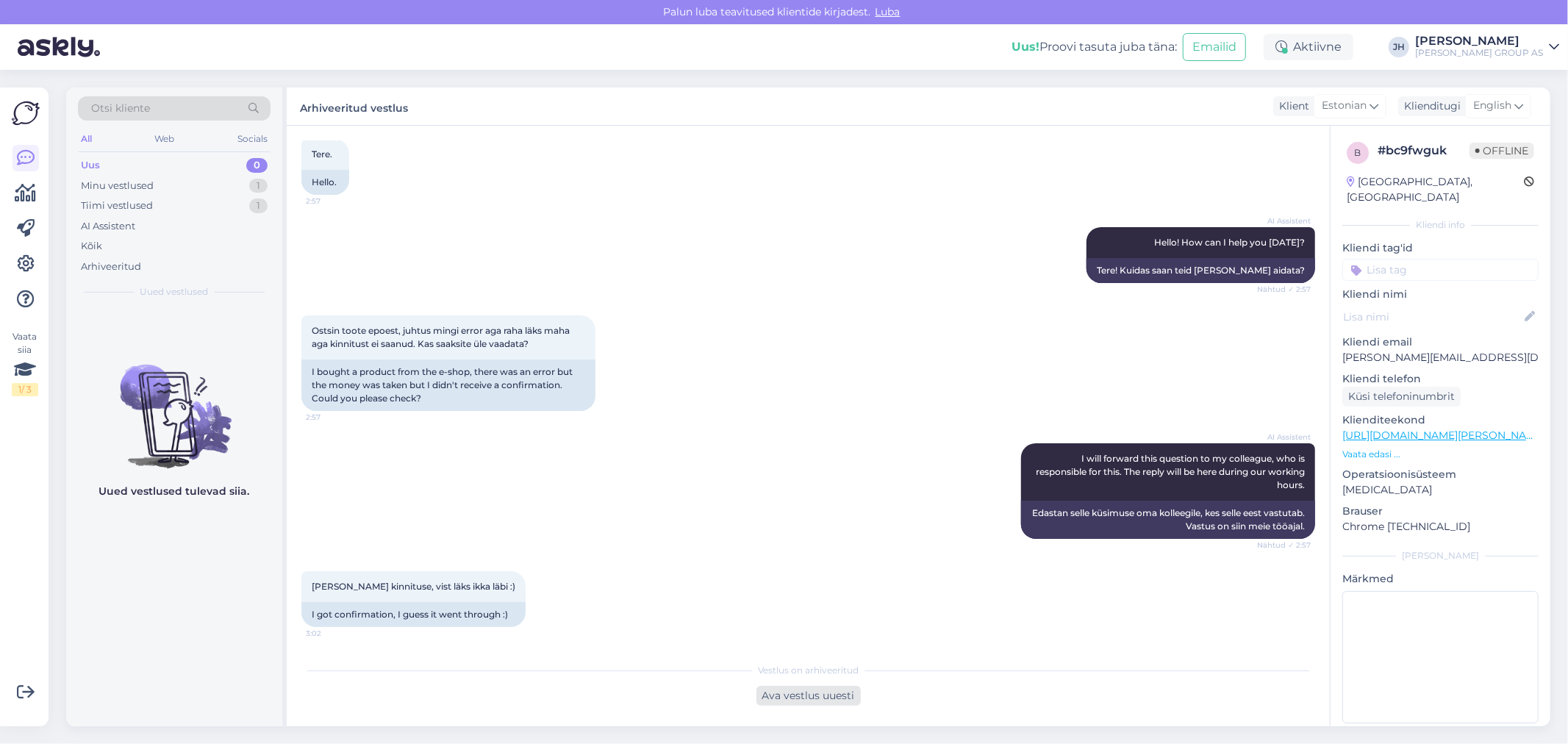
click at [840, 699] on div "Ava vestlus uuesti" at bounding box center [808, 696] width 105 height 20
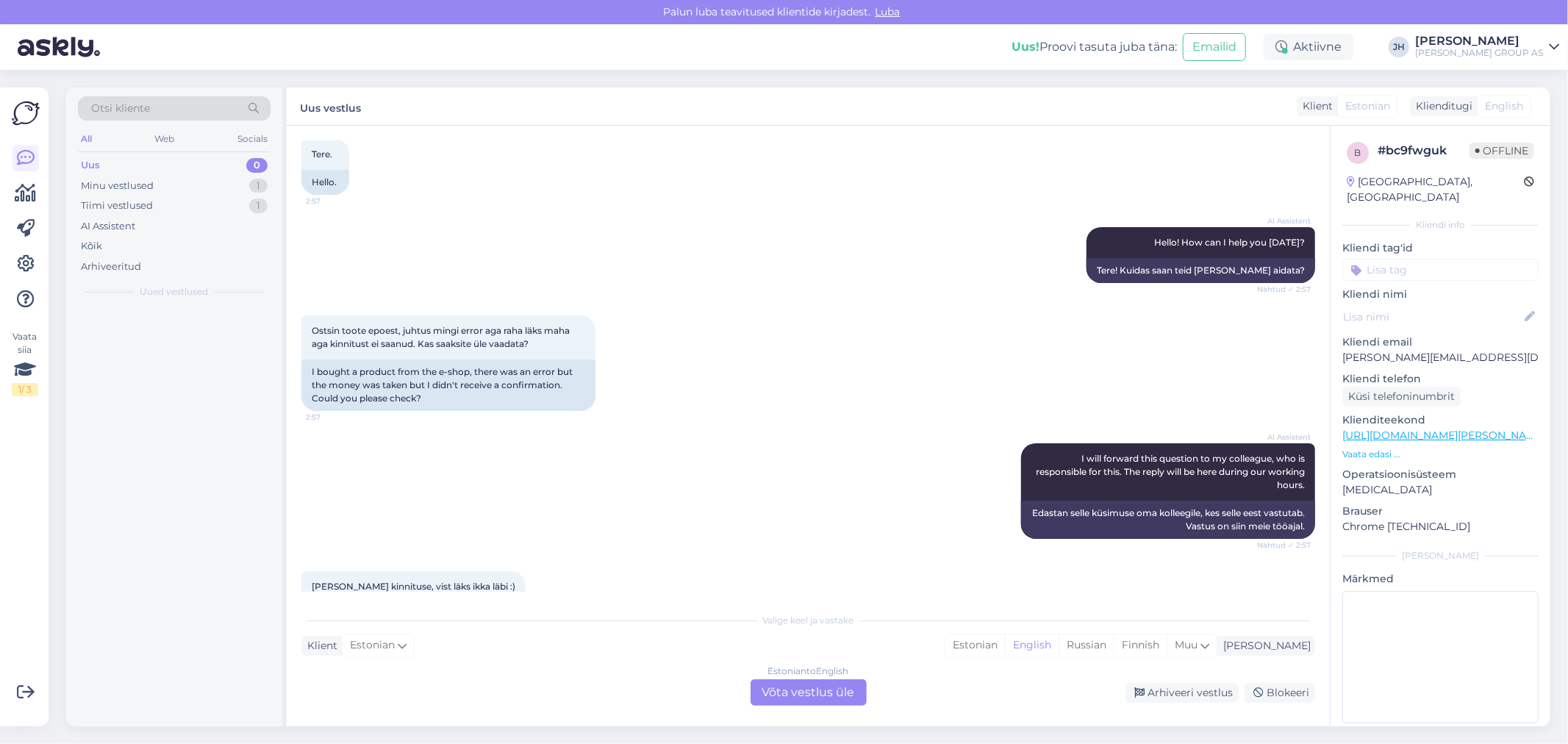
scroll to position [129, 0]
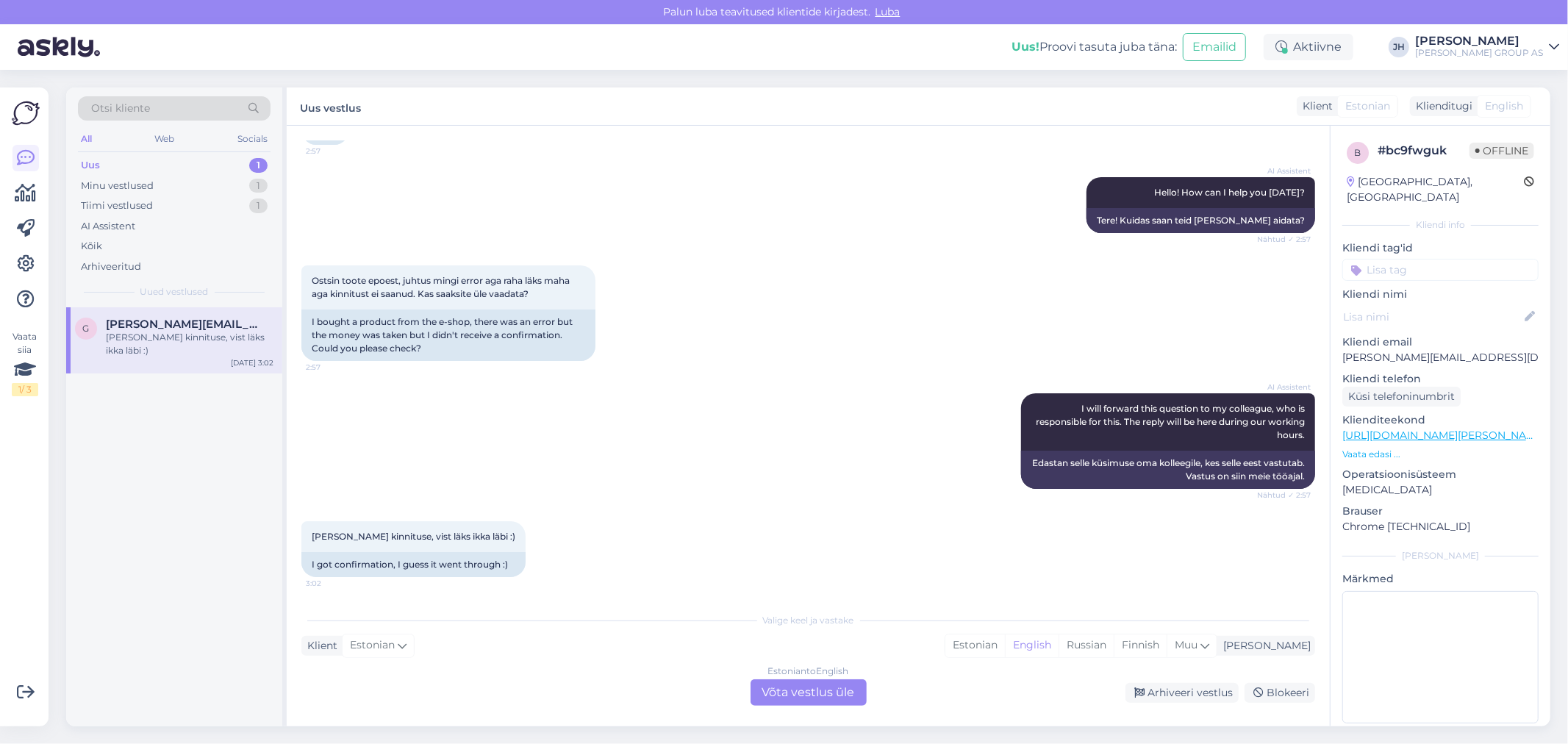
click at [809, 687] on div "Estonian to English Võta vestlus üle" at bounding box center [808, 693] width 116 height 27
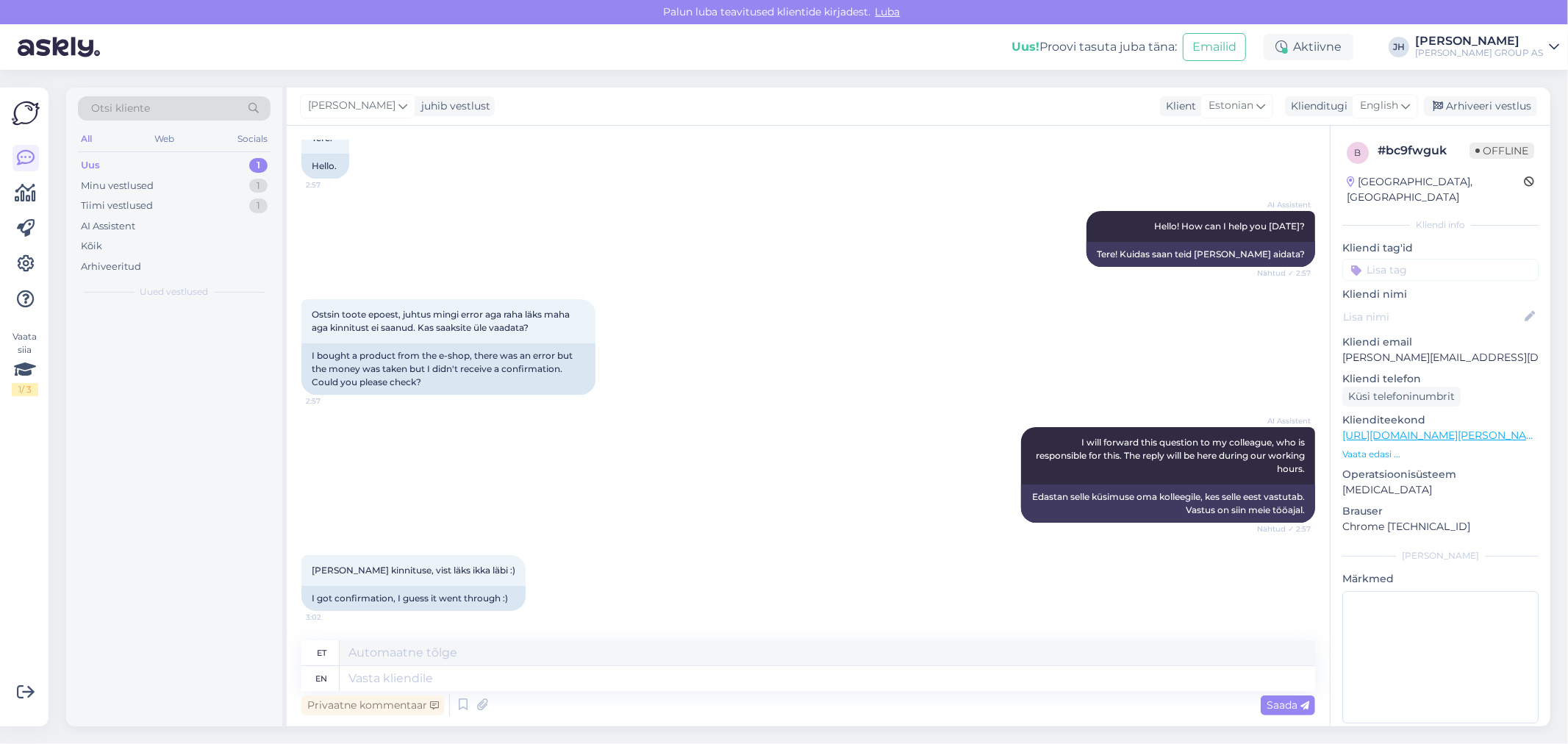
scroll to position [94, 0]
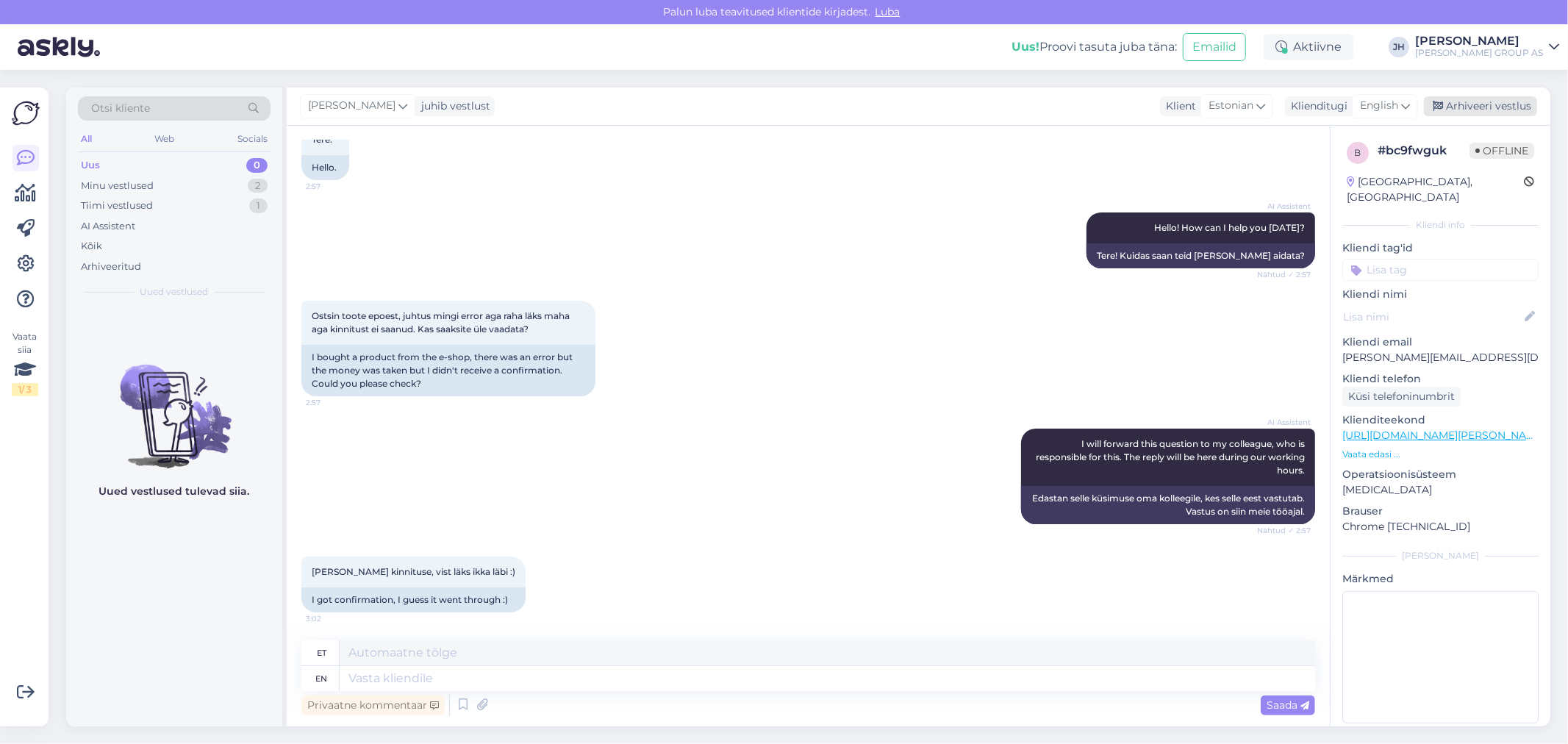
click at [1497, 99] on div "Arhiveeri vestlus" at bounding box center [1480, 106] width 113 height 20
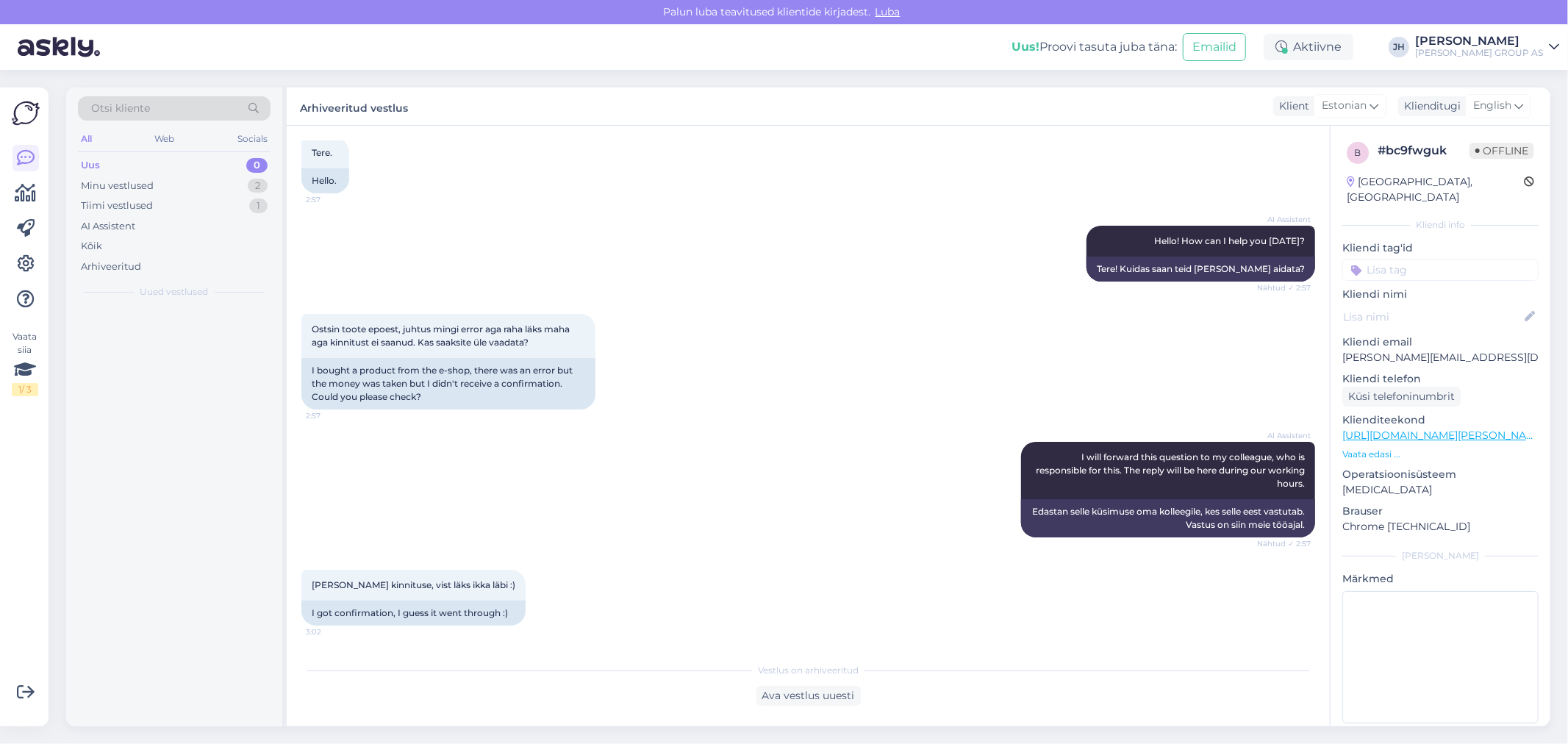
scroll to position [80, 0]
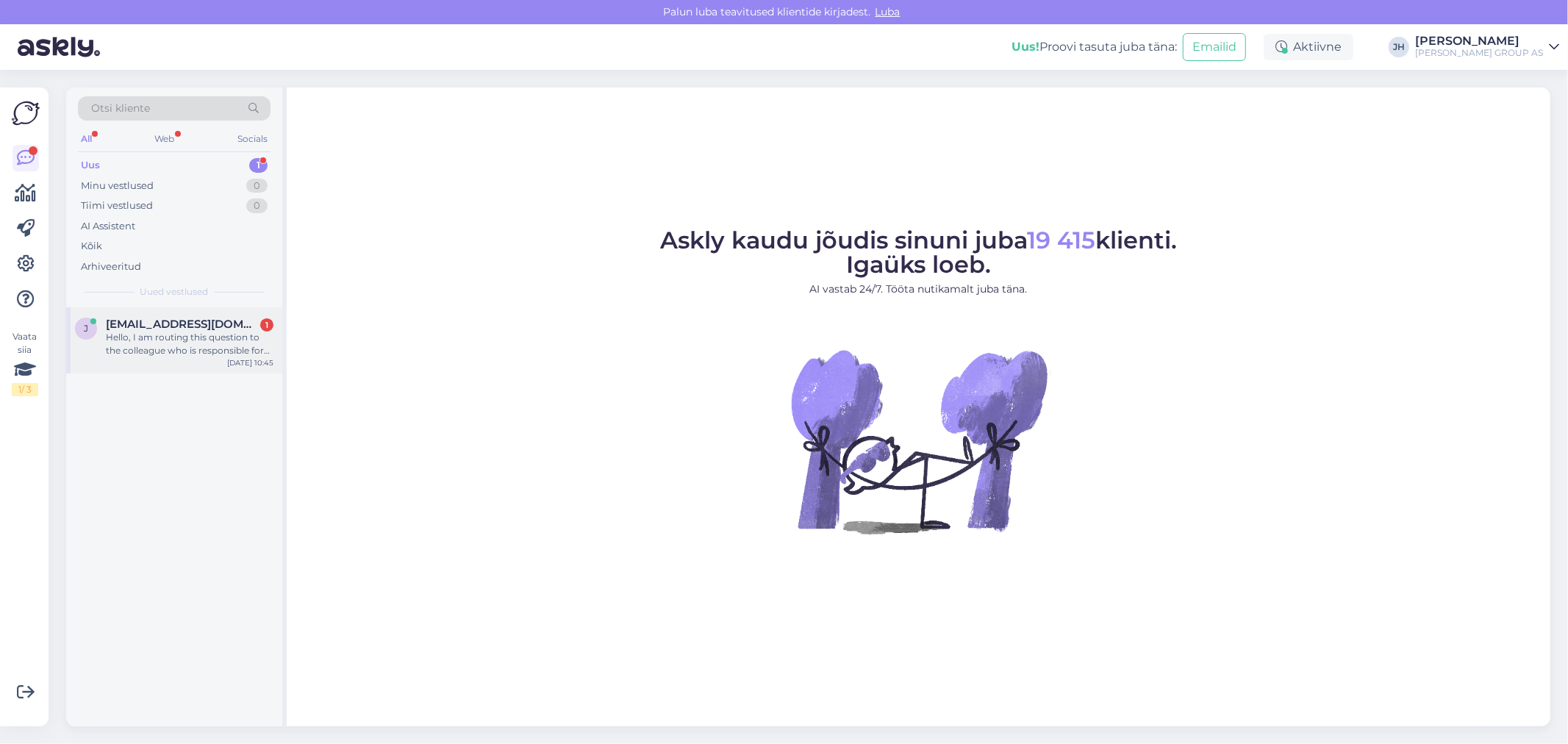
click at [197, 320] on span "jannemyyr@gmail.com" at bounding box center [182, 324] width 153 height 13
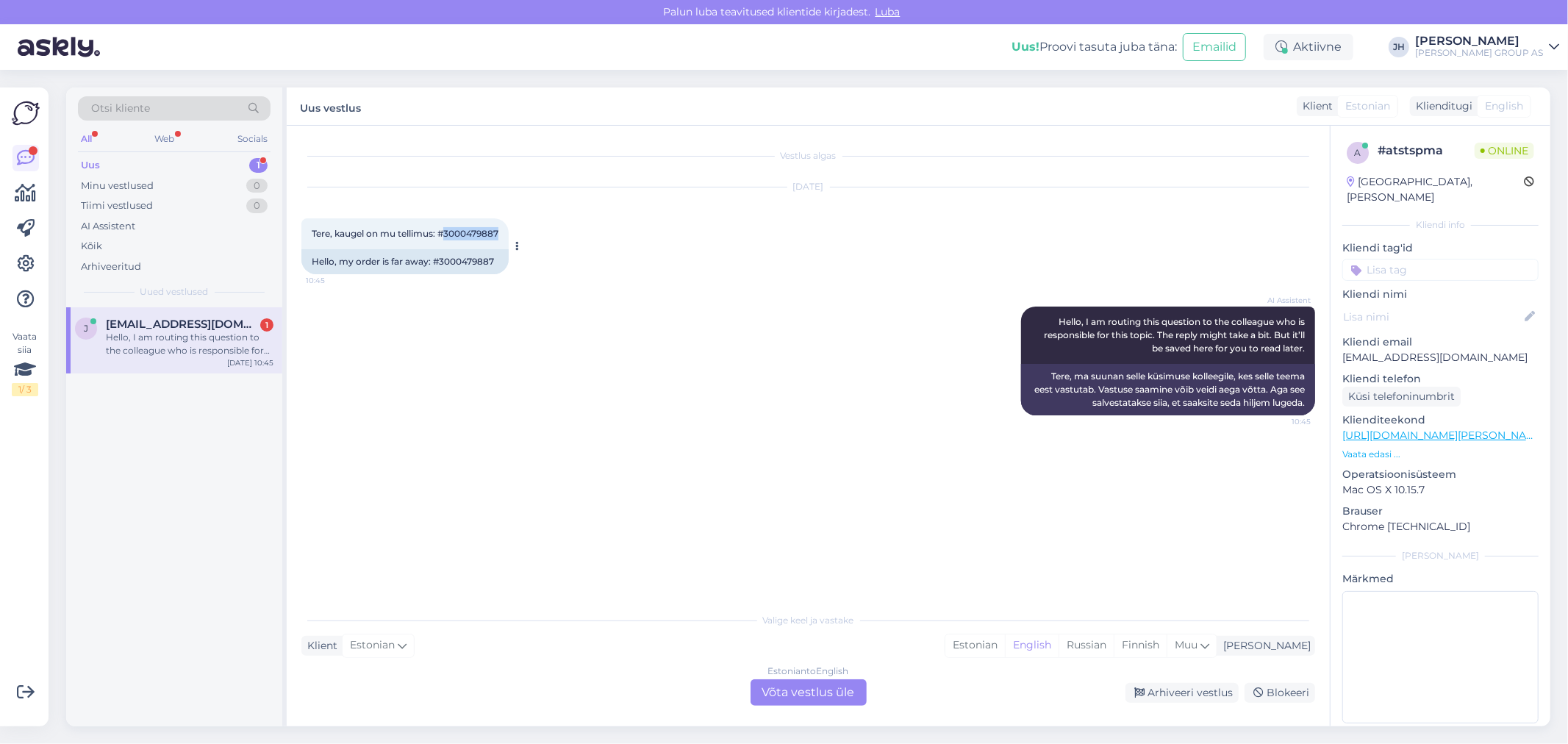
drag, startPoint x: 502, startPoint y: 233, endPoint x: 445, endPoint y: 231, distance: 57.0
click at [445, 231] on span "Tere, kaugel on mu tellimus: #3000479887" at bounding box center [405, 233] width 187 height 11
click at [800, 685] on div "Estonian to English Võta vestlus üle" at bounding box center [808, 693] width 116 height 27
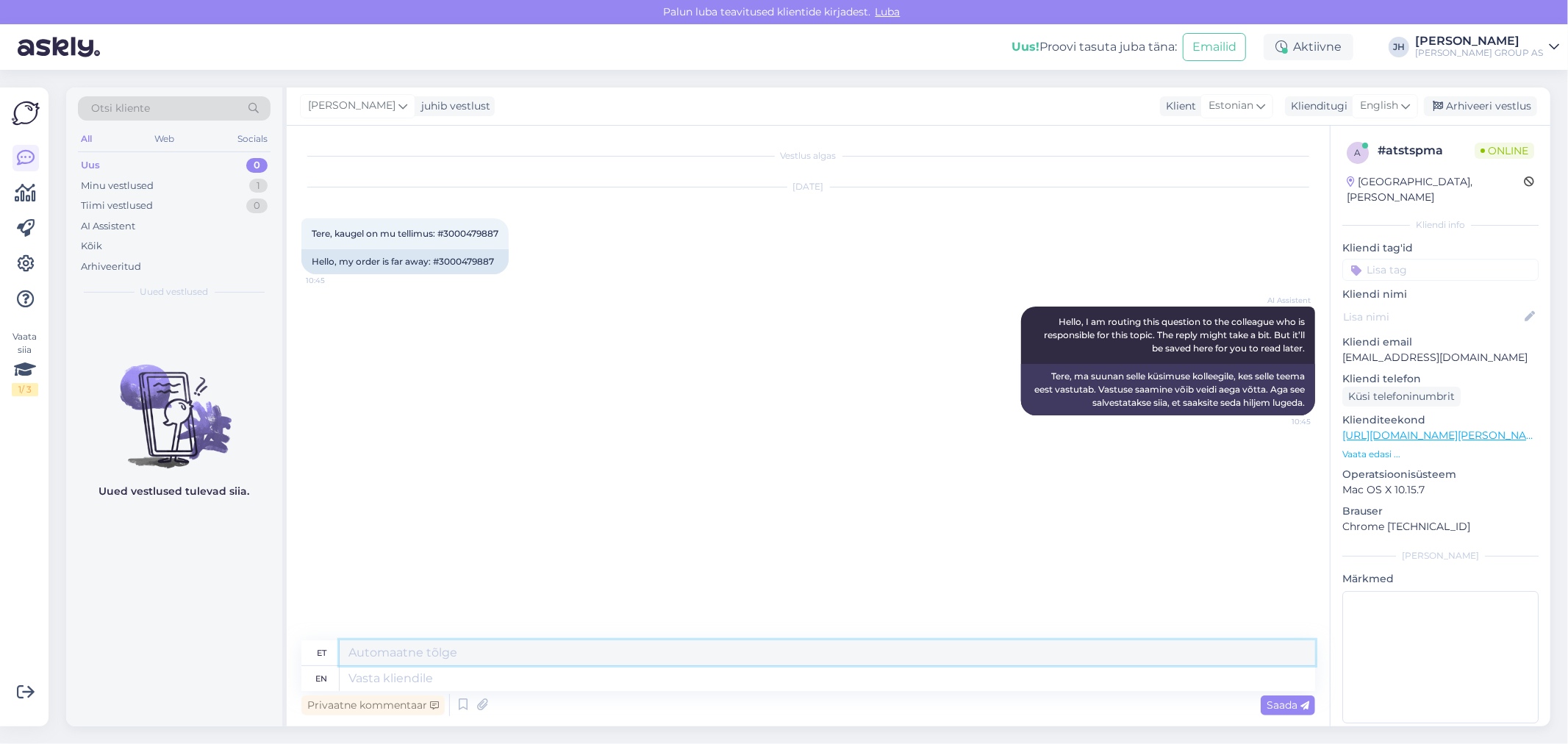
click at [354, 652] on textarea at bounding box center [827, 653] width 976 height 25
drag, startPoint x: 493, startPoint y: 659, endPoint x: 319, endPoint y: 623, distance: 177.7
click at [329, 631] on div "Vestlus algas Aug 27 2025 Tere, kaugel on mu tellimus: #3000479887 10:45 Hello,…" at bounding box center [807, 427] width 1043 height 601
type textarea "Tere. Kohe kontrollime"
click at [1411, 98] on div "English" at bounding box center [1385, 106] width 66 height 24
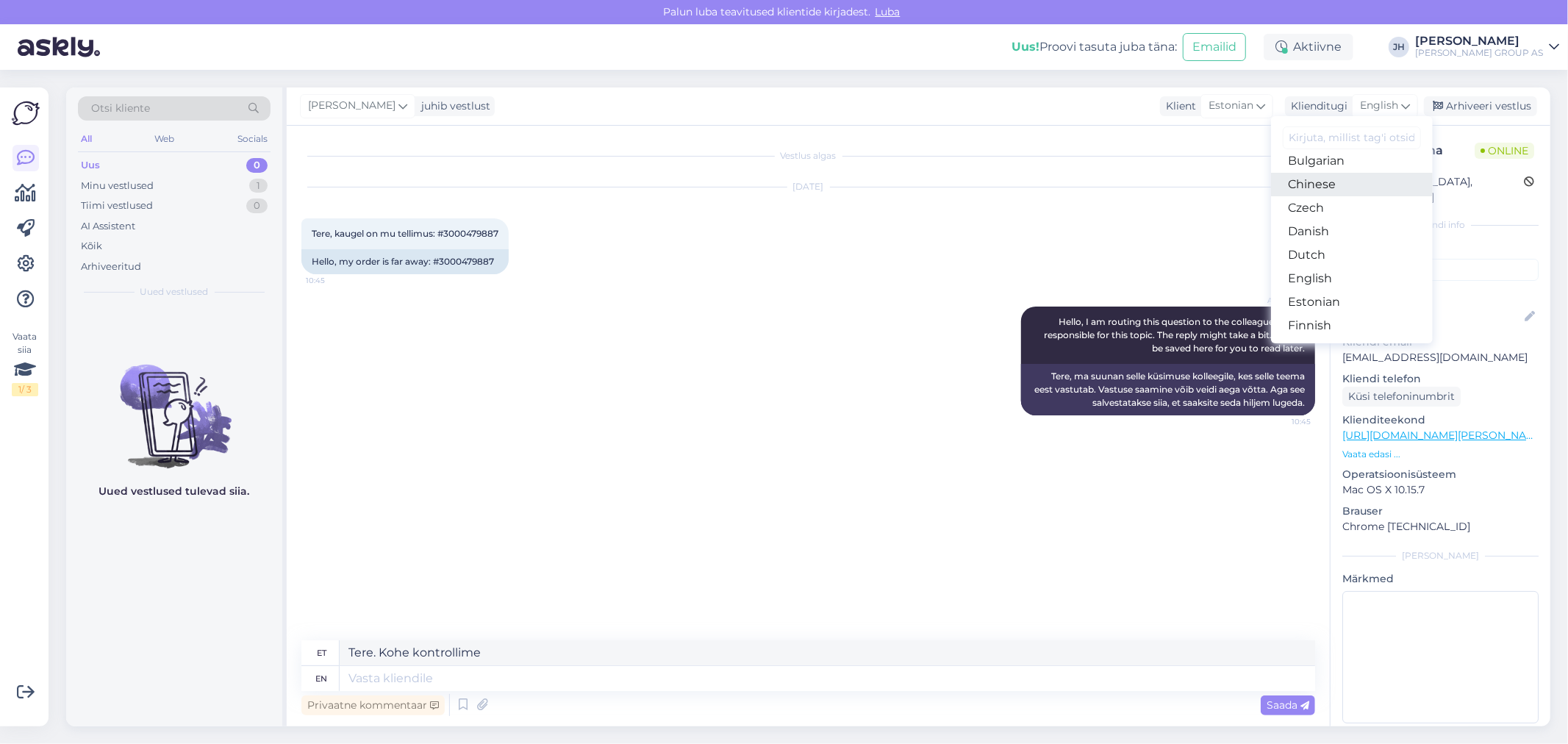
scroll to position [82, 0]
click at [1314, 280] on link "Estonian" at bounding box center [1352, 278] width 161 height 24
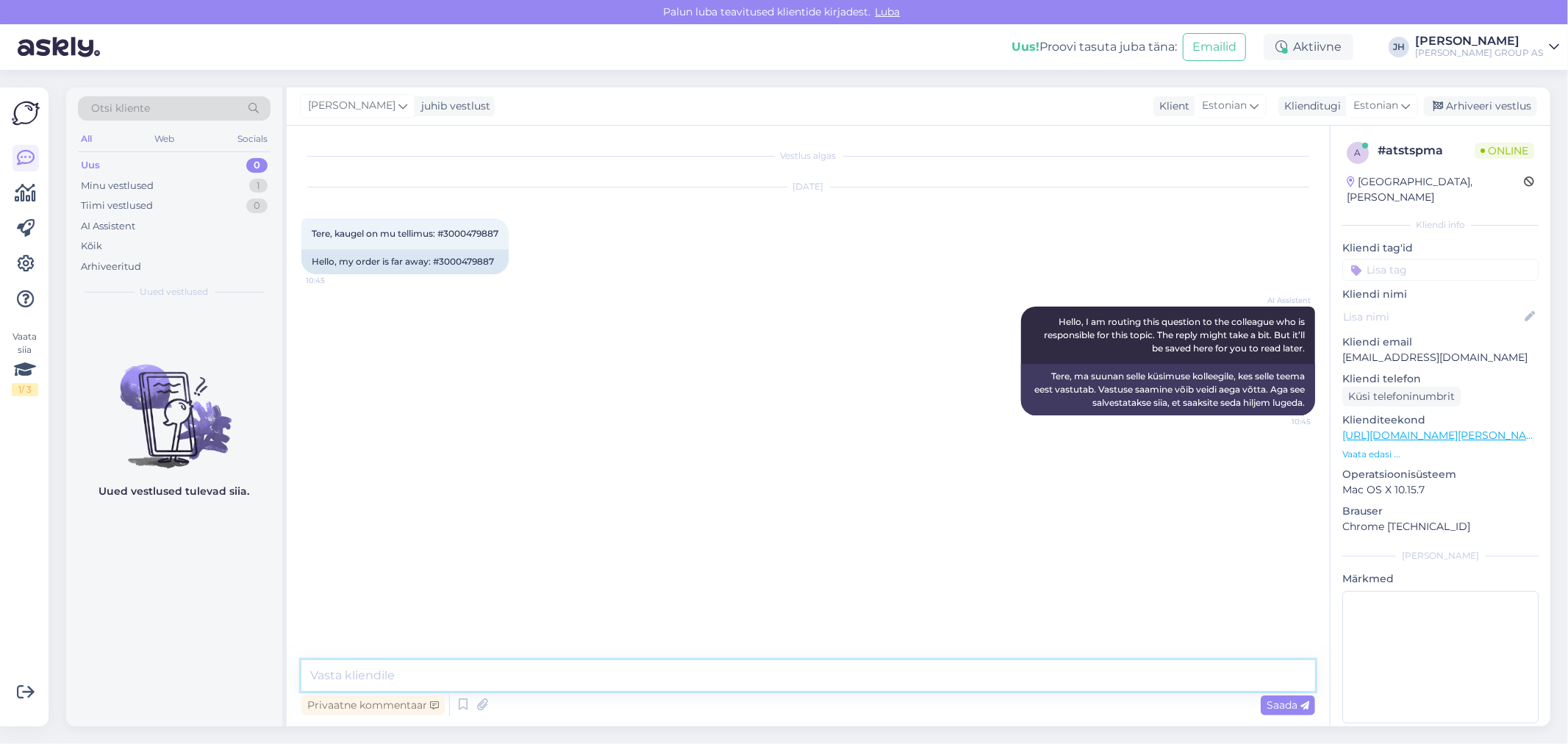
click at [322, 670] on textarea at bounding box center [808, 676] width 1014 height 31
paste textarea "Tere. Kohe kontrollime"
type textarea "Tere. Kohe kontrollime"
click at [1287, 709] on span "Saada" at bounding box center [1288, 705] width 43 height 13
